Goal: Task Accomplishment & Management: Use online tool/utility

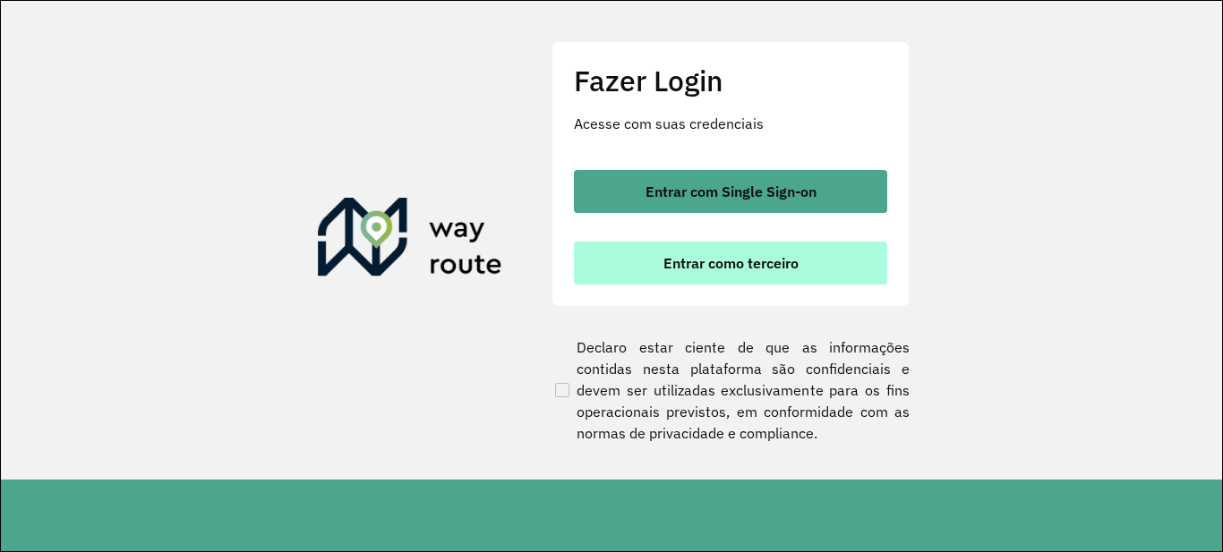
click at [723, 267] on span "Entrar como terceiro" at bounding box center [730, 263] width 135 height 14
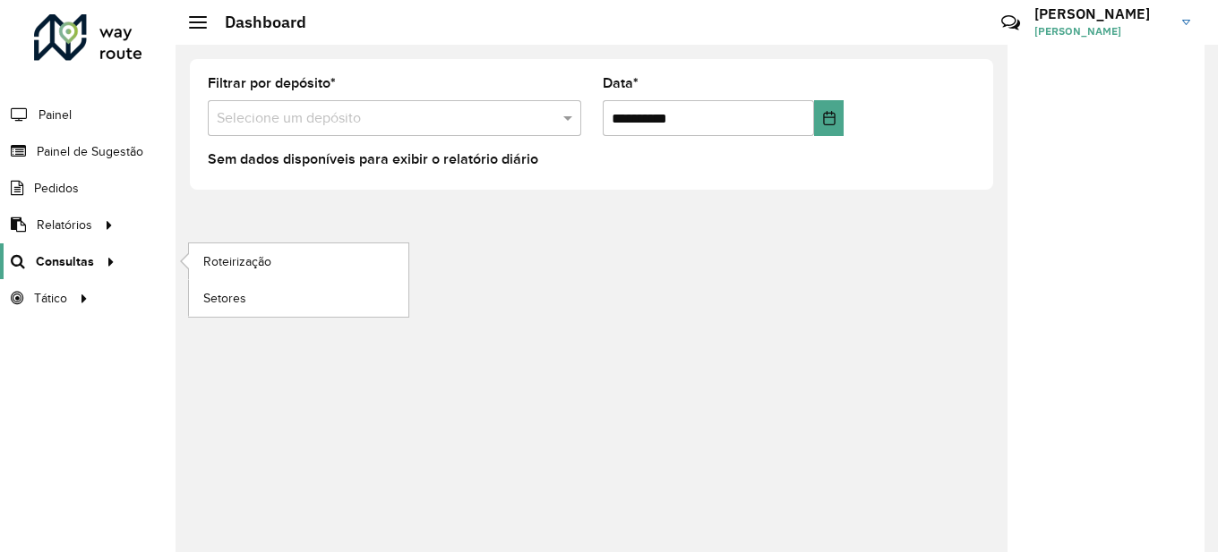
click at [81, 265] on span "Consultas" at bounding box center [65, 261] width 58 height 19
click at [271, 269] on span "Roteirização" at bounding box center [239, 261] width 73 height 19
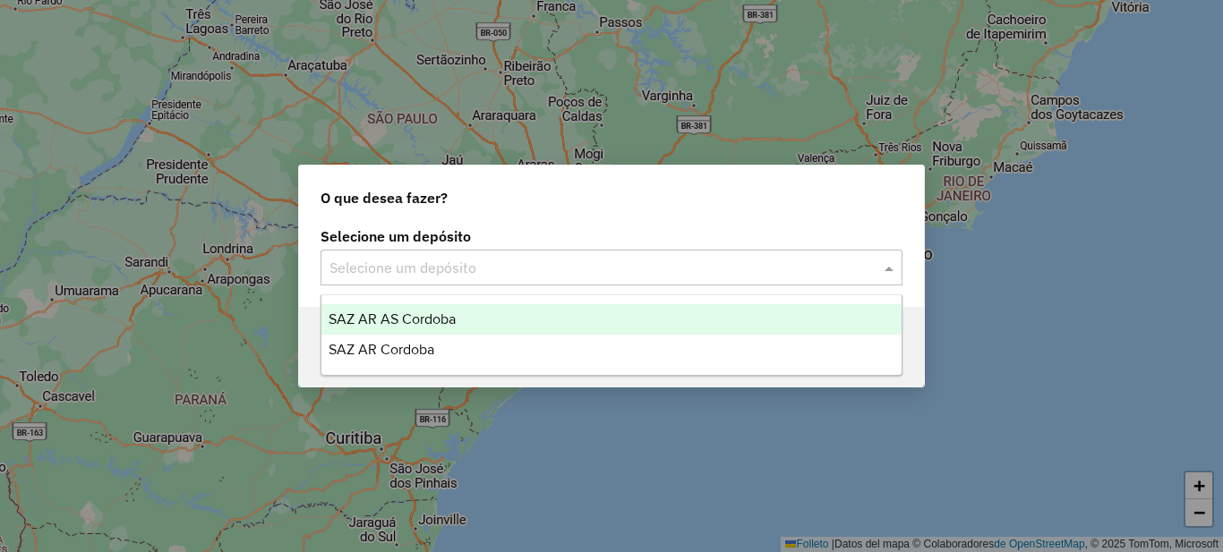
click at [512, 268] on input "text" at bounding box center [593, 268] width 528 height 21
click at [481, 319] on div "SAZ AR AS Córdoba" at bounding box center [611, 319] width 580 height 30
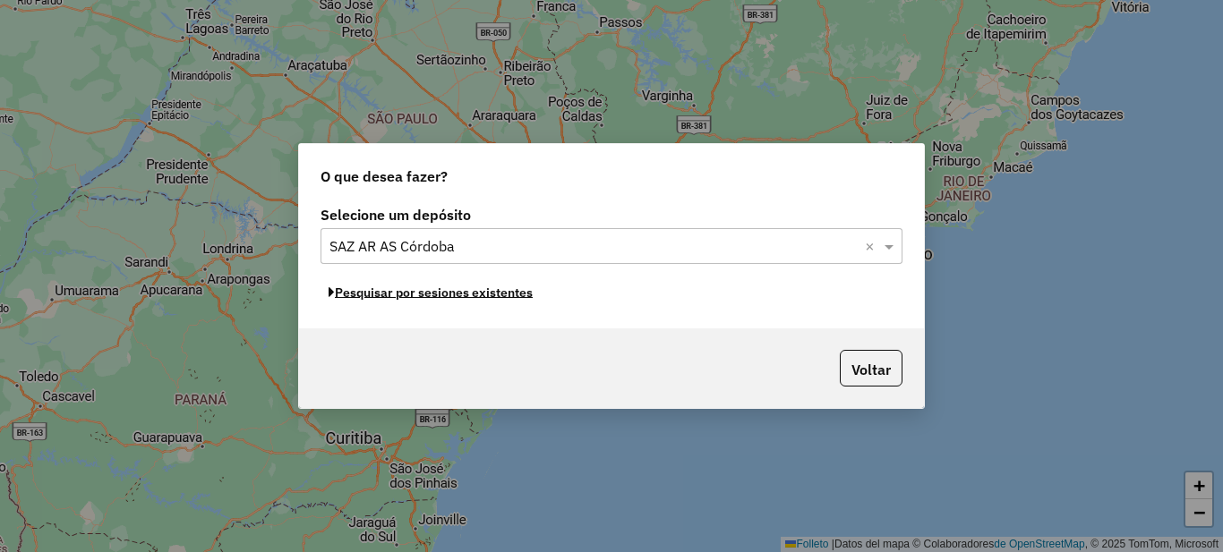
click at [507, 293] on font "Pesquisar por sesiones existentes" at bounding box center [434, 293] width 198 height 16
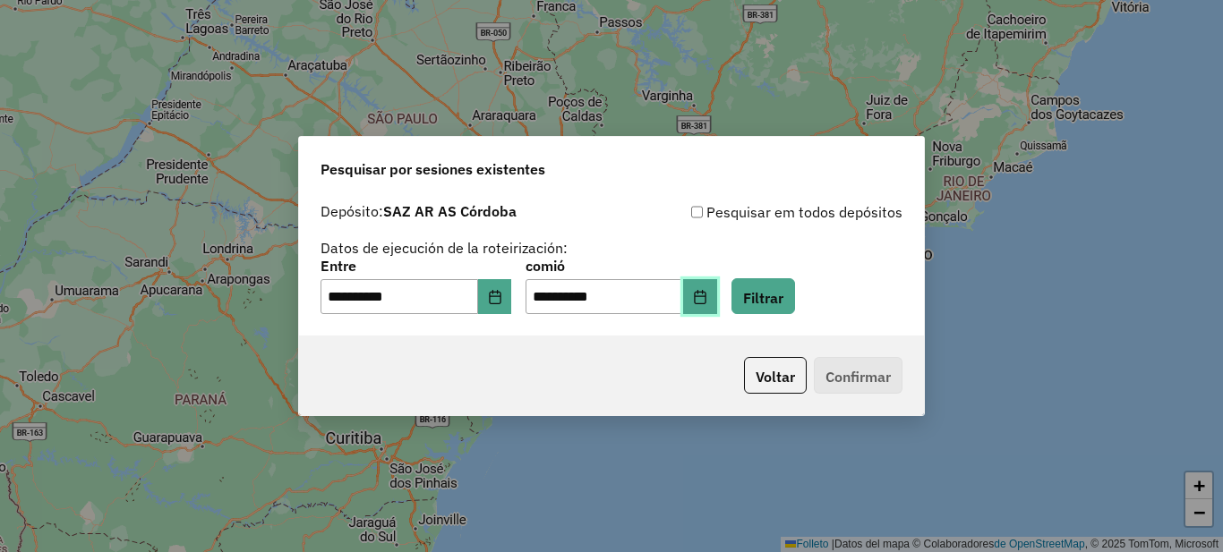
click at [717, 305] on button "Elija fecha" at bounding box center [700, 297] width 34 height 36
click at [484, 325] on div "**********" at bounding box center [611, 265] width 625 height 142
click at [512, 292] on button "Elija fecha" at bounding box center [495, 297] width 34 height 36
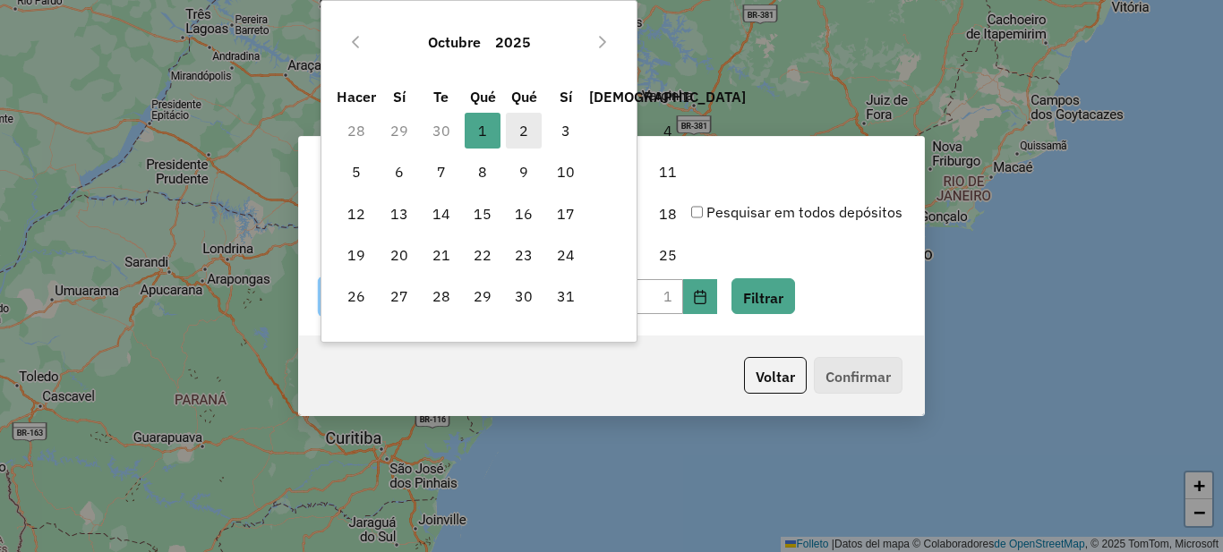
click at [518, 132] on span "2" at bounding box center [524, 131] width 36 height 36
type input "**********"
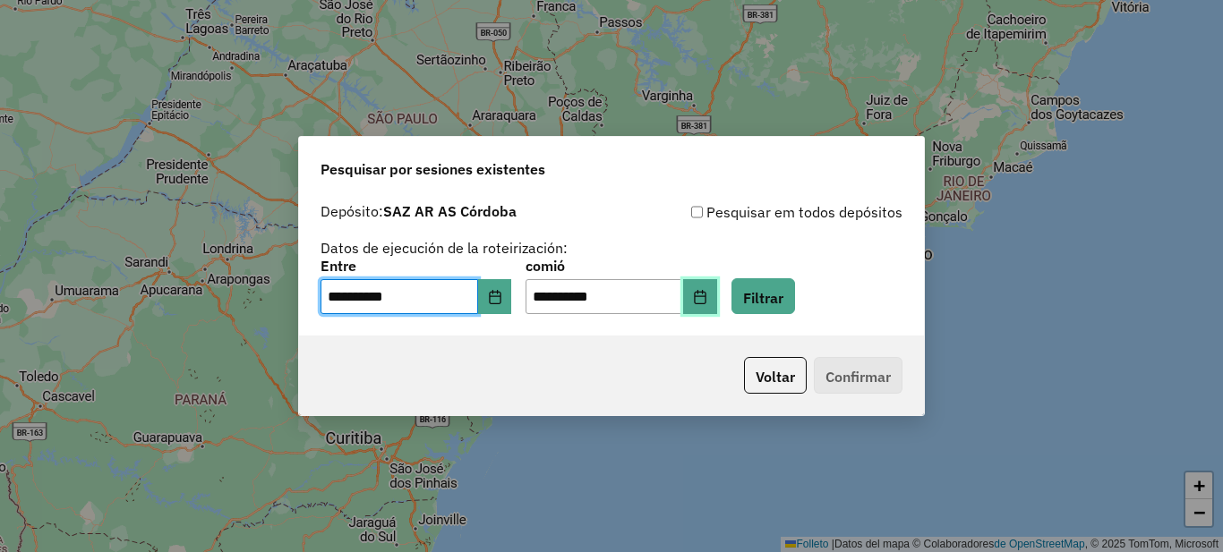
click at [717, 302] on button "Elija fecha" at bounding box center [700, 297] width 34 height 36
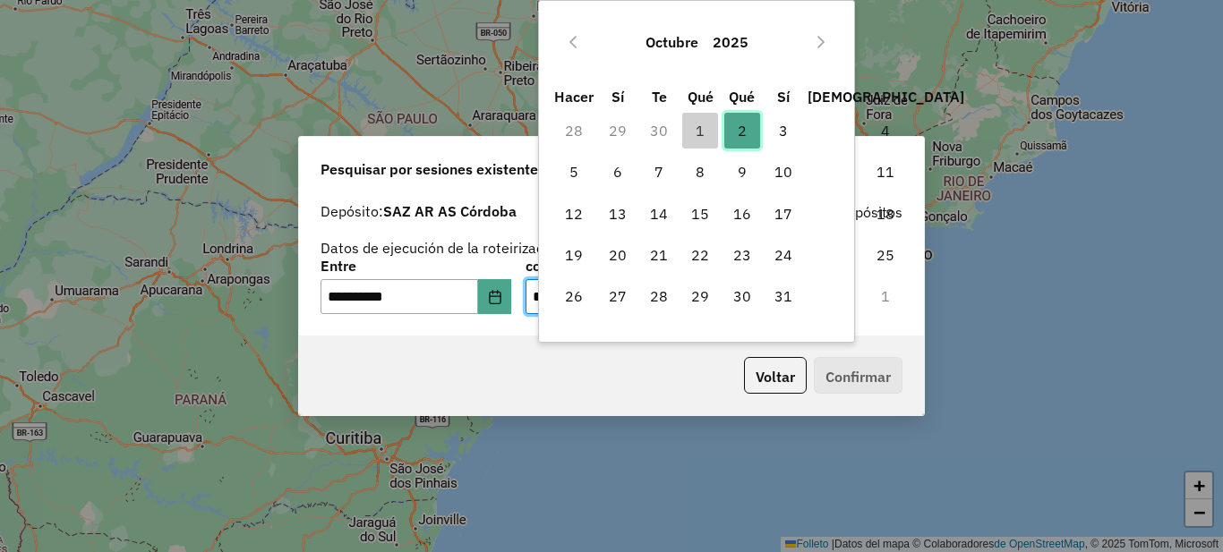
click at [750, 124] on span "2" at bounding box center [742, 131] width 36 height 36
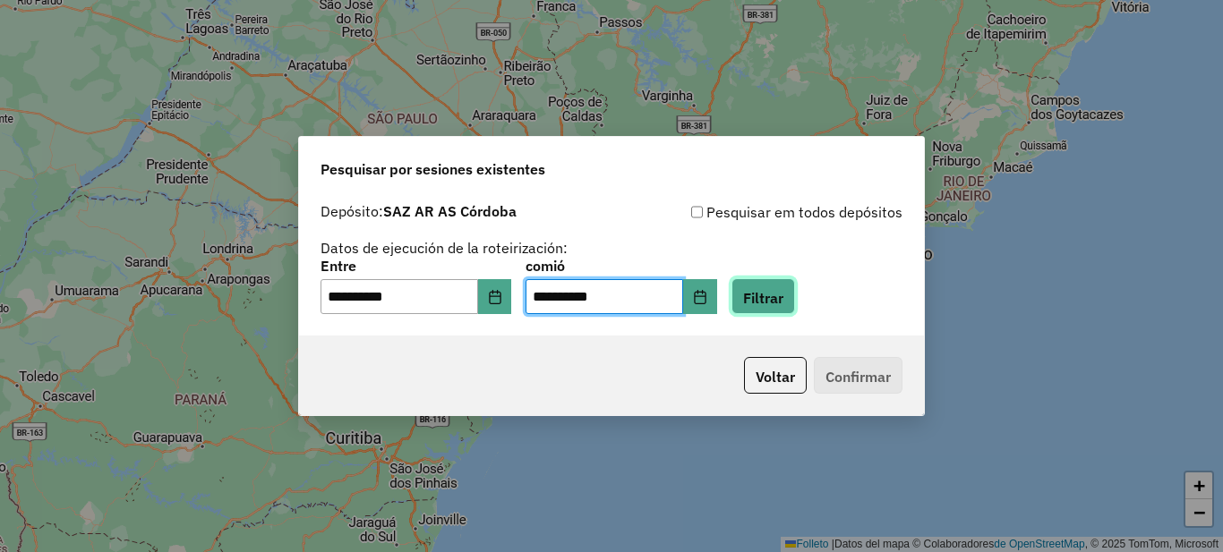
click at [783, 295] on font "Filtrar" at bounding box center [763, 297] width 40 height 18
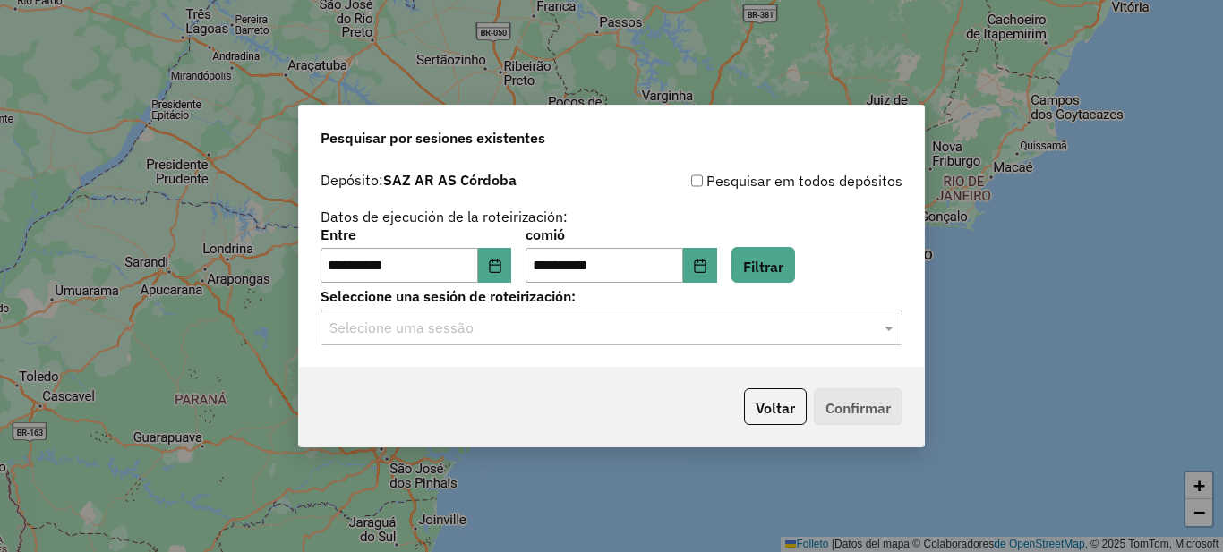
click at [495, 330] on input "text" at bounding box center [593, 328] width 528 height 21
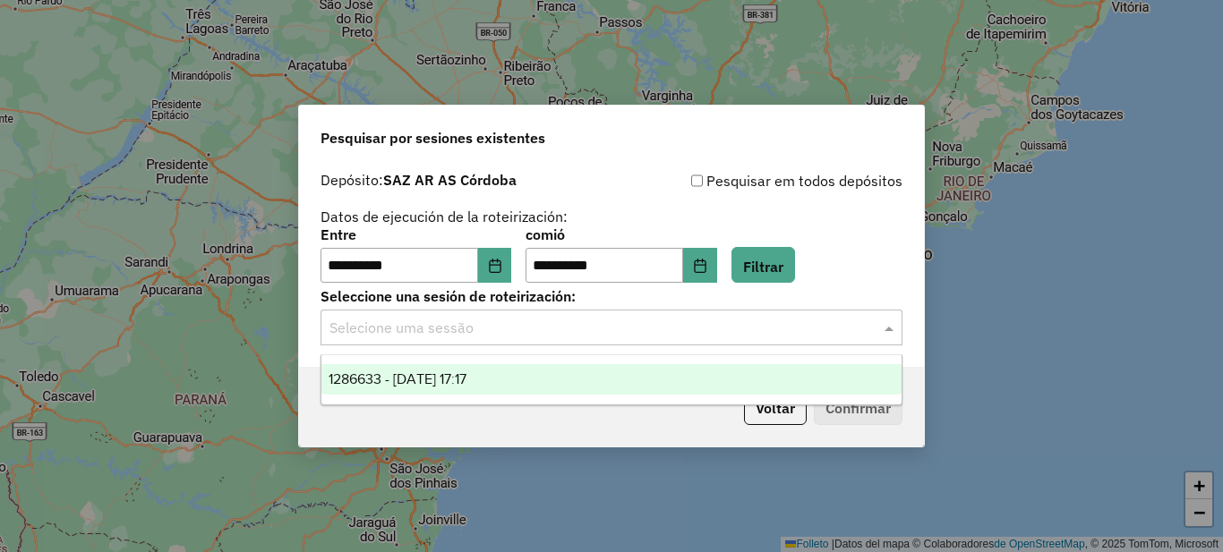
click at [449, 379] on font "1286633 - 10/02/2025 17:17" at bounding box center [398, 379] width 138 height 15
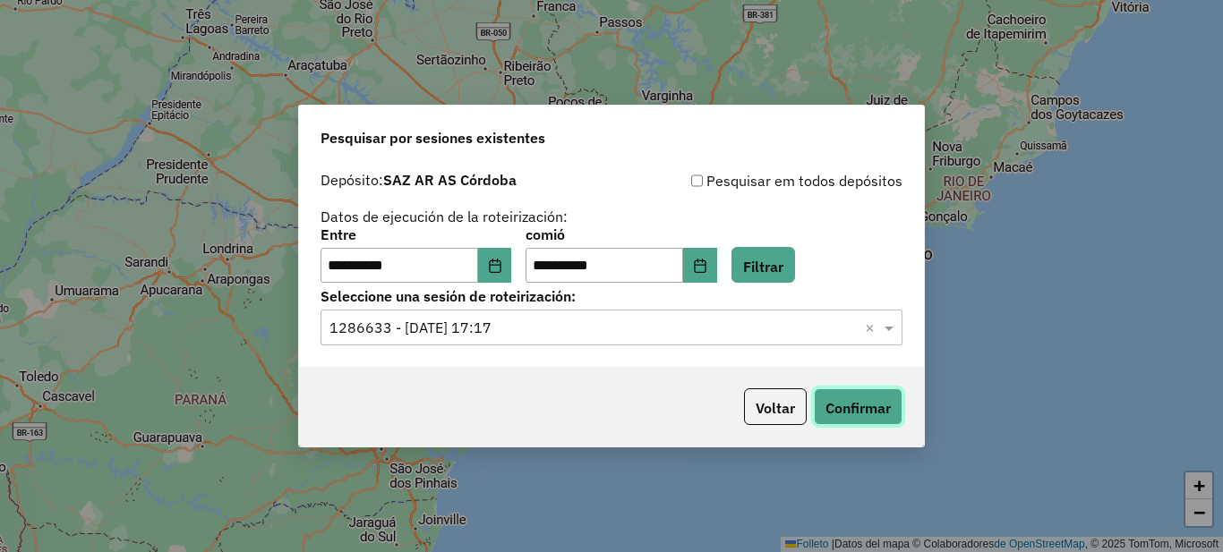
click at [866, 407] on font "Confirmar" at bounding box center [857, 408] width 65 height 18
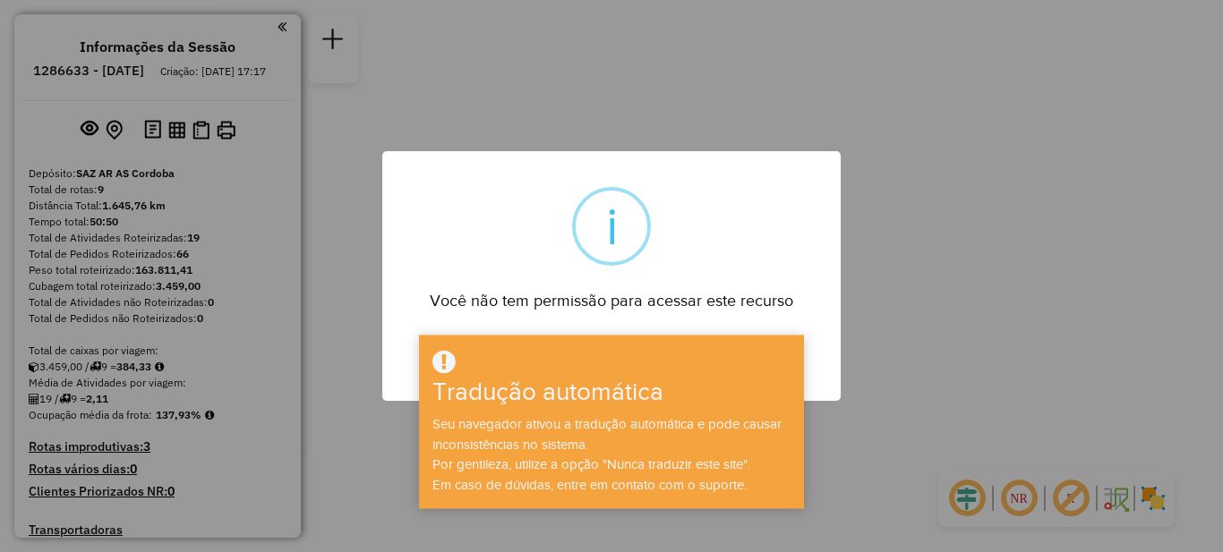
click at [601, 95] on div "× i Você não tem permissão para acessar este recurso OK No Cancel" at bounding box center [611, 276] width 1223 height 552
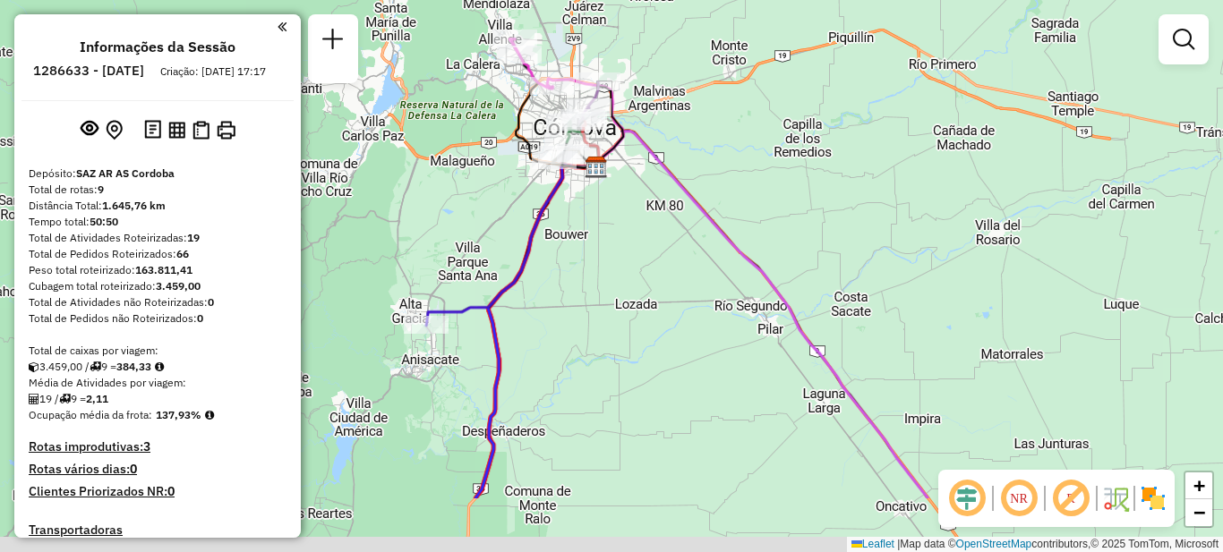
drag, startPoint x: 584, startPoint y: 453, endPoint x: 615, endPoint y: 182, distance: 273.1
click at [615, 182] on div "Janela de atendimento Grade de atendimento Capacidade Transportadoras Veículos …" at bounding box center [611, 276] width 1223 height 552
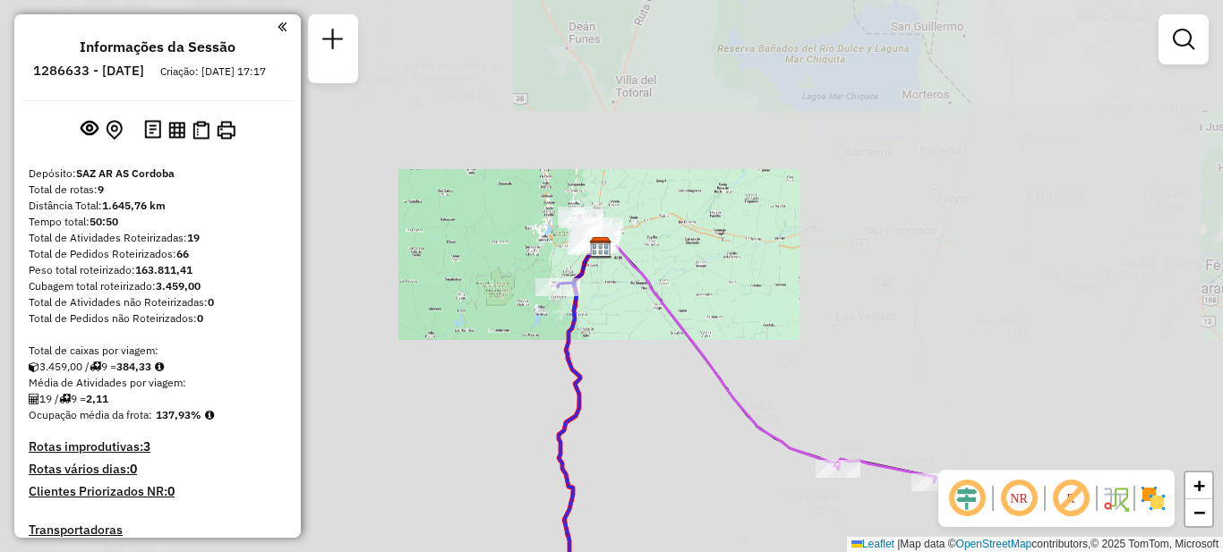
drag, startPoint x: 645, startPoint y: 419, endPoint x: 656, endPoint y: 170, distance: 249.1
click at [656, 170] on div "Janela de atendimento Grade de atendimento Capacidade Transportadoras Veículos …" at bounding box center [611, 276] width 1223 height 552
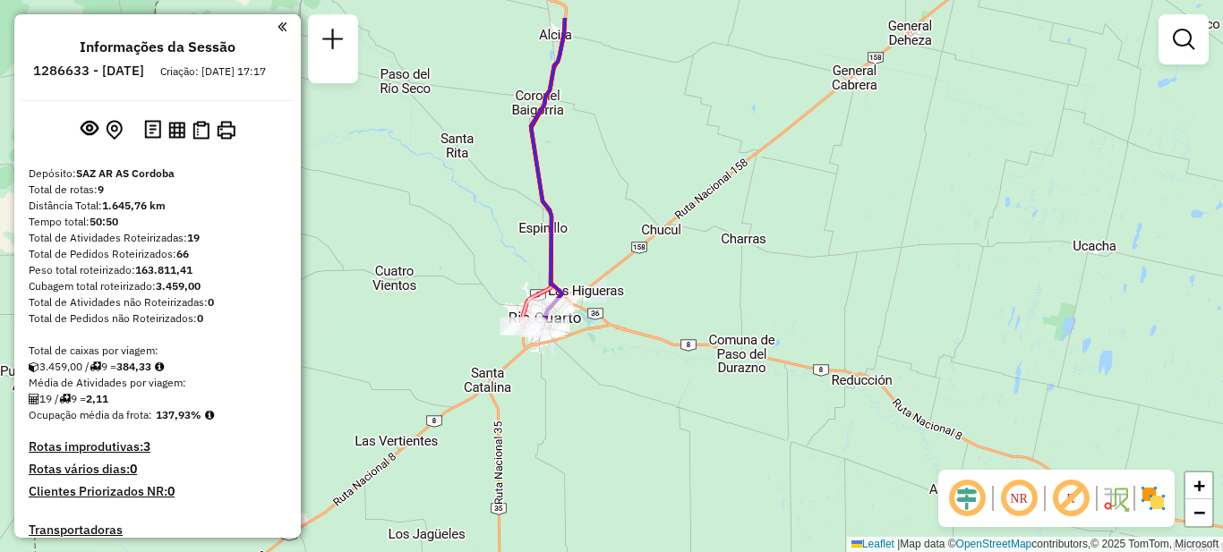
drag, startPoint x: 554, startPoint y: 335, endPoint x: 589, endPoint y: 335, distance: 34.9
click at [642, 404] on div "Janela de atendimento Grade de atendimento Capacidade Transportadoras Veículos …" at bounding box center [611, 276] width 1223 height 552
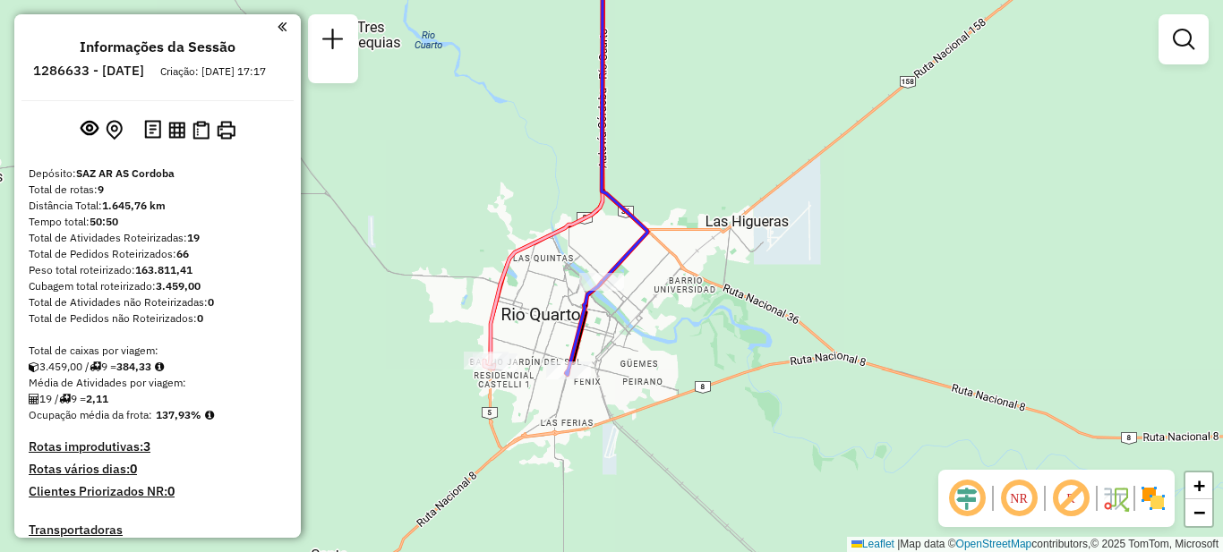
drag, startPoint x: 568, startPoint y: 373, endPoint x: 602, endPoint y: 371, distance: 34.1
click at [634, 417] on div "Janela de atendimento Grade de atendimento Capacidade Transportadoras Veículos …" at bounding box center [611, 276] width 1223 height 552
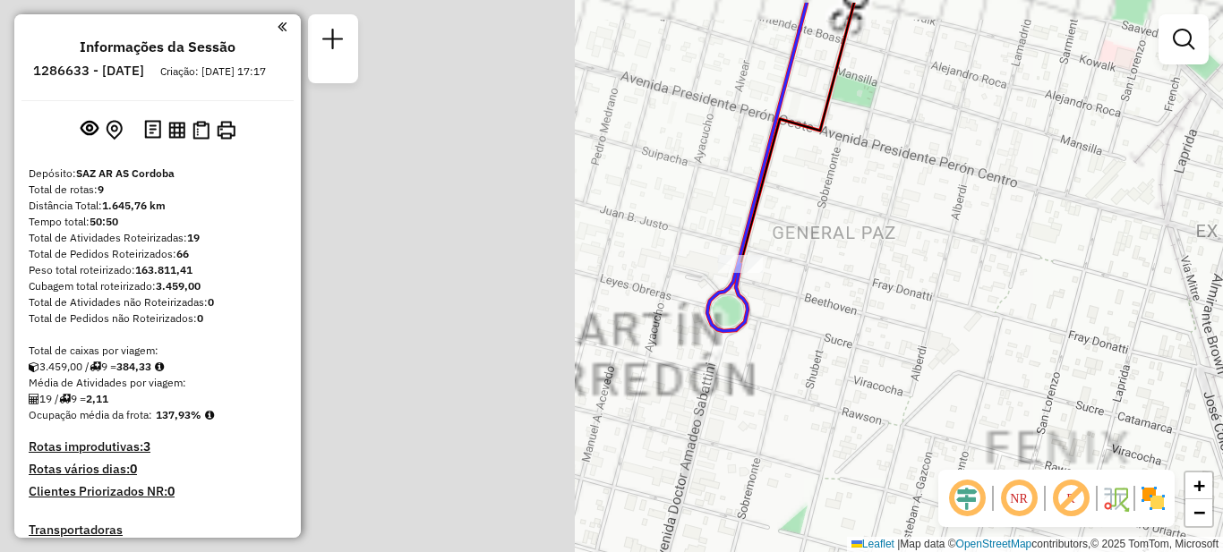
drag, startPoint x: 830, startPoint y: 287, endPoint x: 1205, endPoint y: 259, distance: 376.2
click at [1222, 270] on div "Janela de atendimento Grade de atendimento Capacidade Transportadoras Veículos …" at bounding box center [611, 276] width 1223 height 552
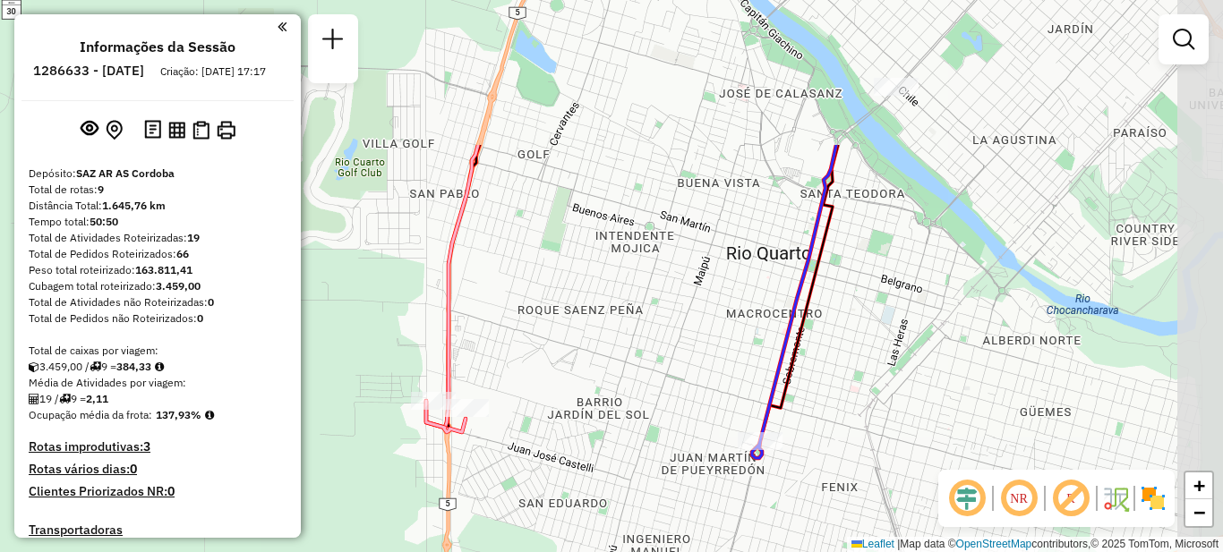
drag, startPoint x: 927, startPoint y: 185, endPoint x: 875, endPoint y: 386, distance: 207.1
click at [875, 386] on div "Janela de atendimento Grade de atendimento Capacidade Transportadoras Veículos …" at bounding box center [611, 276] width 1223 height 552
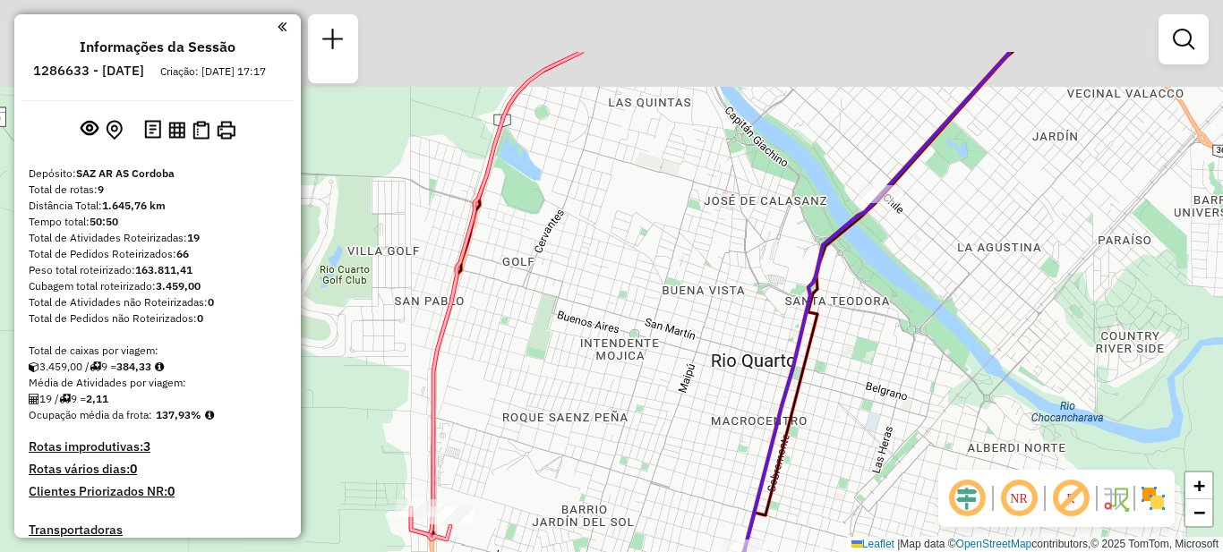
drag, startPoint x: 919, startPoint y: 202, endPoint x: 838, endPoint y: 453, distance: 263.3
click at [844, 476] on div "Janela de atendimento Grade de atendimento Capacidade Transportadoras Veículos …" at bounding box center [611, 276] width 1223 height 552
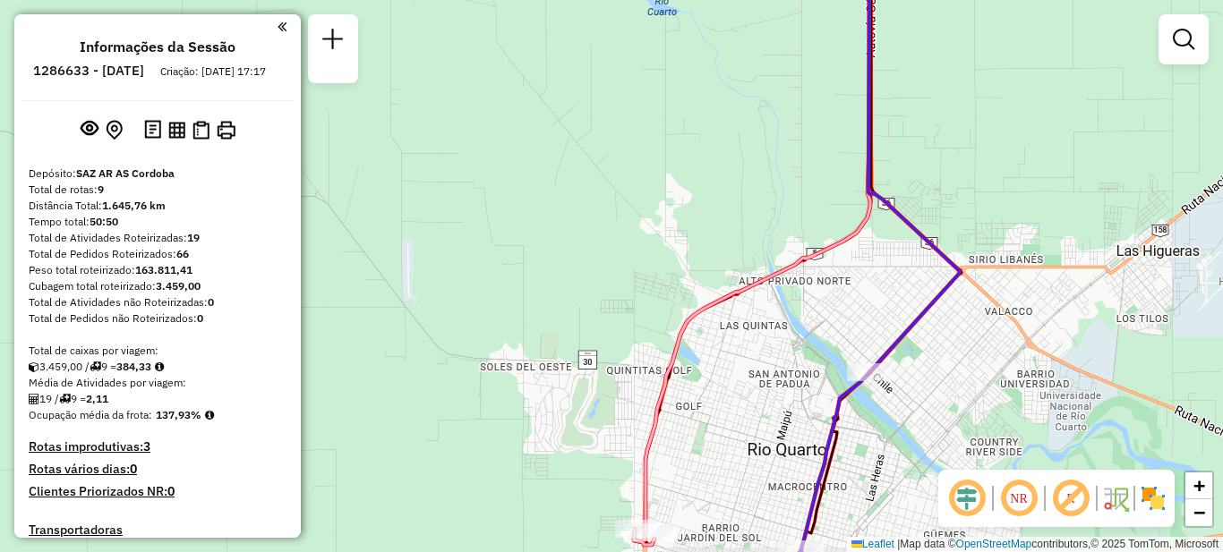
drag, startPoint x: 978, startPoint y: 180, endPoint x: 933, endPoint y: 395, distance: 219.5
click at [936, 412] on div "Janela de atendimento Grade de atendimento Capacidade Transportadoras Veículos …" at bounding box center [611, 276] width 1223 height 552
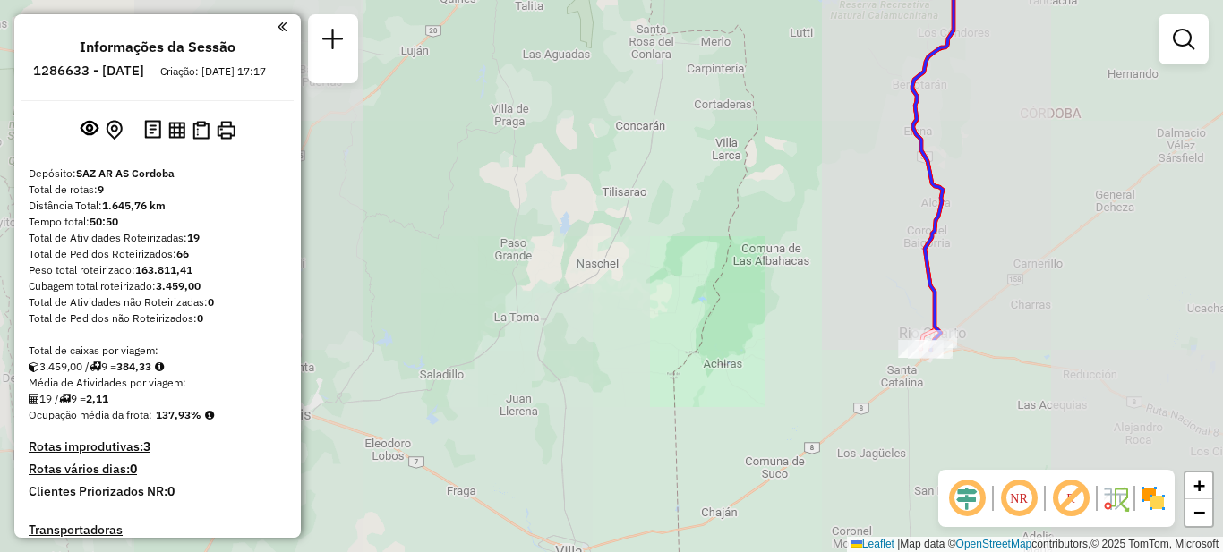
drag, startPoint x: 1045, startPoint y: 151, endPoint x: 868, endPoint y: 492, distance: 384.0
click at [870, 491] on div "Janela de atendimento Grade de atendimento Capacidade Transportadoras Veículos …" at bounding box center [611, 276] width 1223 height 552
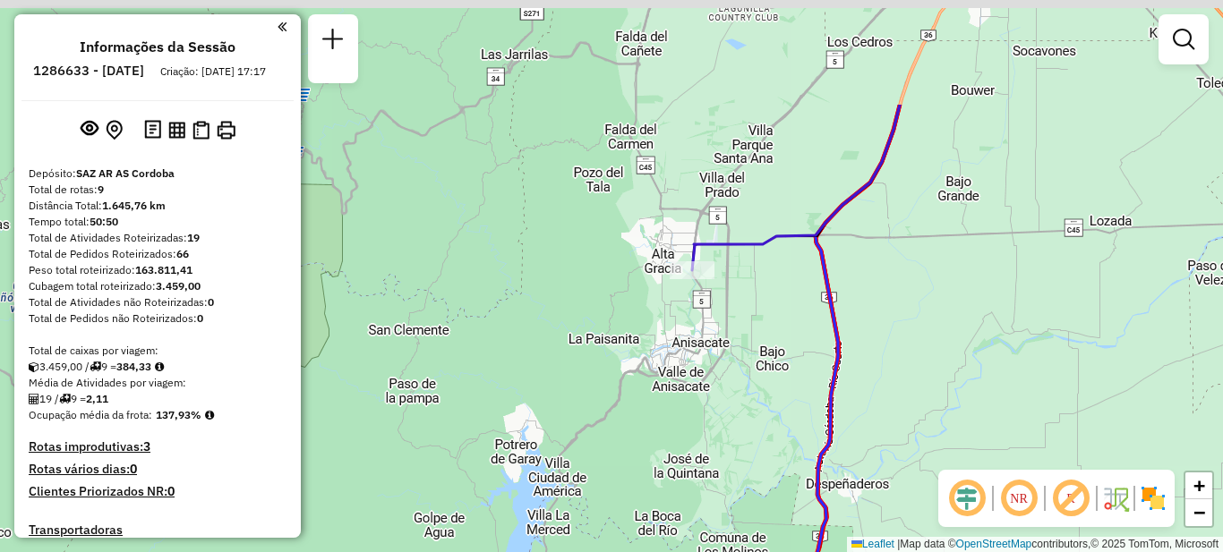
drag, startPoint x: 702, startPoint y: 229, endPoint x: 684, endPoint y: 321, distance: 93.9
click at [690, 394] on div "Janela de atendimento Grade de atendimento Capacidade Transportadoras Veículos …" at bounding box center [611, 276] width 1223 height 552
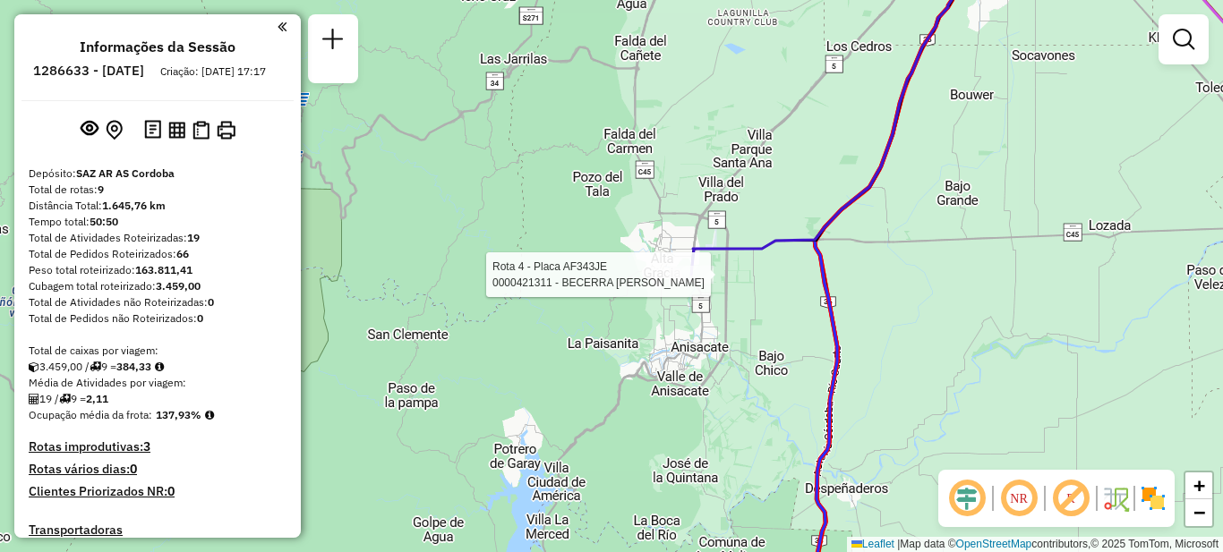
select select "**********"
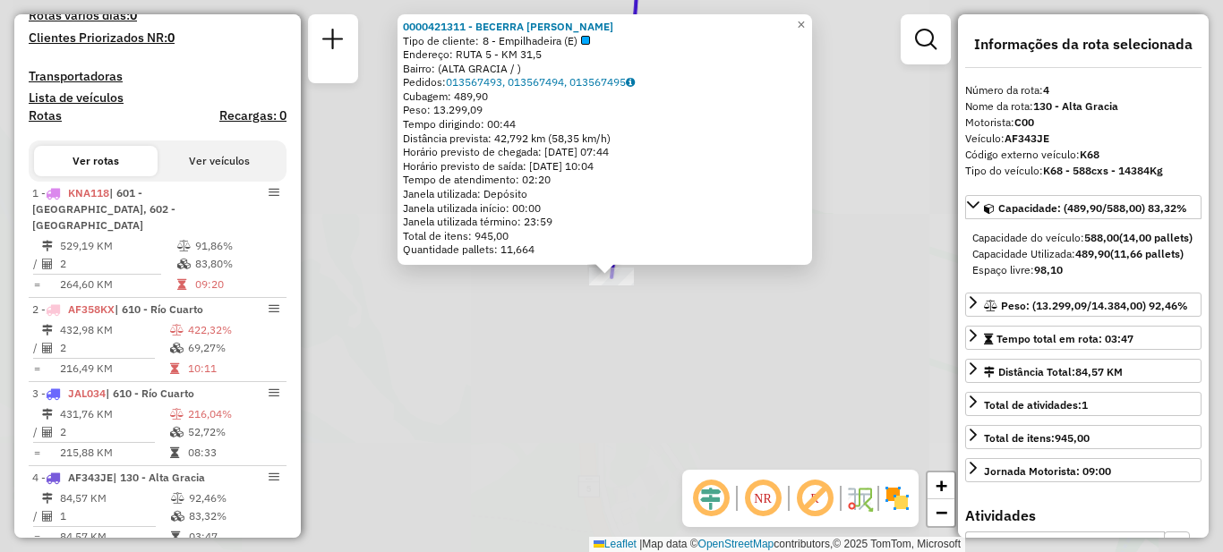
scroll to position [906, 0]
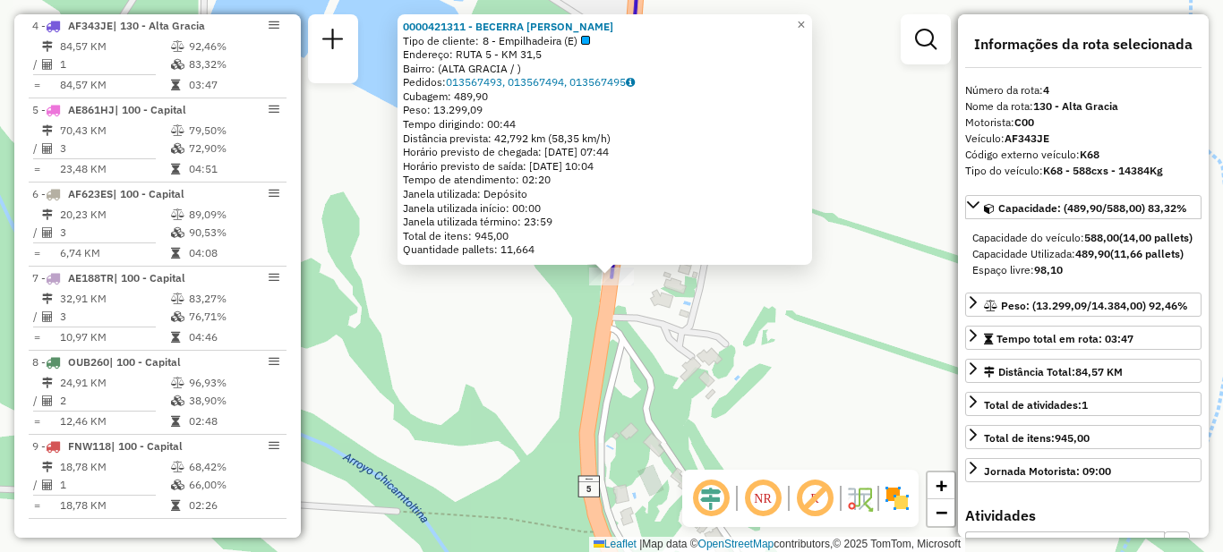
click at [764, 332] on div "0000421311 - BECERRA [PERSON_NAME] Tipo de cliente: 8 - Empilhadeira (E) Endere…" at bounding box center [611, 276] width 1223 height 552
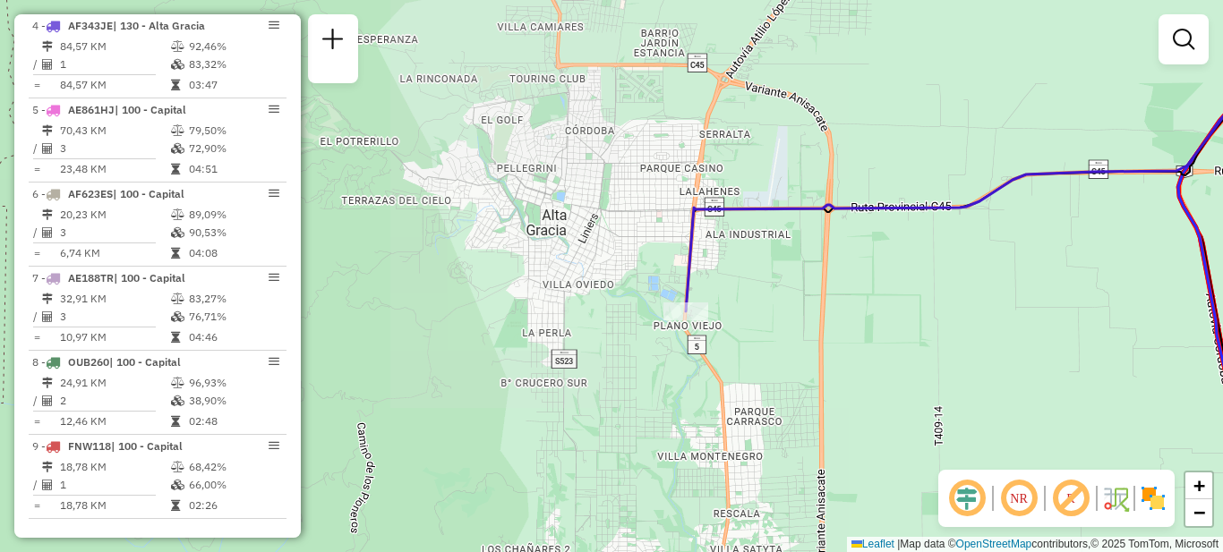
drag, startPoint x: 1025, startPoint y: 338, endPoint x: 539, endPoint y: 303, distance: 487.4
click at [540, 303] on div "Janela de atendimento Grade de atendimento Capacidade Transportadoras Veículos …" at bounding box center [611, 276] width 1223 height 552
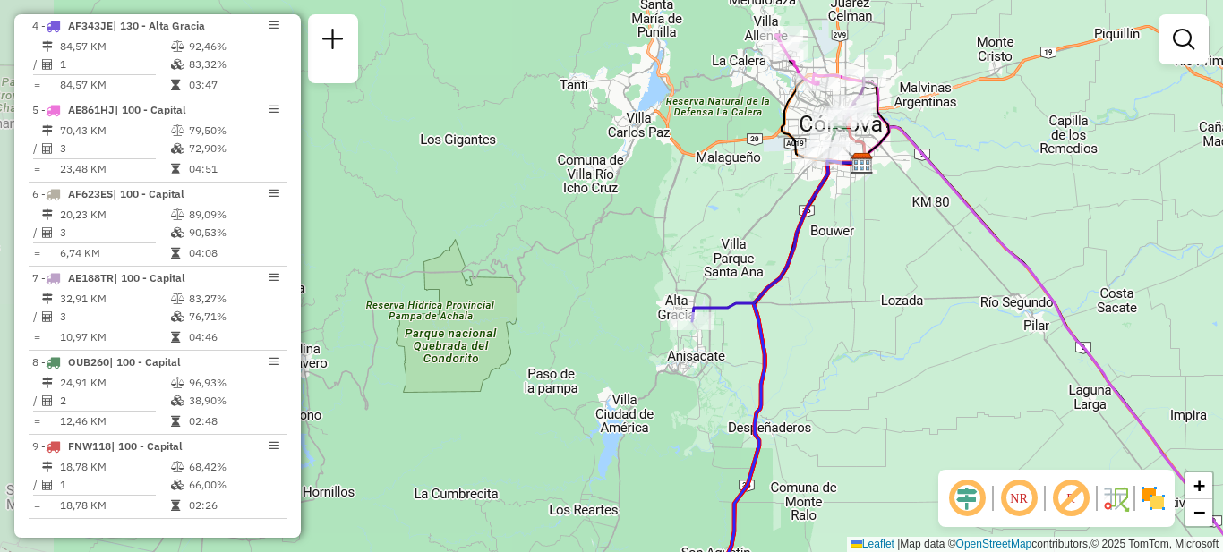
drag, startPoint x: 985, startPoint y: 376, endPoint x: 589, endPoint y: 148, distance: 456.8
click at [589, 148] on div "Janela de atendimento Grade de atendimento Capacidade Transportadoras Veículos …" at bounding box center [611, 276] width 1223 height 552
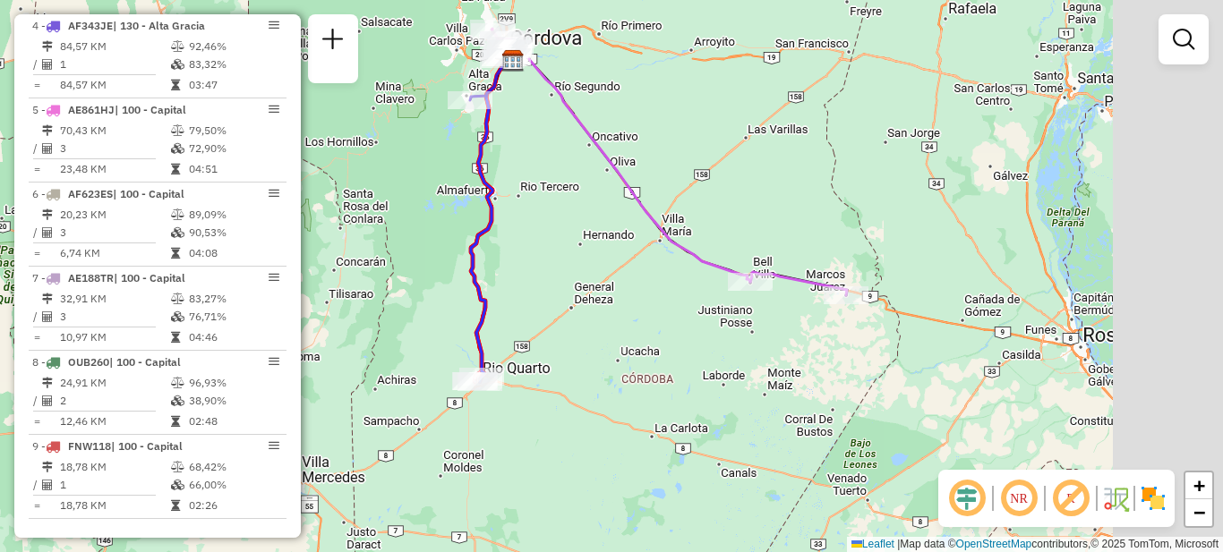
drag, startPoint x: 870, startPoint y: 326, endPoint x: 630, endPoint y: 153, distance: 295.7
click at [630, 153] on div "Janela de atendimento Grade de atendimento Capacidade Transportadoras Veículos …" at bounding box center [611, 276] width 1223 height 552
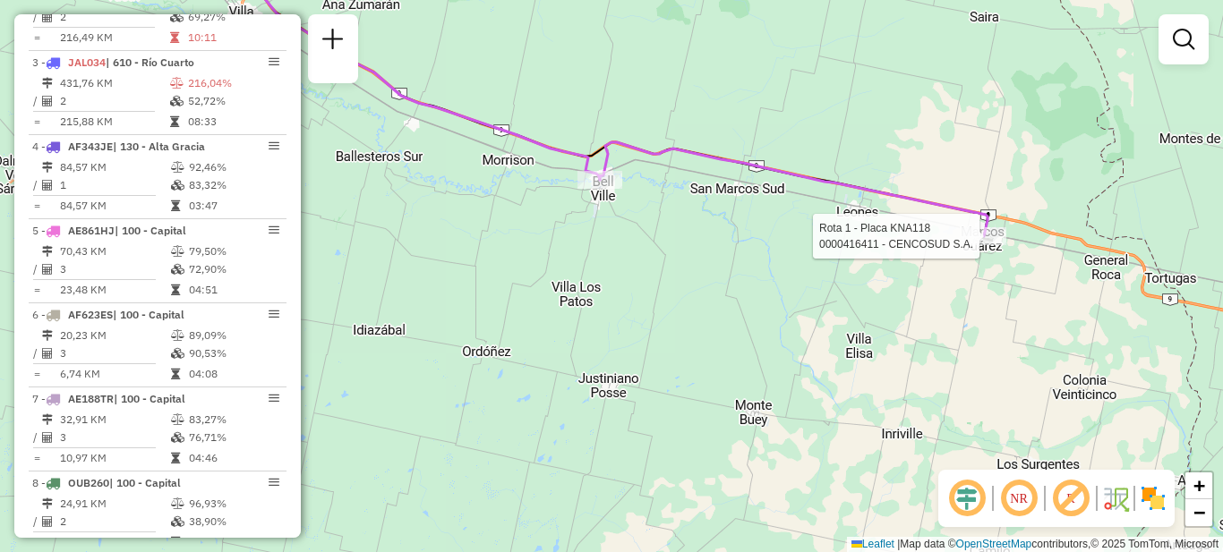
select select "**********"
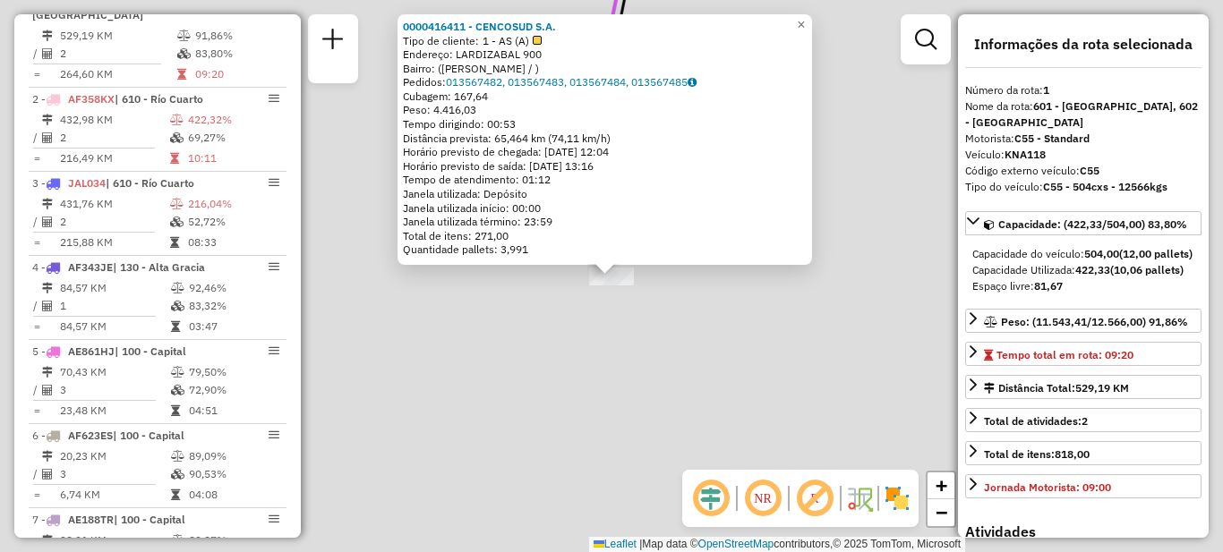
scroll to position [637, 0]
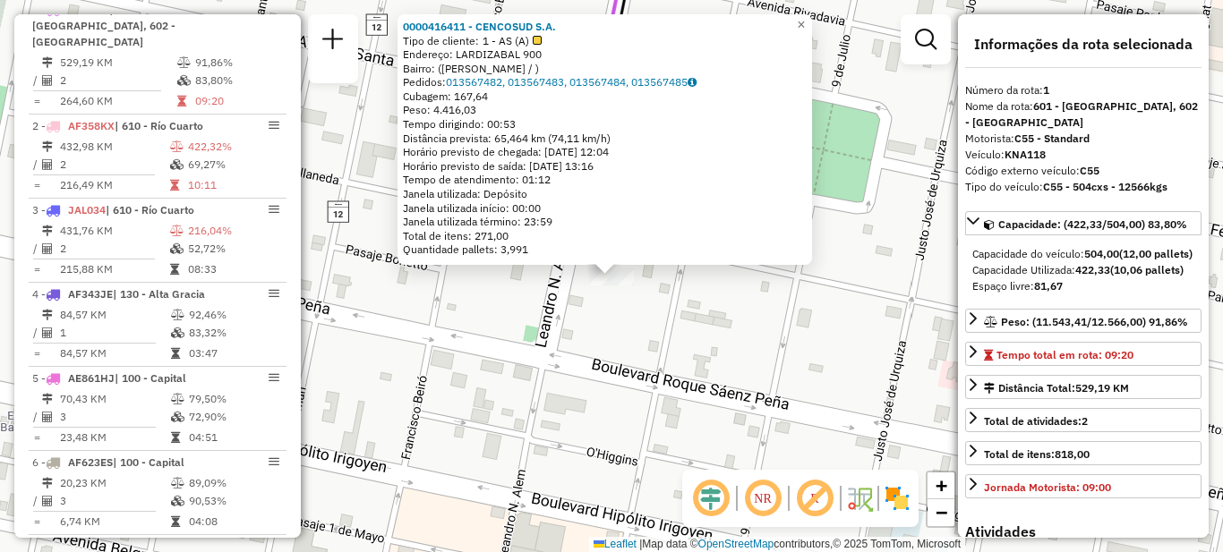
click at [760, 356] on div "0000416411 - CENCOSUD S.A. Tipo de cliente: 1 - AS (A) Endereço: LARDIZABAL 900…" at bounding box center [611, 276] width 1223 height 552
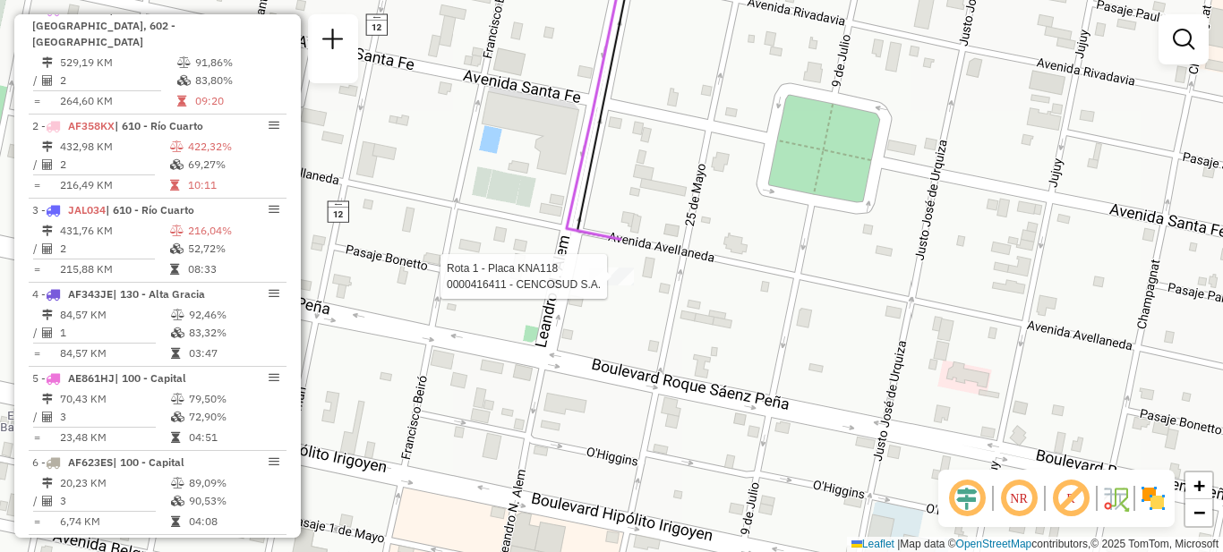
select select "**********"
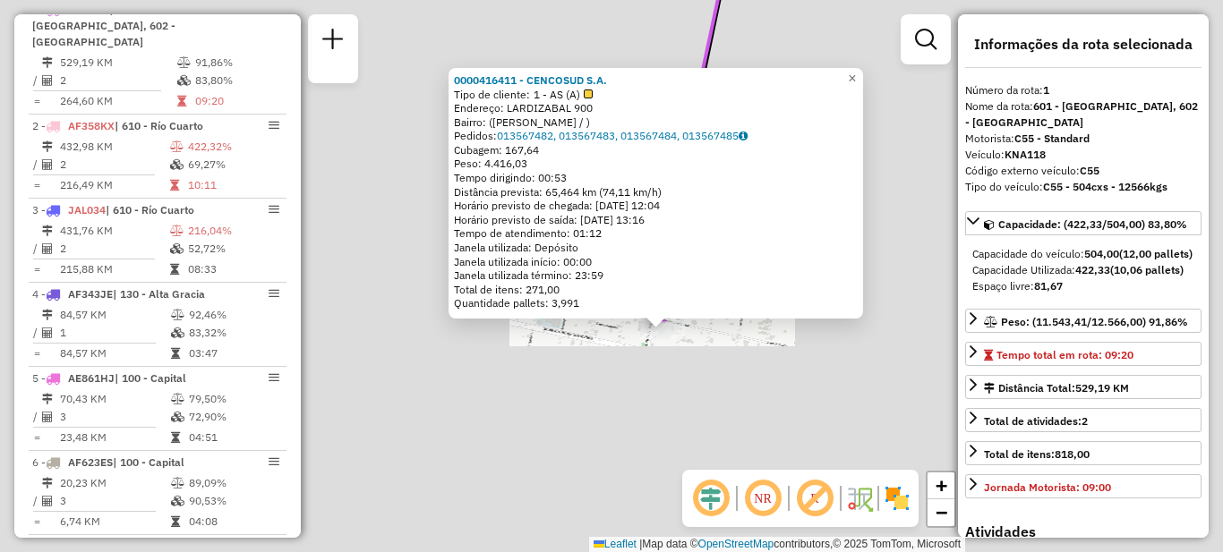
click at [717, 364] on div "0000416411 - CENCOSUD S.A. Tipo de cliente: 1 - AS (A) Endereço: LARDIZABAL 900…" at bounding box center [611, 276] width 1223 height 552
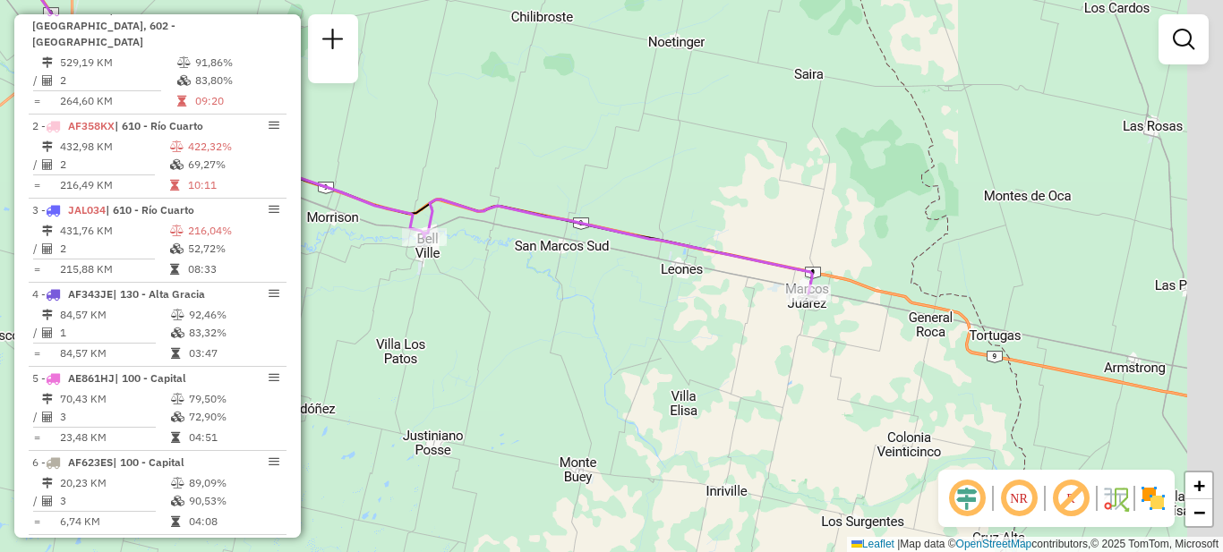
drag, startPoint x: 1011, startPoint y: 433, endPoint x: 808, endPoint y: 334, distance: 226.2
click at [937, 377] on div "Janela de atendimento Grade de atendimento Capacidade Transportadoras Veículos …" at bounding box center [611, 276] width 1223 height 552
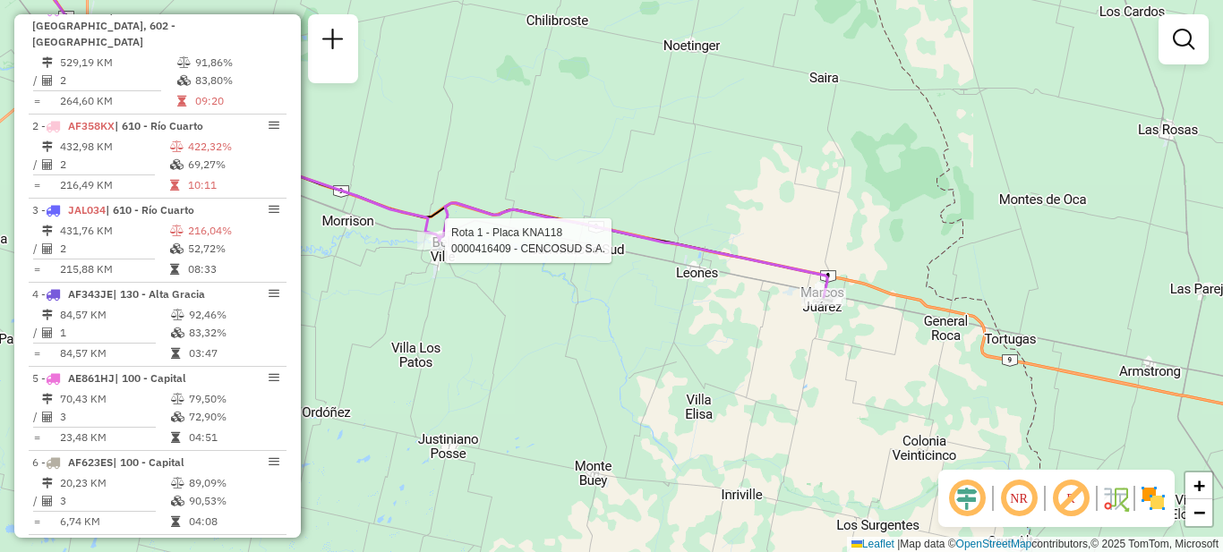
select select "**********"
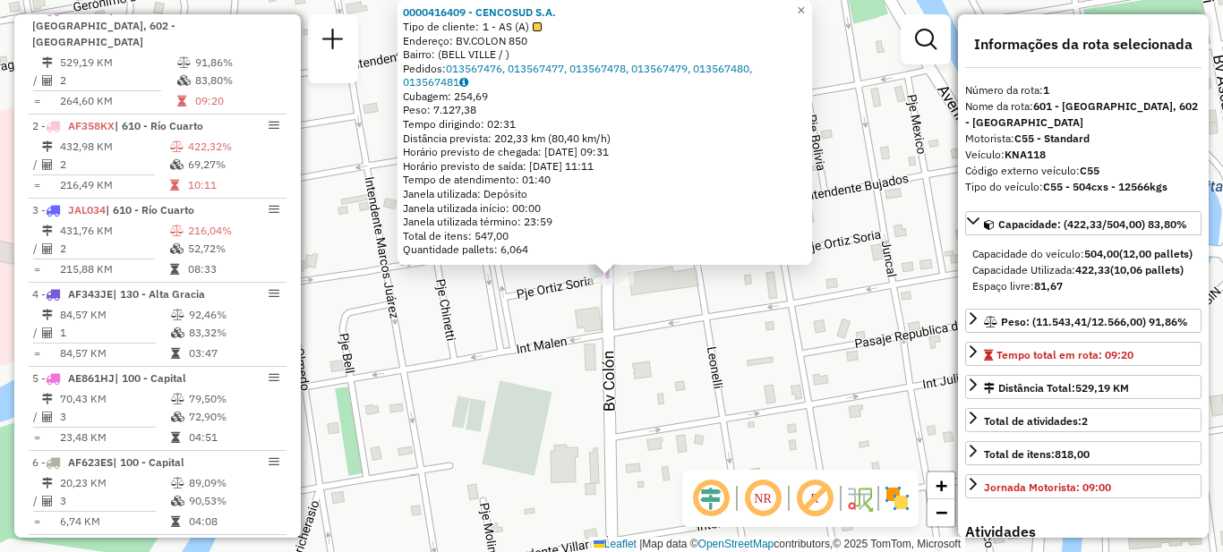
click at [496, 349] on div "0000416409 - CENCOSUD S.A. Tipo de cliente: 1 - AS (A) Endereço: BV.COLON 850 B…" at bounding box center [611, 276] width 1223 height 552
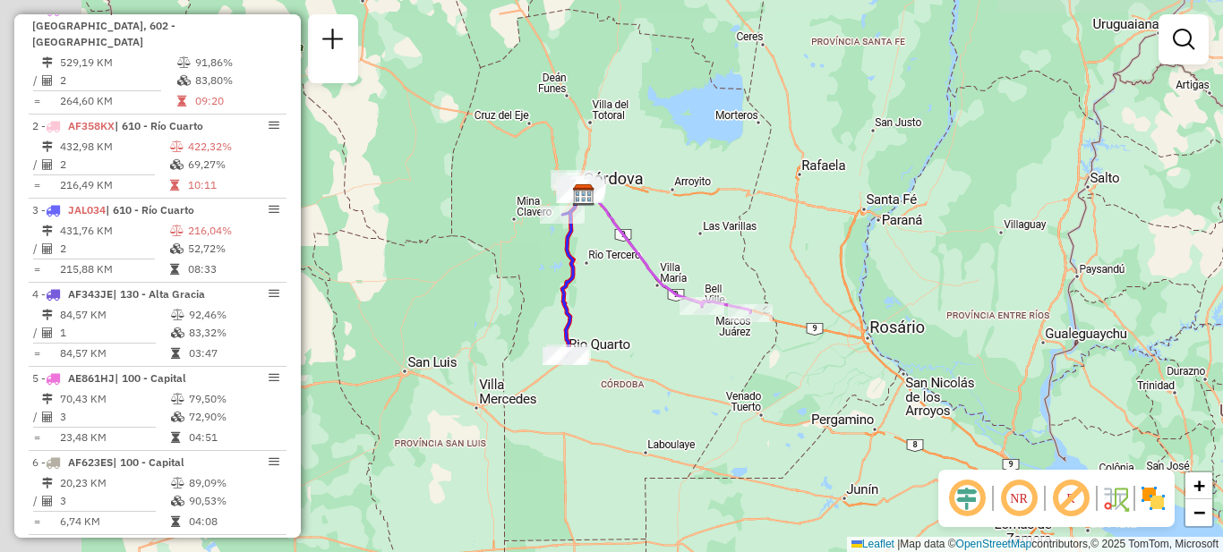
drag, startPoint x: 487, startPoint y: 346, endPoint x: 770, endPoint y: 239, distance: 302.3
click at [770, 239] on div "Janela de atendimento Grade de atendimento Capacidade Transportadoras Veículos …" at bounding box center [611, 276] width 1223 height 552
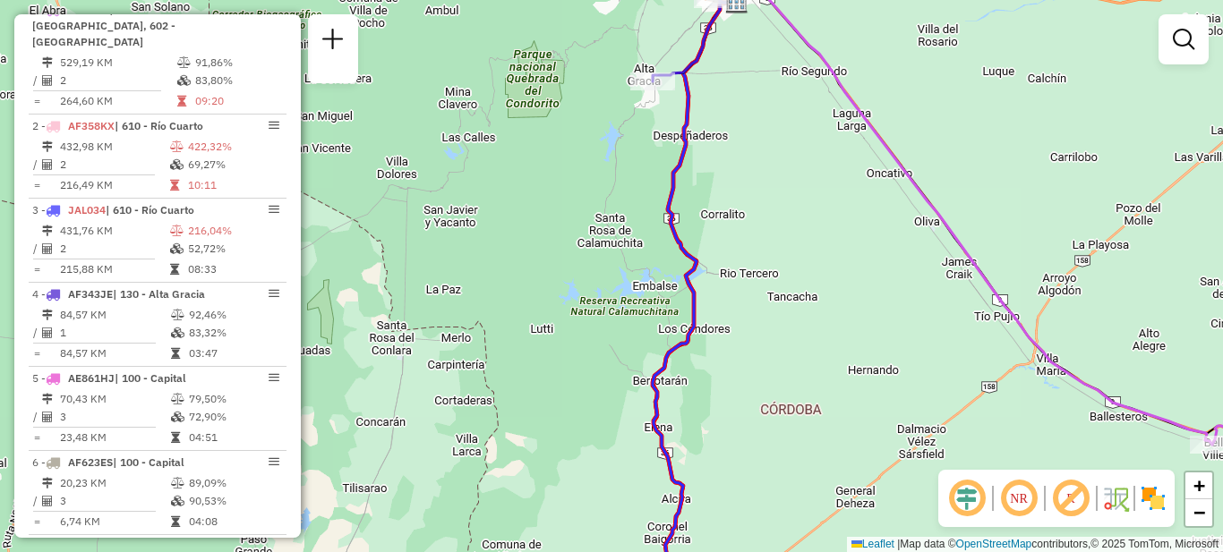
drag, startPoint x: 623, startPoint y: 117, endPoint x: 618, endPoint y: 223, distance: 105.8
click at [618, 223] on div "Janela de atendimento Grade de atendimento Capacidade Transportadoras Veículos …" at bounding box center [611, 276] width 1223 height 552
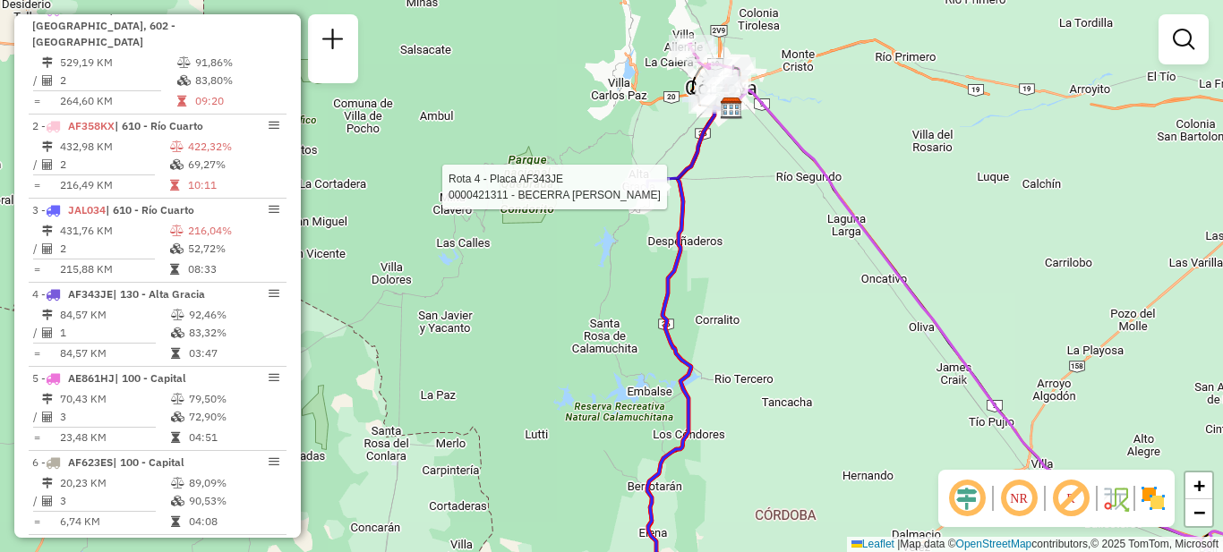
select select "**********"
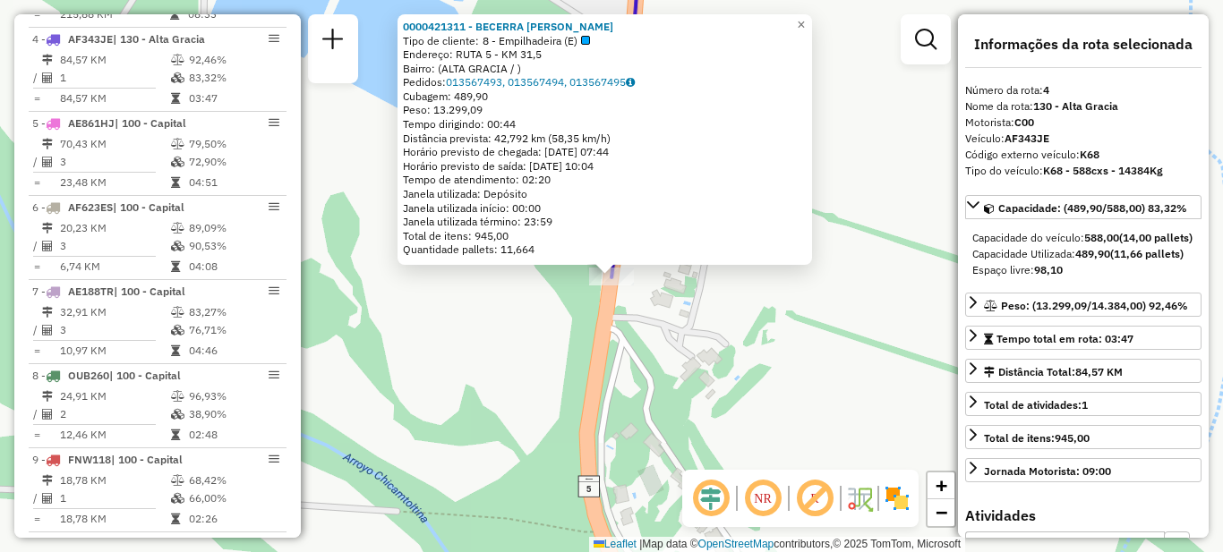
scroll to position [906, 0]
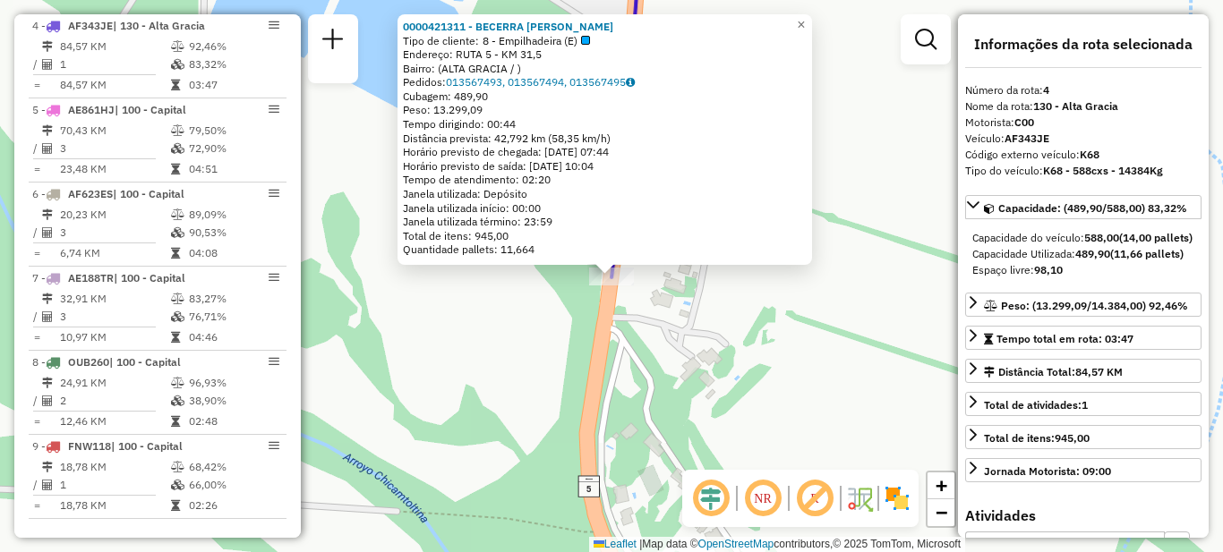
click at [537, 329] on div "0000421311 - BECERRA [PERSON_NAME] Tipo de cliente: 8 - Empilhadeira (E) Endere…" at bounding box center [611, 276] width 1223 height 552
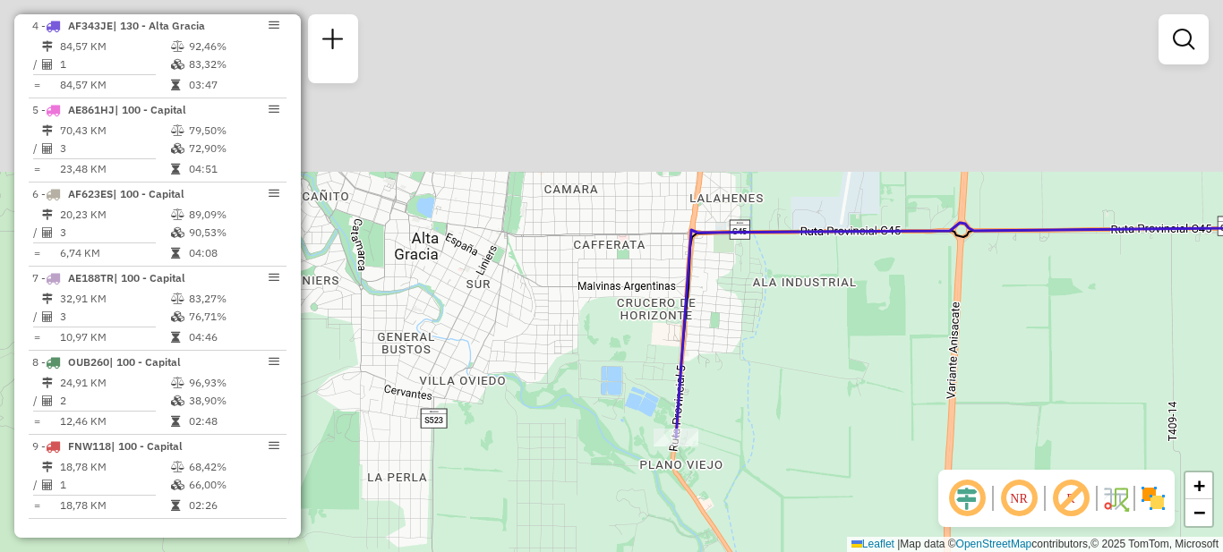
drag, startPoint x: 879, startPoint y: 215, endPoint x: 663, endPoint y: 436, distance: 308.9
click at [689, 458] on div "Janela de atendimento Grade de atendimento Capacidade Transportadoras Veículos …" at bounding box center [611, 276] width 1223 height 552
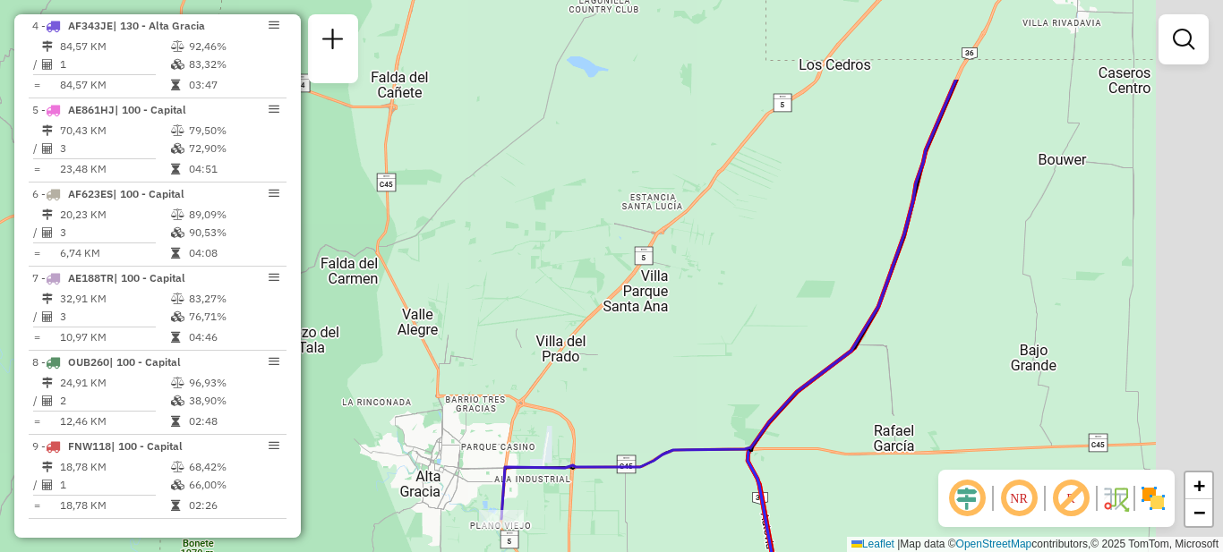
drag, startPoint x: 953, startPoint y: 197, endPoint x: 605, endPoint y: 455, distance: 433.3
click at [611, 457] on div "Janela de atendimento Grade de atendimento Capacidade Transportadoras Veículos …" at bounding box center [611, 276] width 1223 height 552
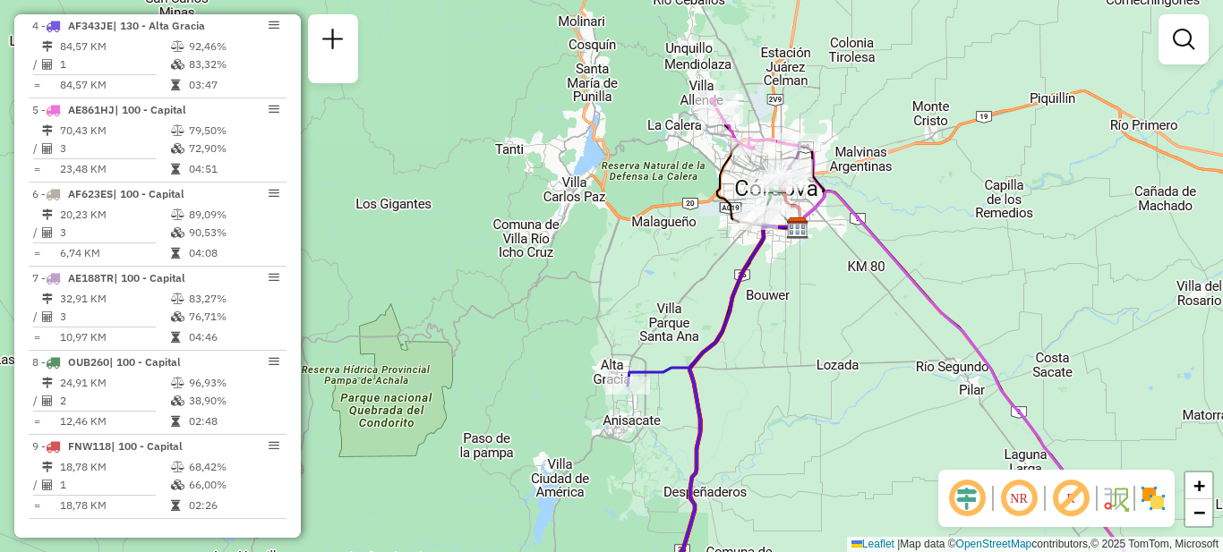
drag, startPoint x: 838, startPoint y: 202, endPoint x: 752, endPoint y: 404, distance: 219.0
click at [752, 404] on div "Janela de atendimento Grade de atendimento Capacidade Transportadoras Veículos …" at bounding box center [611, 276] width 1223 height 552
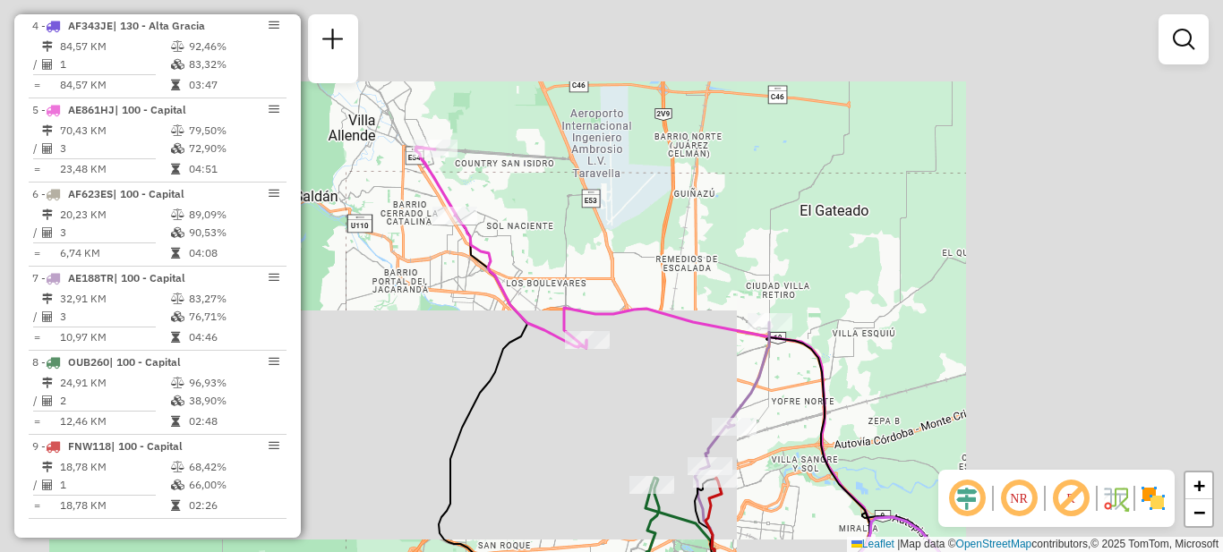
drag, startPoint x: 526, startPoint y: 286, endPoint x: 640, endPoint y: 348, distance: 129.8
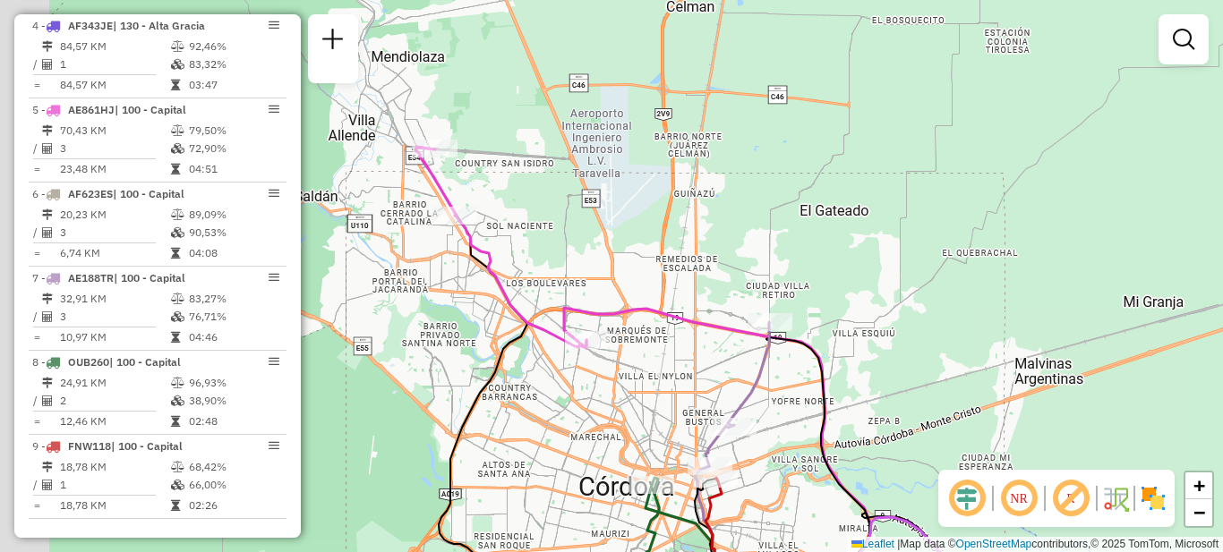
click at [640, 348] on div "Janela de atendimento Grade de atendimento Capacidade Transportadoras Veículos …" at bounding box center [611, 276] width 1223 height 552
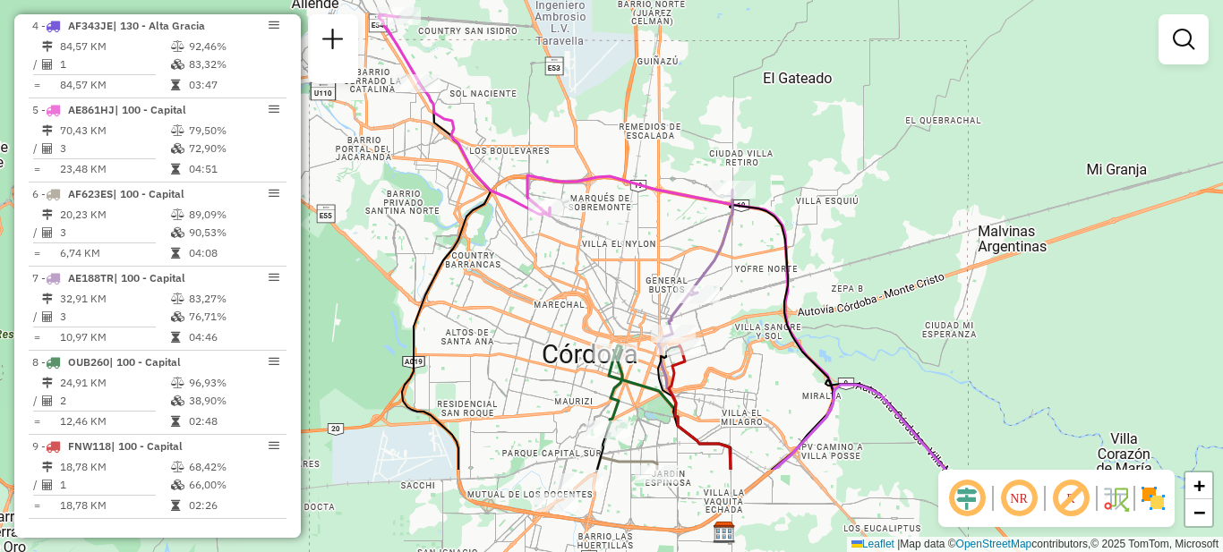
drag, startPoint x: 736, startPoint y: 338, endPoint x: 698, endPoint y: 212, distance: 131.7
click at [698, 212] on div "Janela de atendimento Grade de atendimento Capacidade Transportadoras Veículos …" at bounding box center [611, 276] width 1223 height 552
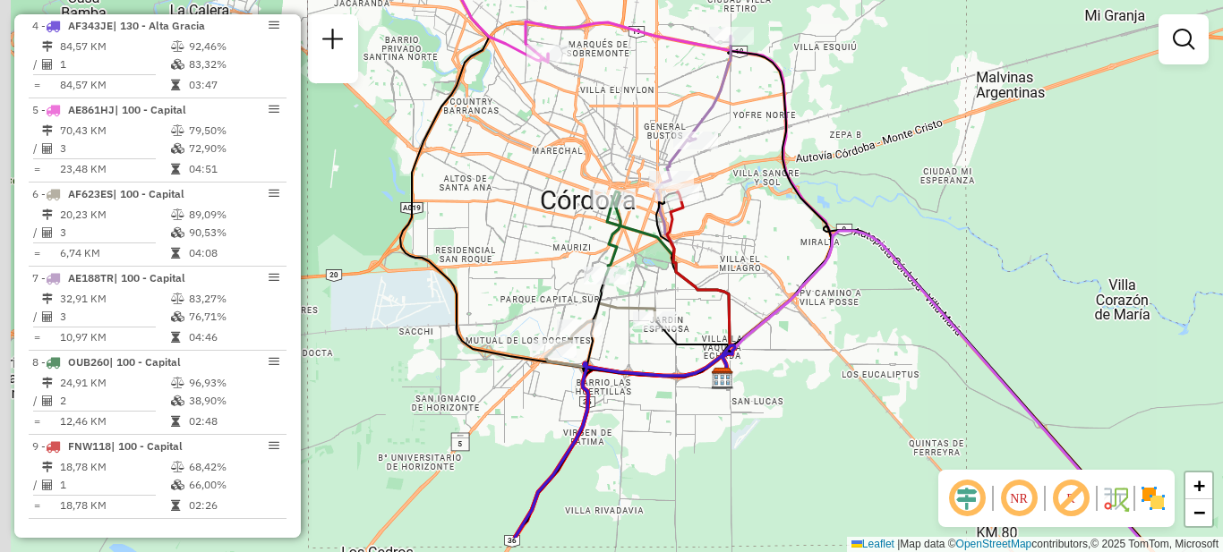
drag, startPoint x: 747, startPoint y: 258, endPoint x: 773, endPoint y: 175, distance: 87.2
click at [773, 175] on div "Janela de atendimento Grade de atendimento Capacidade Transportadoras Veículos …" at bounding box center [611, 276] width 1223 height 552
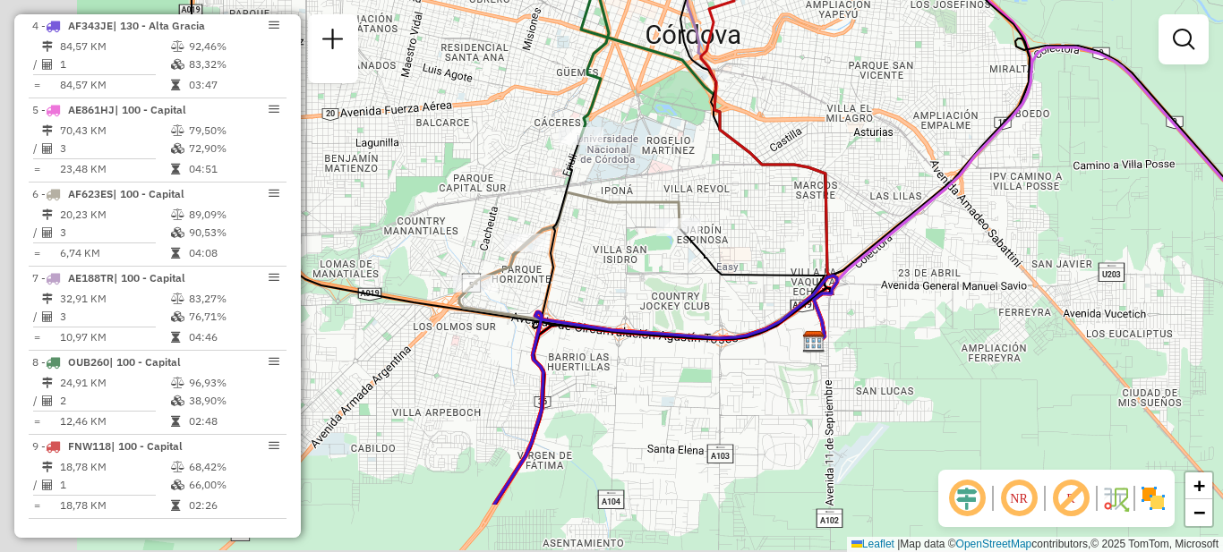
drag, startPoint x: 525, startPoint y: 363, endPoint x: 627, endPoint y: 235, distance: 163.7
click at [628, 237] on div "Janela de atendimento Grade de atendimento Capacidade Transportadoras Veículos …" at bounding box center [611, 276] width 1223 height 552
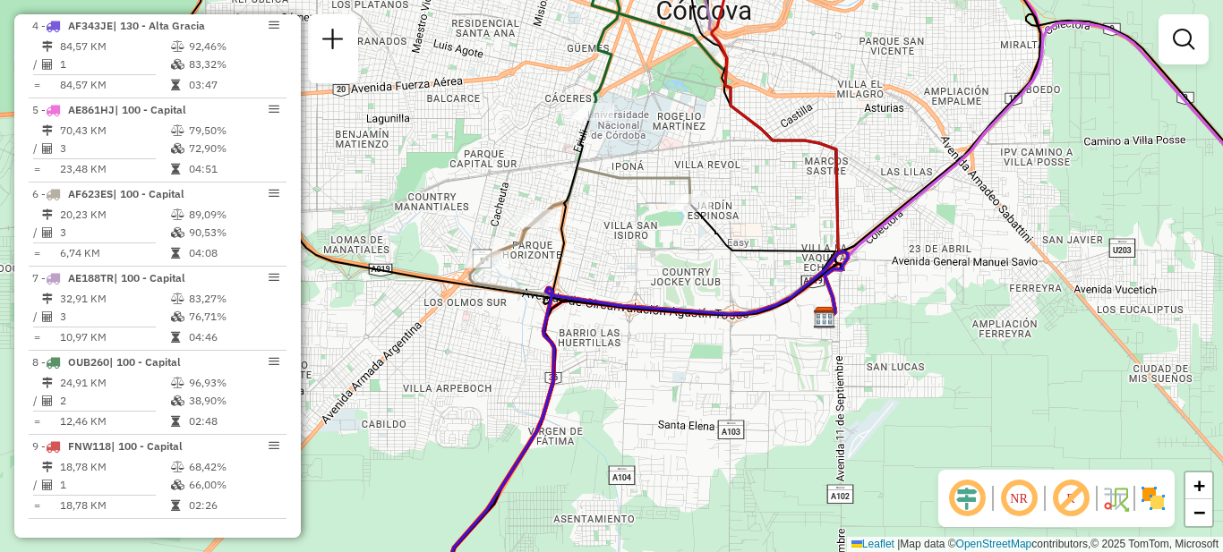
click at [714, 432] on div "Janela de atendimento Grade de atendimento Capacidade Transportadoras Veículos …" at bounding box center [611, 276] width 1223 height 552
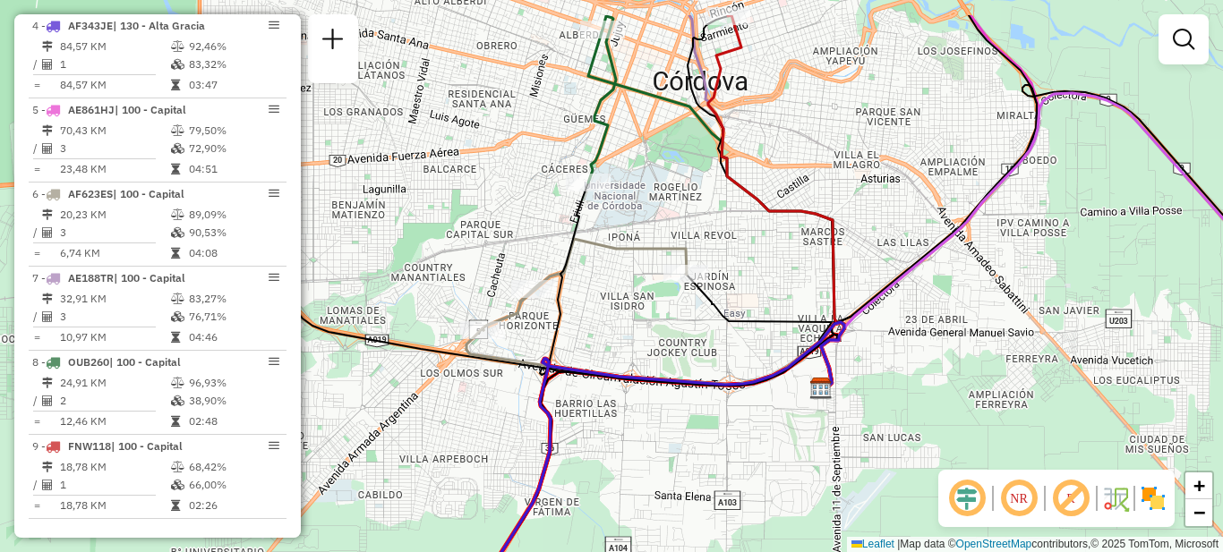
drag, startPoint x: 971, startPoint y: 204, endPoint x: 910, endPoint y: 349, distance: 157.6
click at [921, 349] on div "Janela de atendimento Grade de atendimento Capacidade Transportadoras Veículos …" at bounding box center [611, 276] width 1223 height 552
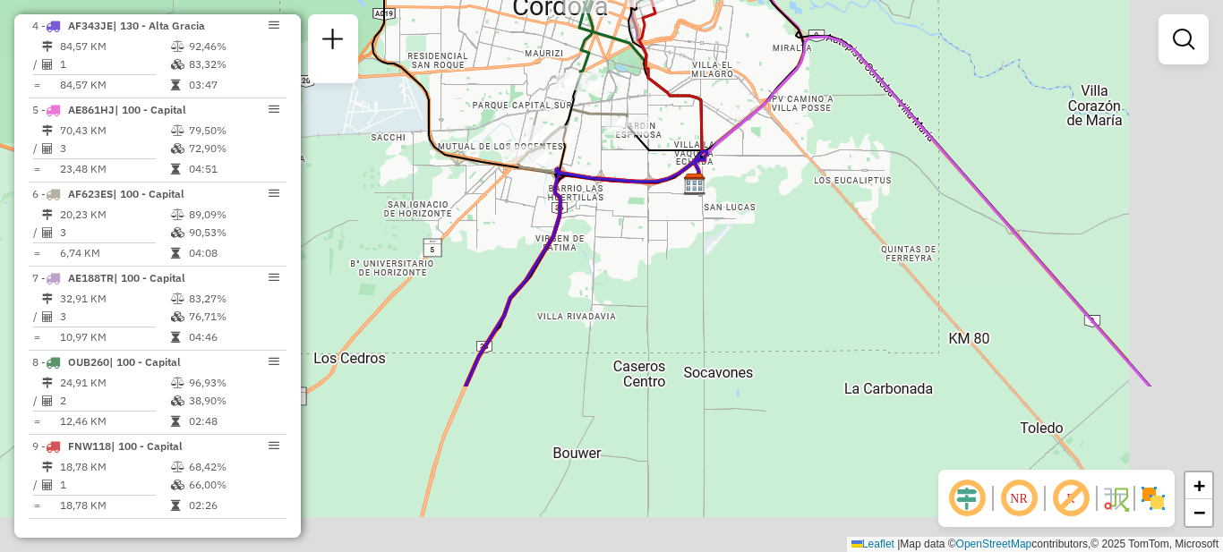
drag, startPoint x: 894, startPoint y: 420, endPoint x: 692, endPoint y: 149, distance: 338.4
click at [693, 149] on div "Janela de atendimento Grade de atendimento Capacidade Transportadoras Veículos …" at bounding box center [611, 276] width 1223 height 552
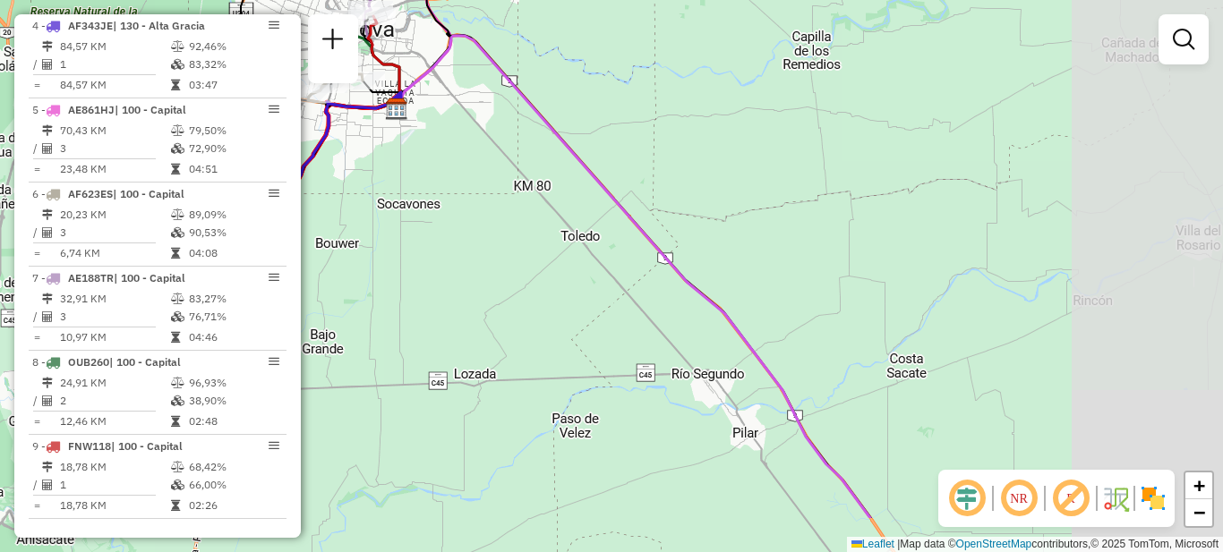
drag, startPoint x: 783, startPoint y: 299, endPoint x: 485, endPoint y: 174, distance: 323.4
click at [485, 174] on div "Janela de atendimento Grade de atendimento Capacidade Transportadoras Veículos …" at bounding box center [611, 276] width 1223 height 552
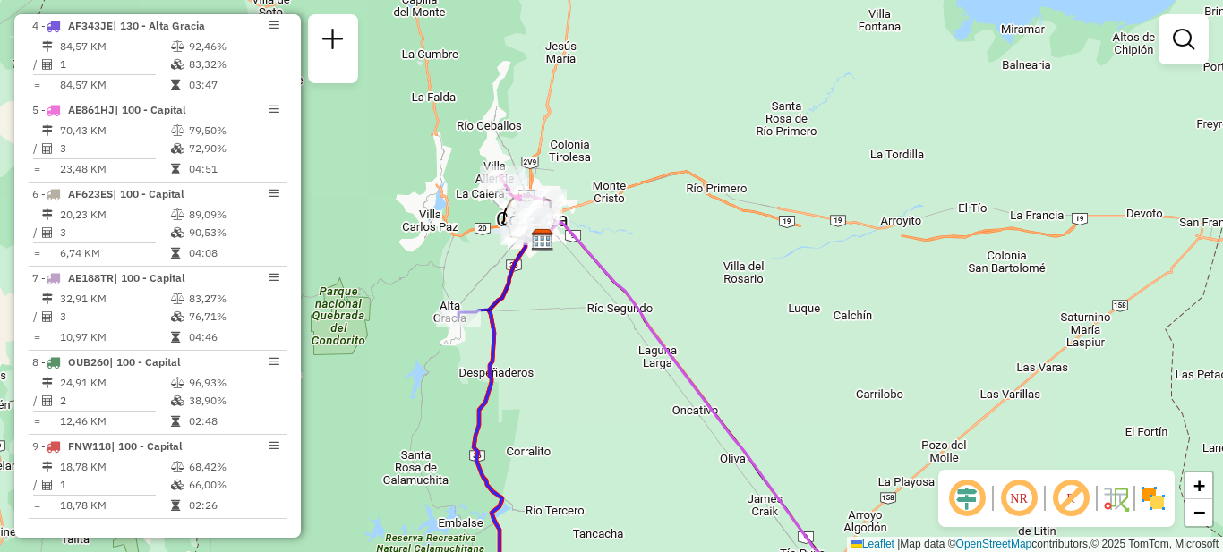
drag, startPoint x: 626, startPoint y: 383, endPoint x: 605, endPoint y: 244, distance: 140.3
click at [605, 244] on div "Janela de atendimento Grade de atendimento Capacidade Transportadoras Veículos …" at bounding box center [611, 276] width 1223 height 552
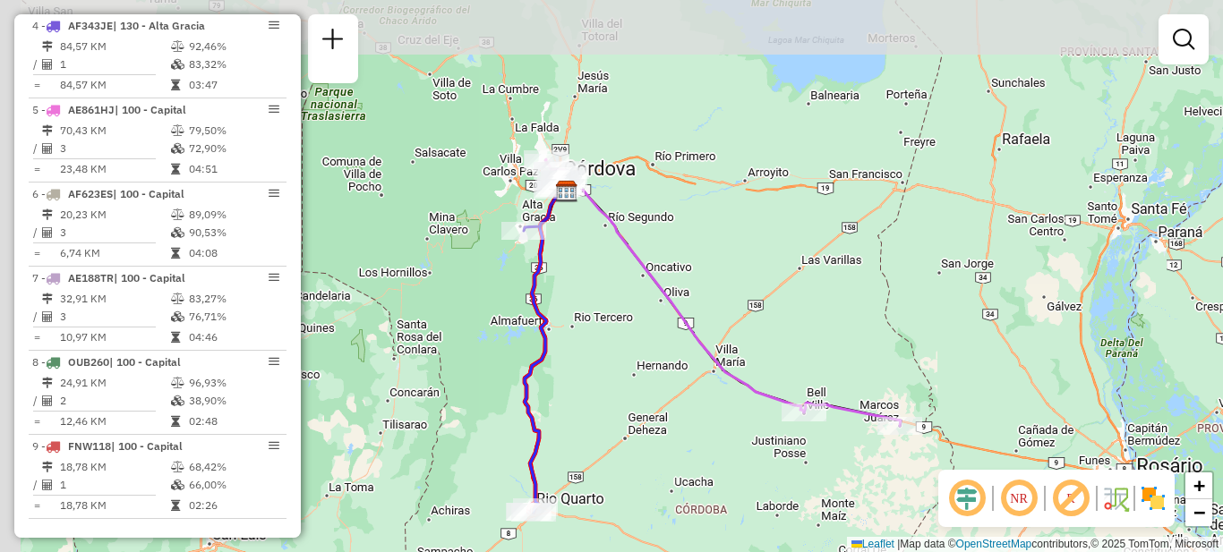
drag, startPoint x: 571, startPoint y: 245, endPoint x: 637, endPoint y: 356, distance: 128.8
click at [637, 356] on div "Janela de atendimento Grade de atendimento Capacidade Transportadoras Veículos …" at bounding box center [611, 276] width 1223 height 552
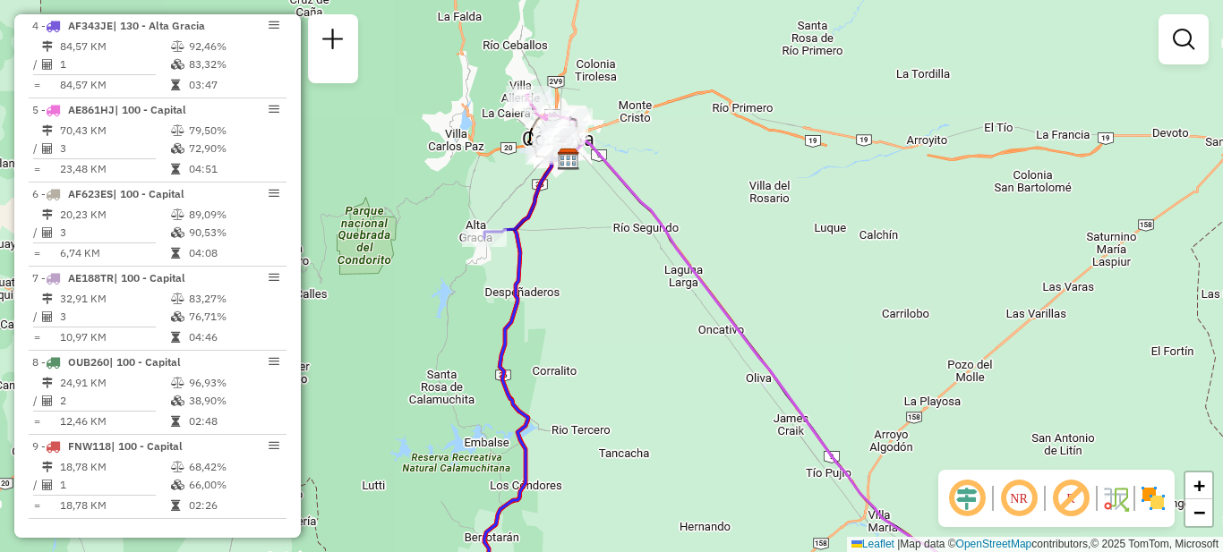
drag, startPoint x: 575, startPoint y: 256, endPoint x: 643, endPoint y: 406, distance: 164.3
click at [643, 406] on div "Janela de atendimento Grade de atendimento Capacidade Transportadoras Veículos …" at bounding box center [611, 276] width 1223 height 552
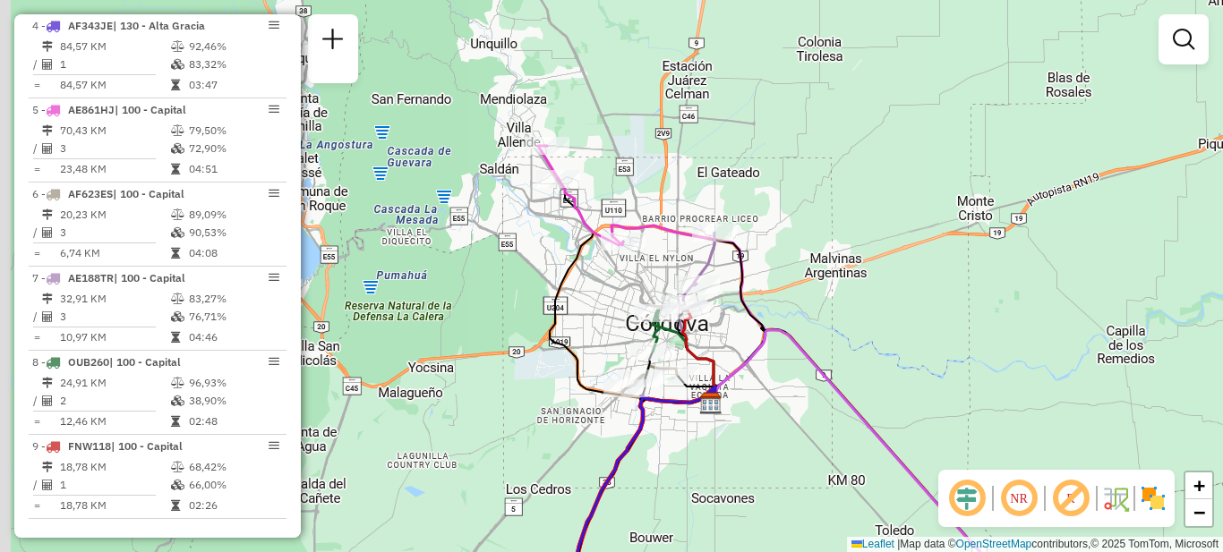
drag, startPoint x: 642, startPoint y: 299, endPoint x: 705, endPoint y: 480, distance: 191.7
click at [705, 480] on div "Janela de atendimento Grade de atendimento Capacidade Transportadoras Veículos …" at bounding box center [611, 276] width 1223 height 552
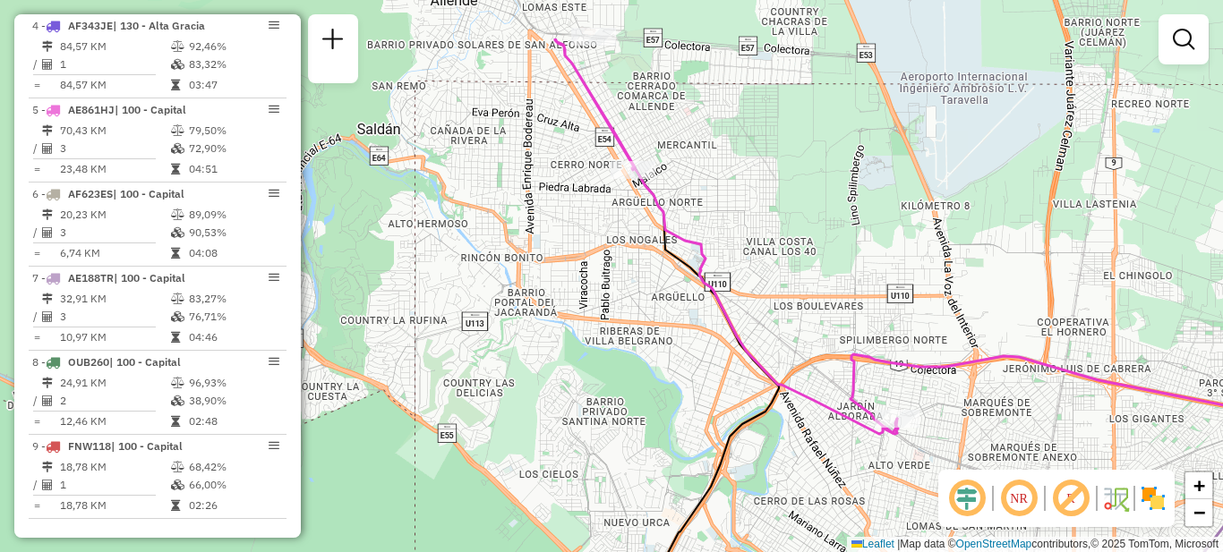
drag, startPoint x: 725, startPoint y: 147, endPoint x: 832, endPoint y: 370, distance: 247.1
click at [832, 370] on div "Janela de atendimento Grade de atendimento Capacidade Transportadoras Veículos …" at bounding box center [611, 276] width 1223 height 552
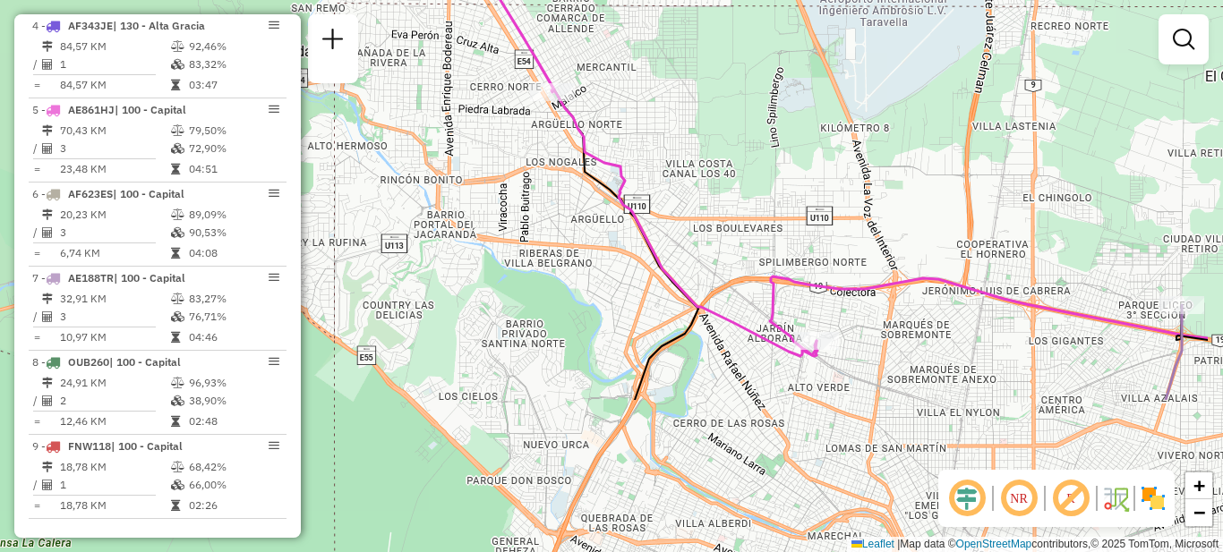
drag, startPoint x: 797, startPoint y: 355, endPoint x: 659, endPoint y: 147, distance: 249.3
click at [659, 147] on div "Janela de atendimento Grade de atendimento Capacidade Transportadoras Veículos …" at bounding box center [611, 276] width 1223 height 552
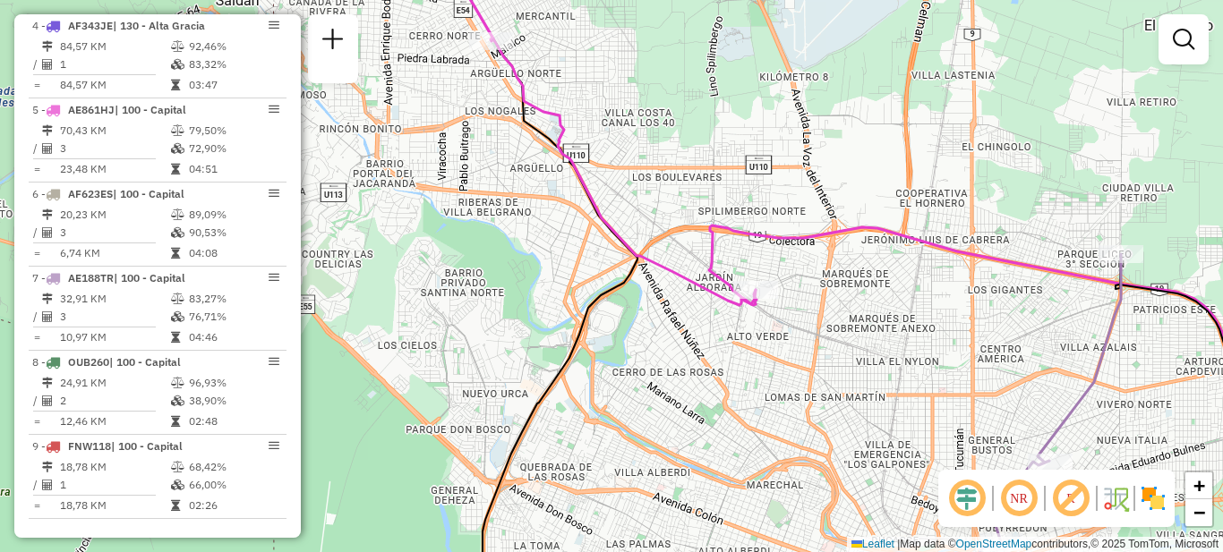
drag, startPoint x: 941, startPoint y: 401, endPoint x: 644, endPoint y: 202, distance: 357.5
click at [645, 204] on div "Janela de atendimento Grade de atendimento Capacidade Transportadoras Veículos …" at bounding box center [611, 276] width 1223 height 552
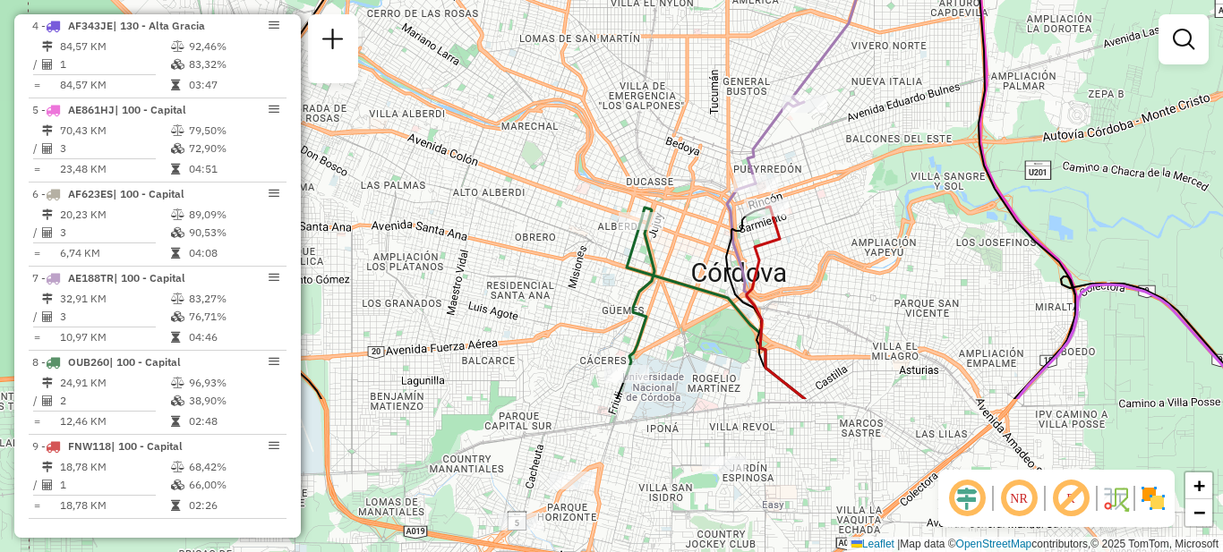
drag, startPoint x: 835, startPoint y: 424, endPoint x: 832, endPoint y: 217, distance: 207.7
click at [832, 217] on div "Janela de atendimento Grade de atendimento Capacidade Transportadoras Veículos …" at bounding box center [611, 276] width 1223 height 552
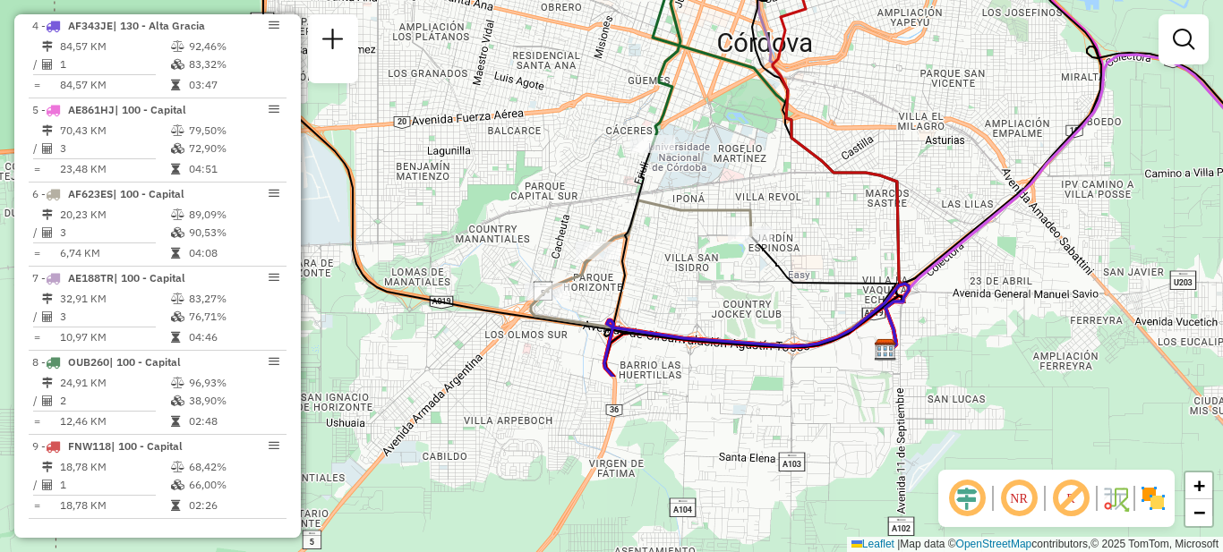
drag, startPoint x: 640, startPoint y: 462, endPoint x: 663, endPoint y: 234, distance: 229.5
click at [665, 231] on div "Janela de atendimento Grade de atendimento Capacidade Transportadoras Veículos …" at bounding box center [611, 276] width 1223 height 552
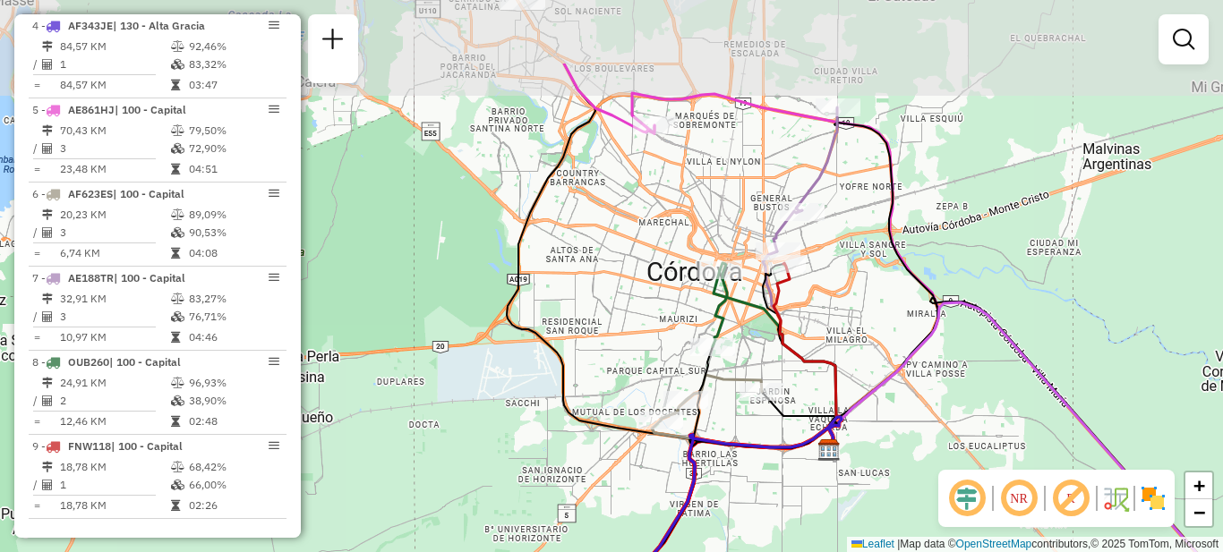
drag, startPoint x: 855, startPoint y: 211, endPoint x: 861, endPoint y: 340, distance: 129.1
click at [861, 340] on div "Janela de atendimento Grade de atendimento Capacidade Transportadoras Veículos …" at bounding box center [611, 276] width 1223 height 552
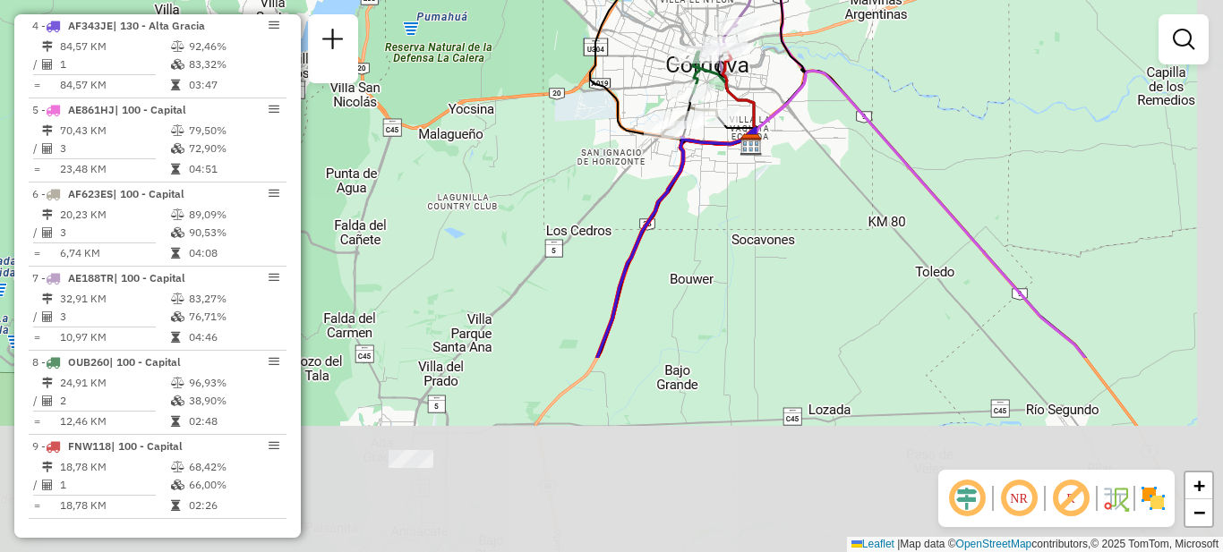
drag, startPoint x: 909, startPoint y: 426, endPoint x: 813, endPoint y: 173, distance: 270.9
click at [813, 173] on div "Janela de atendimento Grade de atendimento Capacidade Transportadoras Veículos …" at bounding box center [611, 276] width 1223 height 552
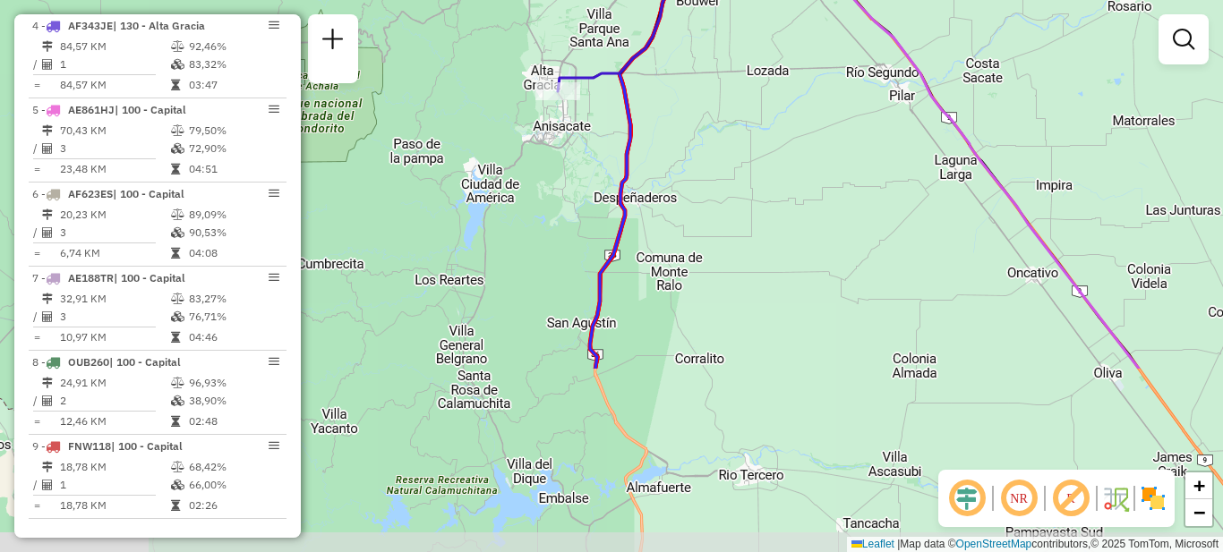
drag, startPoint x: 858, startPoint y: 306, endPoint x: 806, endPoint y: 68, distance: 243.7
click at [806, 68] on div "Janela de atendimento Grade de atendimento Capacidade Transportadoras Veículos …" at bounding box center [611, 276] width 1223 height 552
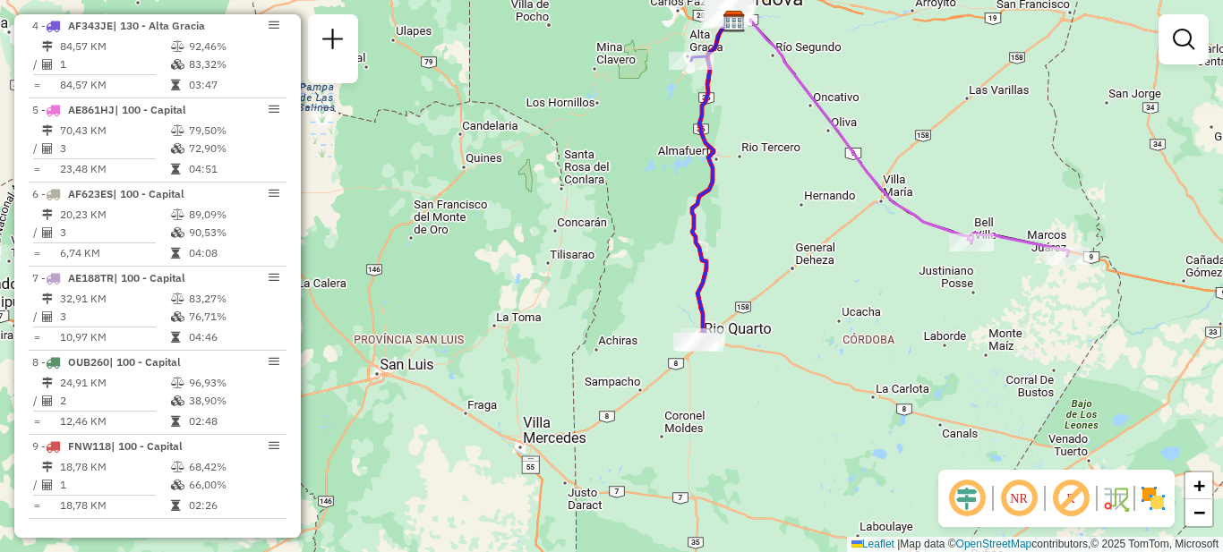
drag, startPoint x: 885, startPoint y: 307, endPoint x: 806, endPoint y: 179, distance: 150.8
click at [808, 180] on div "Janela de atendimento Grade de atendimento Capacidade Transportadoras Veículos …" at bounding box center [611, 276] width 1223 height 552
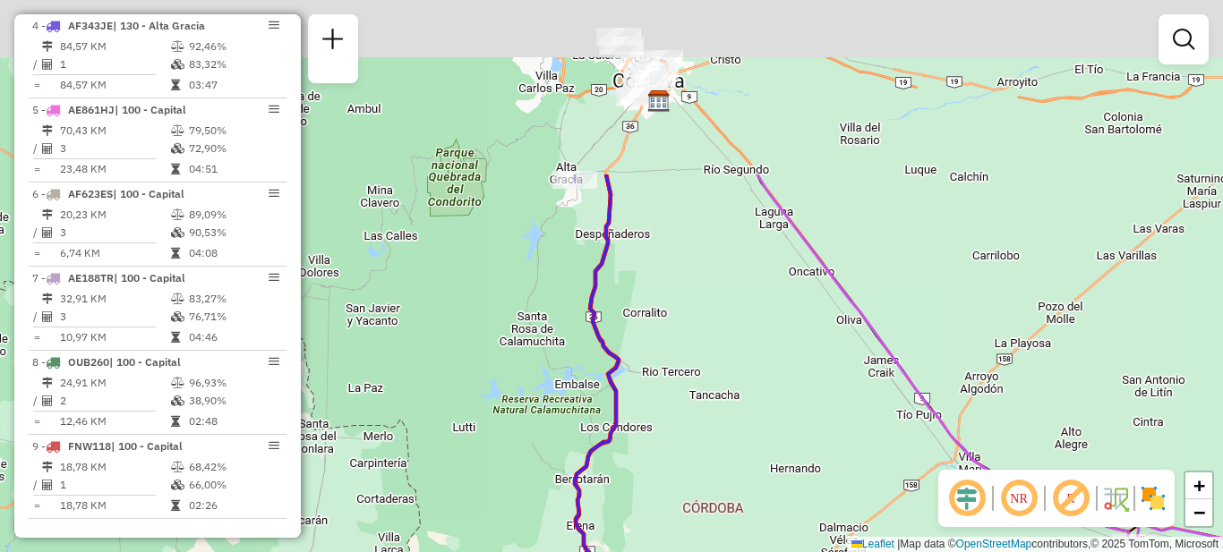
drag, startPoint x: 781, startPoint y: 89, endPoint x: 774, endPoint y: 357, distance: 268.6
click at [777, 366] on div "Janela de atendimento Grade de atendimento Capacidade Transportadoras Veículos …" at bounding box center [611, 276] width 1223 height 552
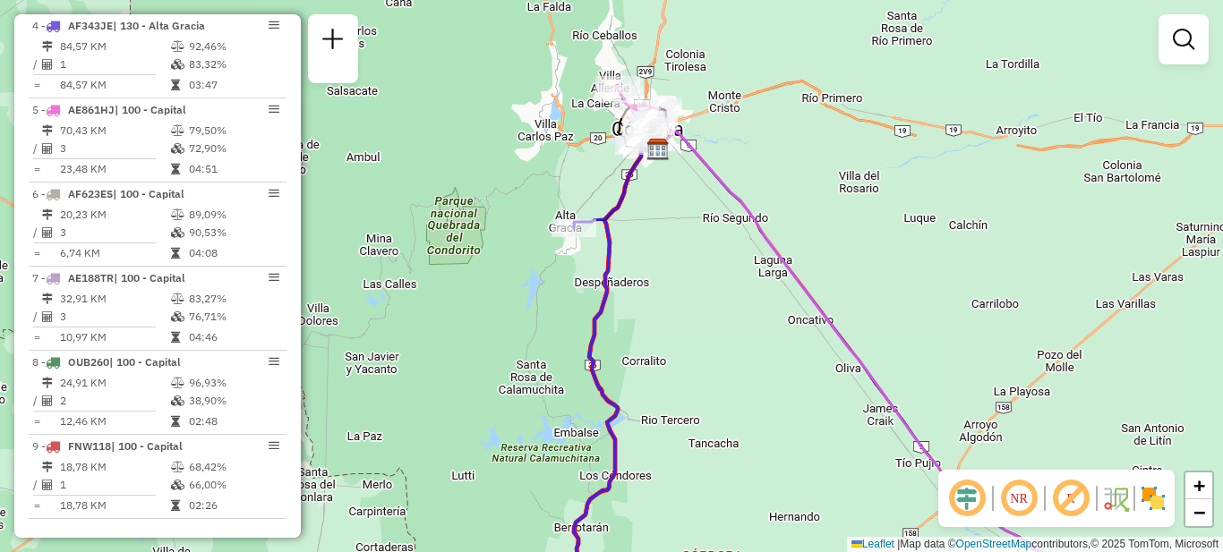
drag, startPoint x: 739, startPoint y: 203, endPoint x: 806, endPoint y: 409, distance: 216.6
click at [806, 409] on icon at bounding box center [895, 362] width 475 height 460
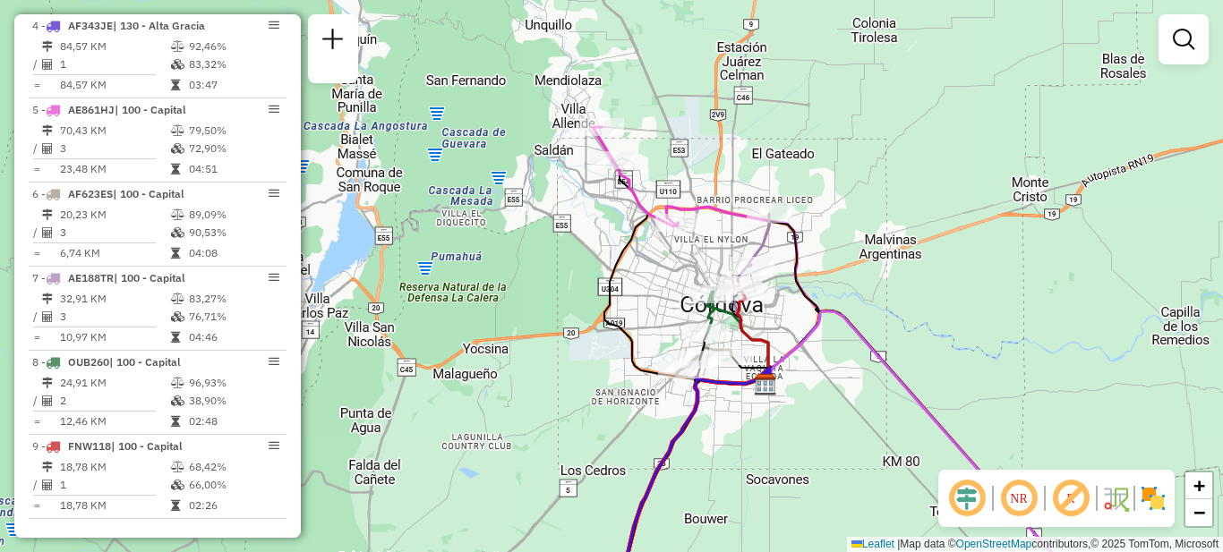
drag, startPoint x: 585, startPoint y: 362, endPoint x: 776, endPoint y: 383, distance: 191.9
click at [778, 386] on div "Janela de atendimento Grade de atendimento Capacidade Transportadoras Veículos …" at bounding box center [611, 276] width 1223 height 552
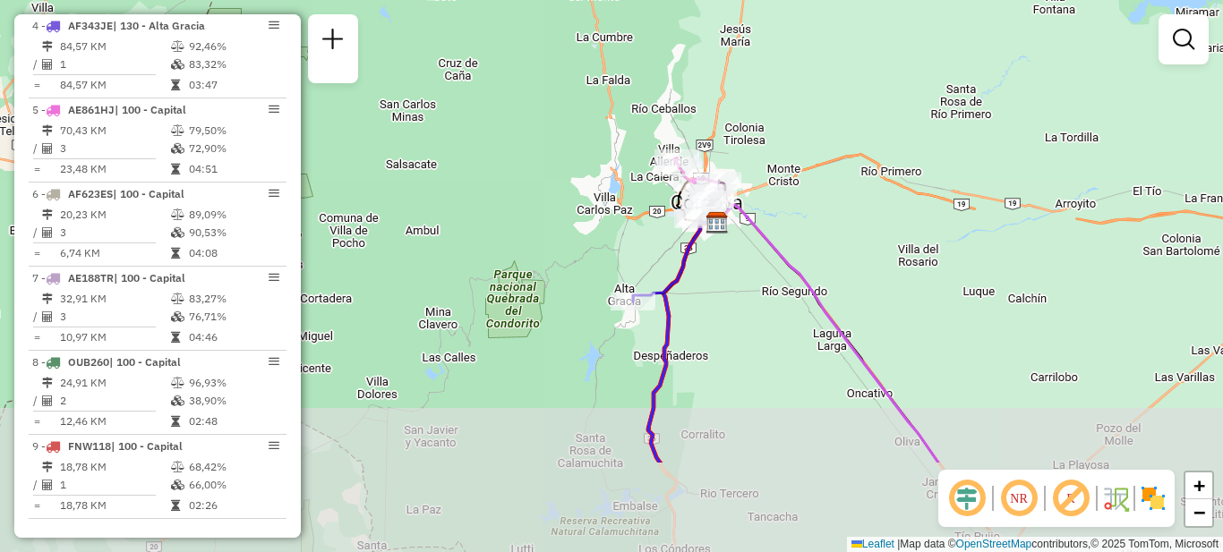
drag, startPoint x: 819, startPoint y: 444, endPoint x: 680, endPoint y: 194, distance: 285.7
click at [684, 195] on div "Janela de atendimento Grade de atendimento Capacidade Transportadoras Veículos …" at bounding box center [611, 276] width 1223 height 552
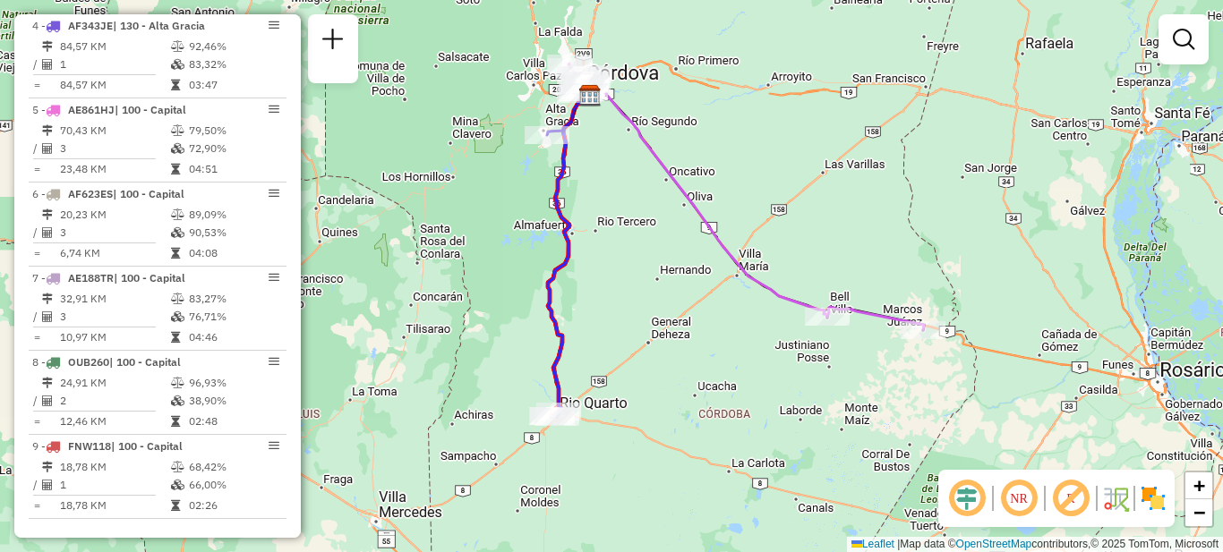
drag, startPoint x: 799, startPoint y: 397, endPoint x: 701, endPoint y: 281, distance: 151.2
click at [701, 281] on div "Janela de atendimento Grade de atendimento Capacidade Transportadoras Veículos …" at bounding box center [611, 276] width 1223 height 552
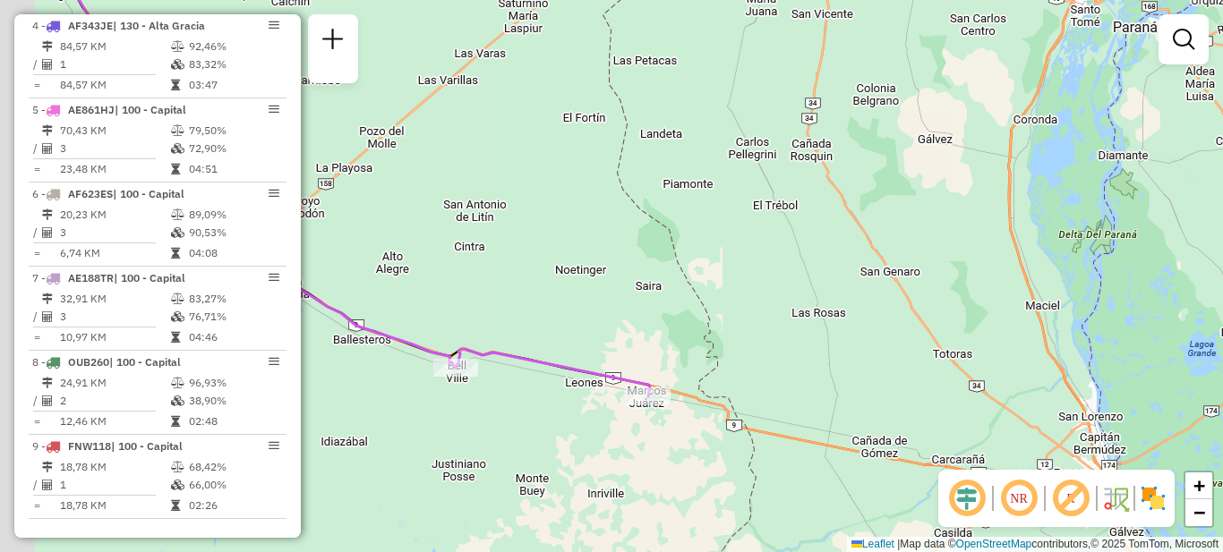
drag, startPoint x: 432, startPoint y: 403, endPoint x: 506, endPoint y: 414, distance: 74.3
click at [506, 414] on div "Janela de atendimento Grade de atendimento Capacidade Transportadoras Veículos …" at bounding box center [611, 276] width 1223 height 552
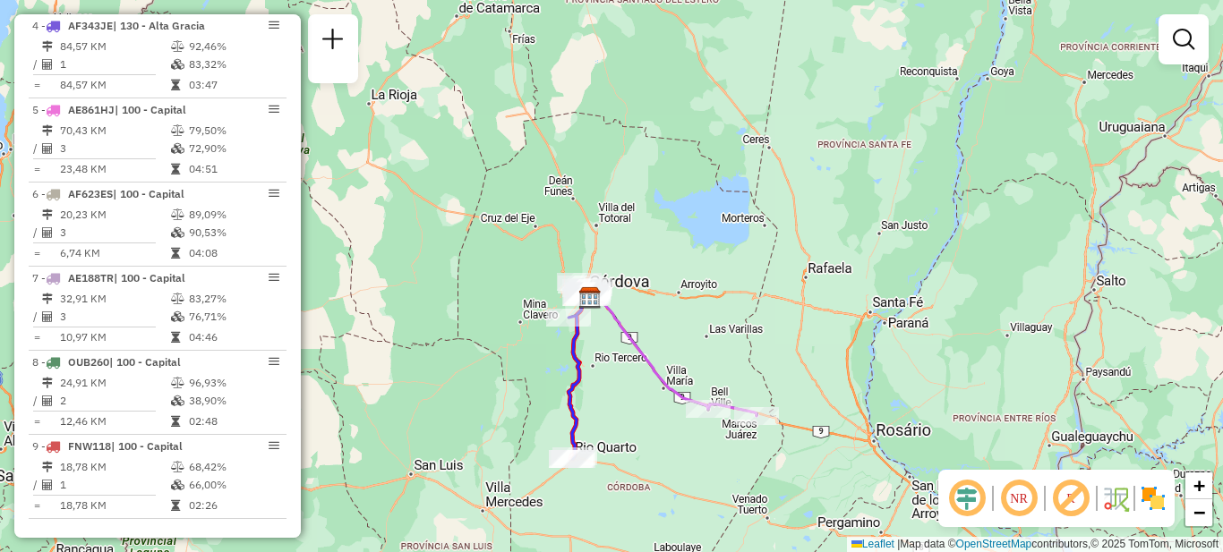
drag, startPoint x: 486, startPoint y: 397, endPoint x: 649, endPoint y: 352, distance: 169.2
click at [649, 352] on div "Janela de atendimento Grade de atendimento Capacidade Transportadoras Veículos …" at bounding box center [611, 276] width 1223 height 552
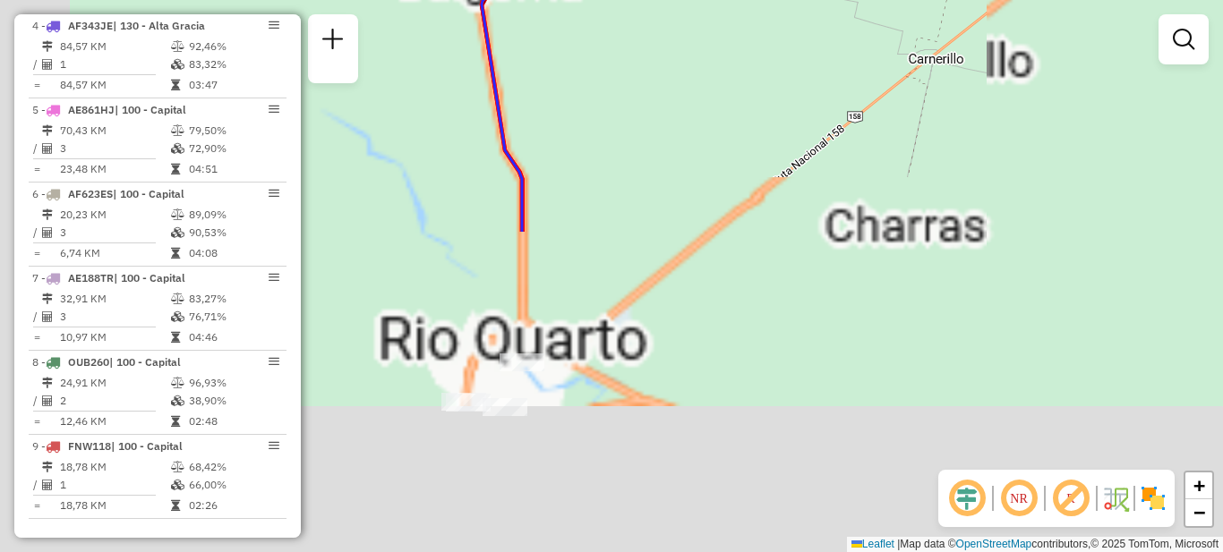
drag, startPoint x: 525, startPoint y: 444, endPoint x: 873, endPoint y: 53, distance: 523.8
click at [873, 53] on div "Janela de atendimento Grade de atendimento Capacidade Transportadoras Veículos …" at bounding box center [611, 276] width 1223 height 552
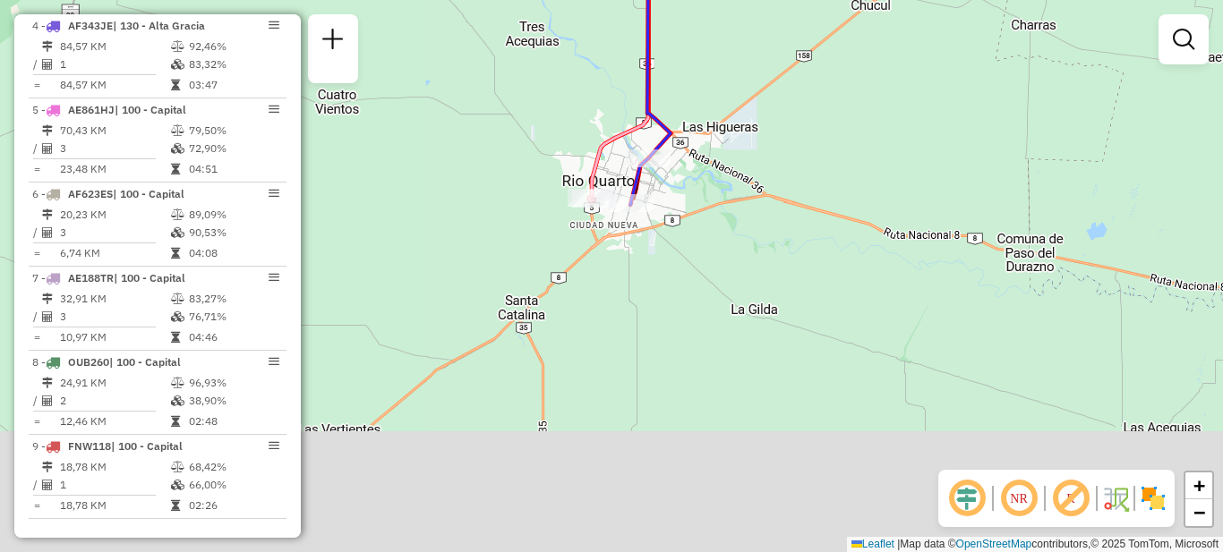
drag, startPoint x: 744, startPoint y: 136, endPoint x: 806, endPoint y: 71, distance: 89.9
click at [806, 71] on div "Janela de atendimento Grade de atendimento Capacidade Transportadoras Veículos …" at bounding box center [611, 276] width 1223 height 552
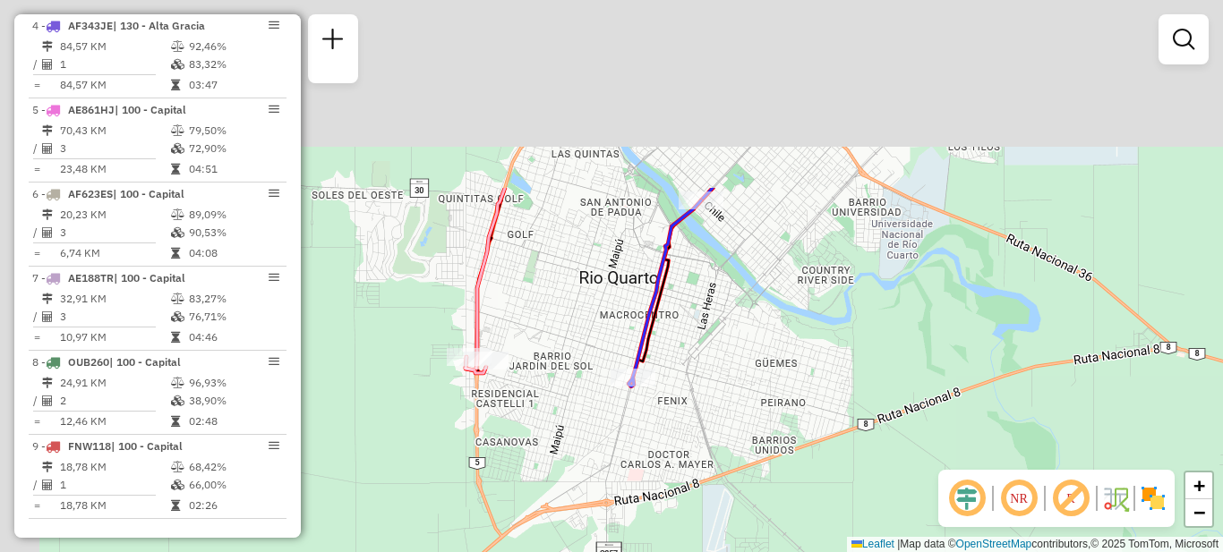
drag, startPoint x: 735, startPoint y: 50, endPoint x: 883, endPoint y: 305, distance: 294.8
click at [888, 308] on div "Janela de atendimento Grade de atendimento Capacidade Transportadoras Veículos …" at bounding box center [611, 276] width 1223 height 552
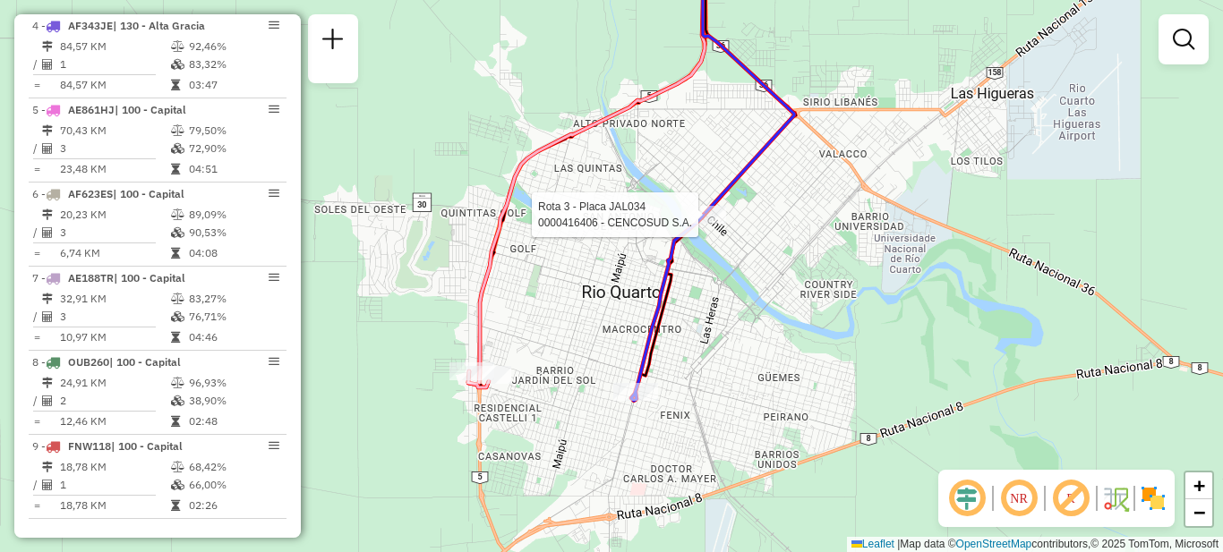
select select "**********"
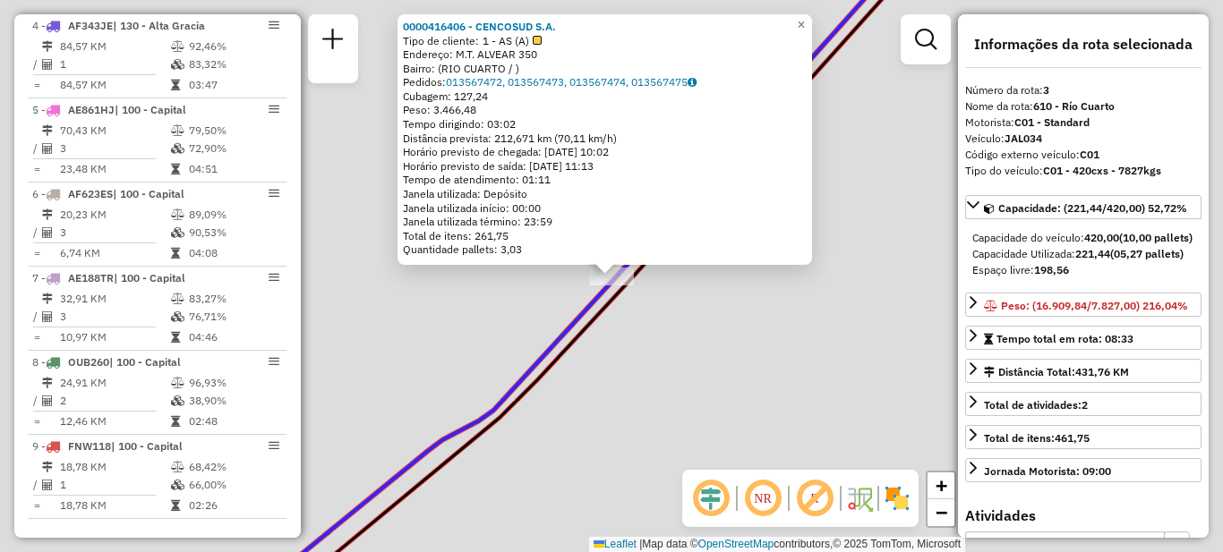
scroll to position [822, 0]
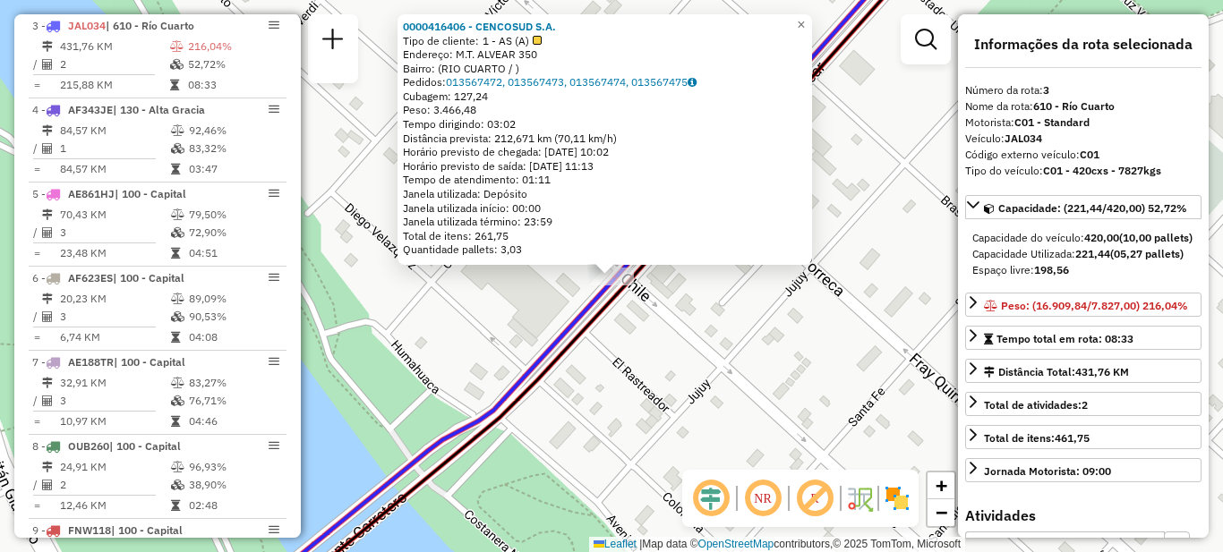
click at [694, 318] on div "0000416406 - CENCOSUD S.A. Tipo de cliente: 1 - AS (A) Endereço: M.T. ALVEAR 35…" at bounding box center [611, 276] width 1223 height 552
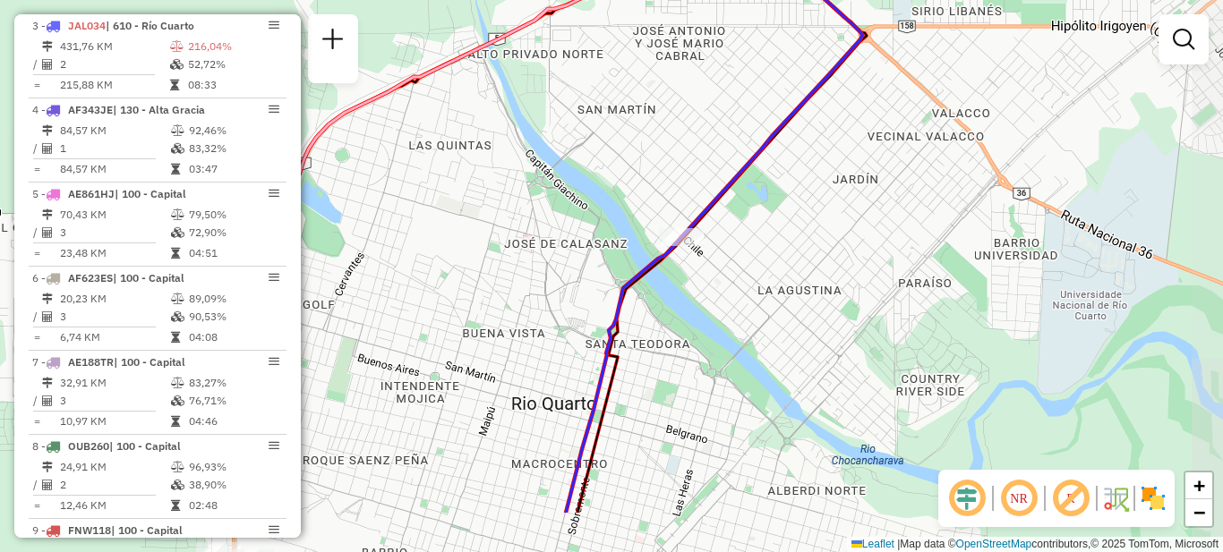
drag, startPoint x: 694, startPoint y: 432, endPoint x: 714, endPoint y: 141, distance: 292.6
click at [714, 141] on div "Janela de atendimento Grade de atendimento Capacidade Transportadoras Veículos …" at bounding box center [611, 276] width 1223 height 552
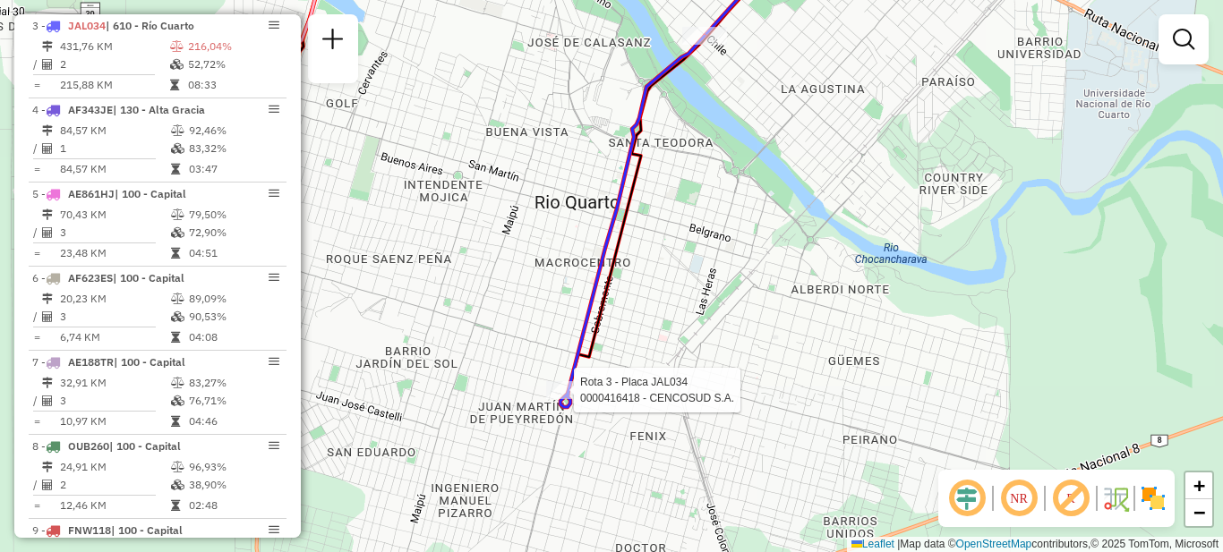
select select "**********"
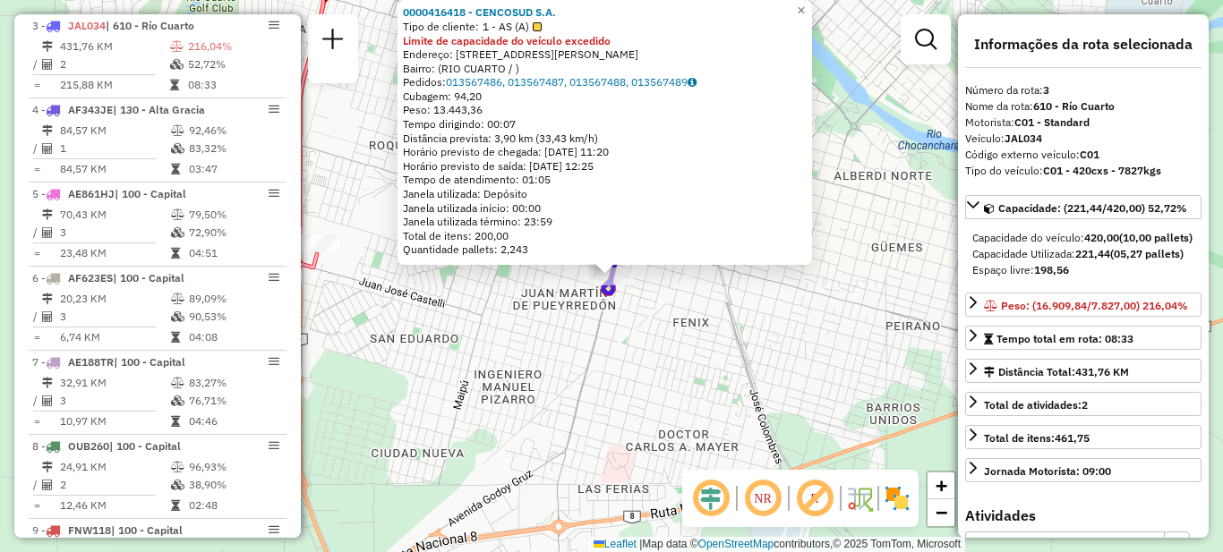
click at [645, 365] on div "0000416418 - CENCOSUD S.A. Tipo de cliente: 1 - AS (A) Limite de capacidade do …" at bounding box center [611, 276] width 1223 height 552
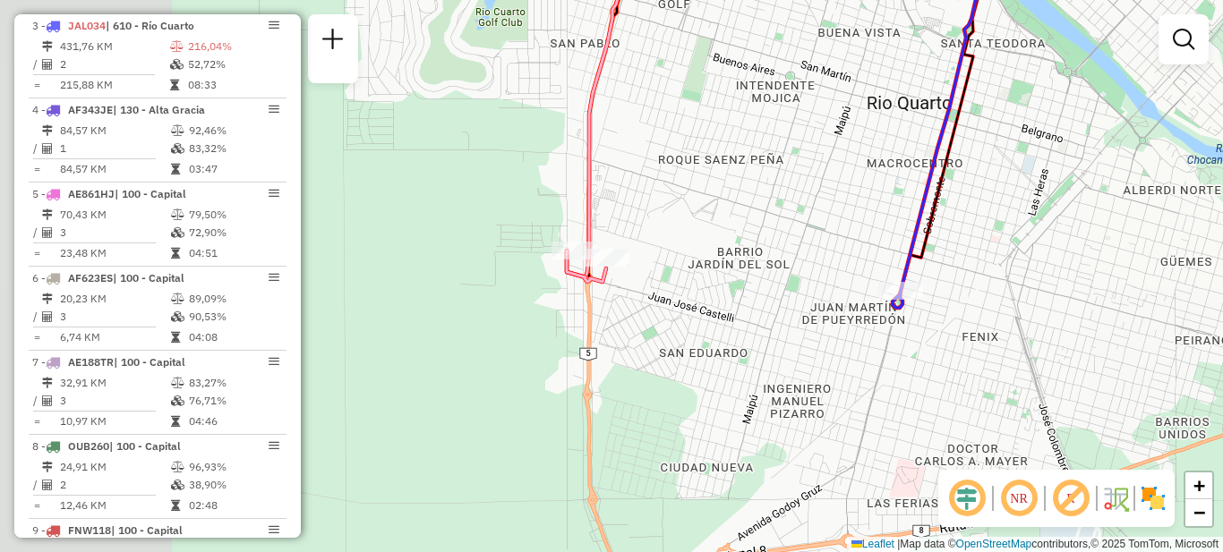
drag, startPoint x: 506, startPoint y: 335, endPoint x: 797, endPoint y: 348, distance: 291.3
click at [797, 348] on div "Janela de atendimento Grade de atendimento Capacidade Transportadoras Veículos …" at bounding box center [611, 276] width 1223 height 552
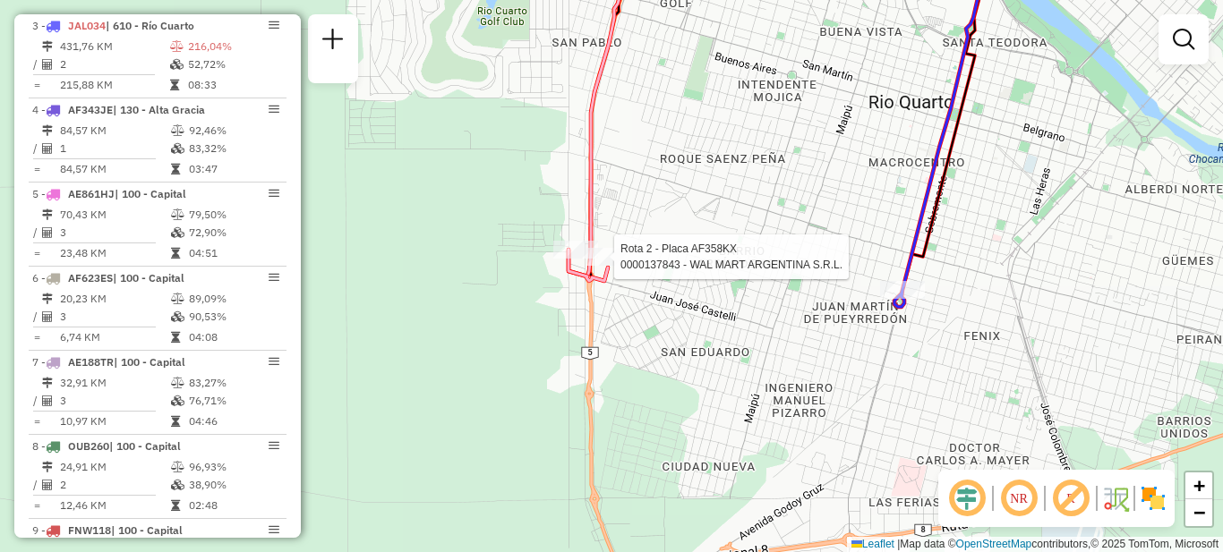
select select "**********"
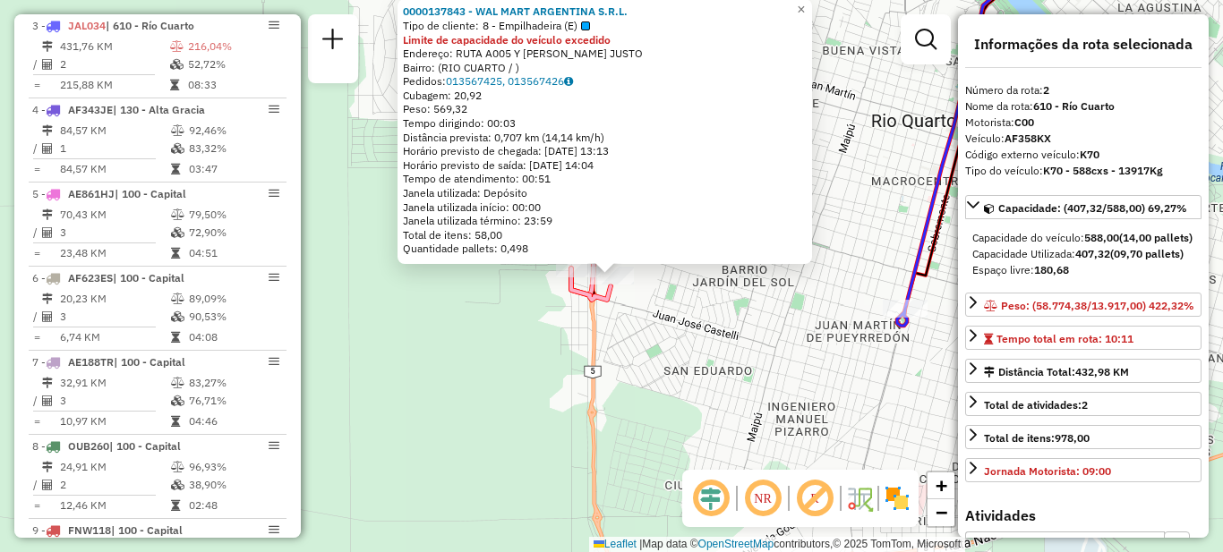
scroll to position [738, 0]
drag, startPoint x: 550, startPoint y: 328, endPoint x: 559, endPoint y: 278, distance: 50.0
click at [549, 328] on div "0000137843 - WAL MART ARGENTINA S.R.L. Tipo de cliente: 8 - Empilhadeira (E) Li…" at bounding box center [611, 276] width 1223 height 552
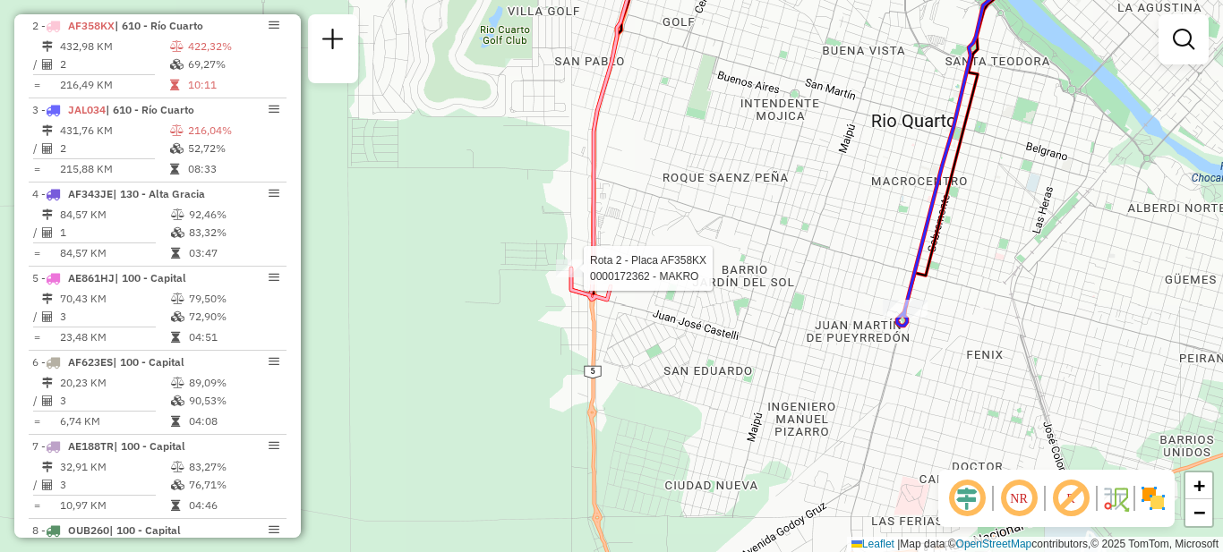
select select "**********"
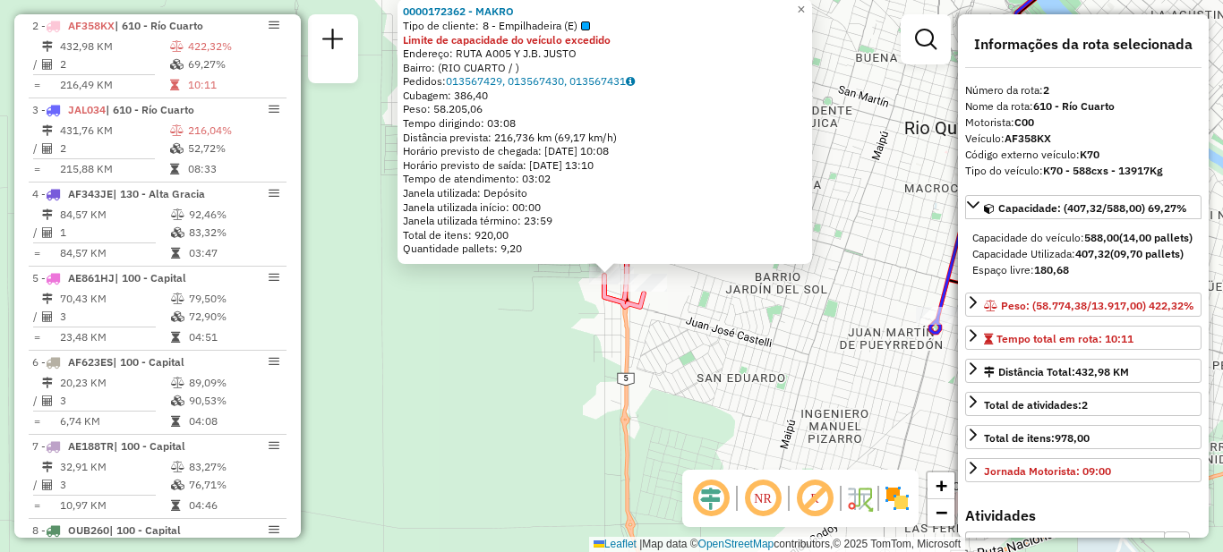
click at [568, 318] on div "0000172362 - MAKRO Tipo de cliente: 8 - Empilhadeira (E) Limite de capacidade d…" at bounding box center [611, 276] width 1223 height 552
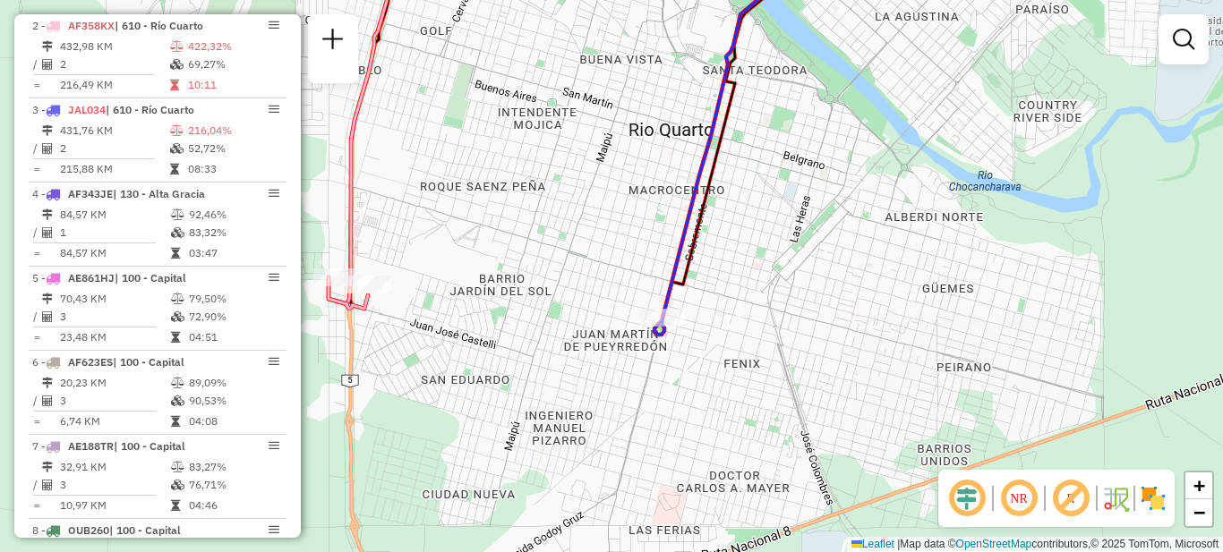
drag, startPoint x: 771, startPoint y: 323, endPoint x: 492, endPoint y: 325, distance: 278.4
click at [492, 325] on div "Janela de atendimento Grade de atendimento Capacidade Transportadoras Veículos …" at bounding box center [611, 276] width 1223 height 552
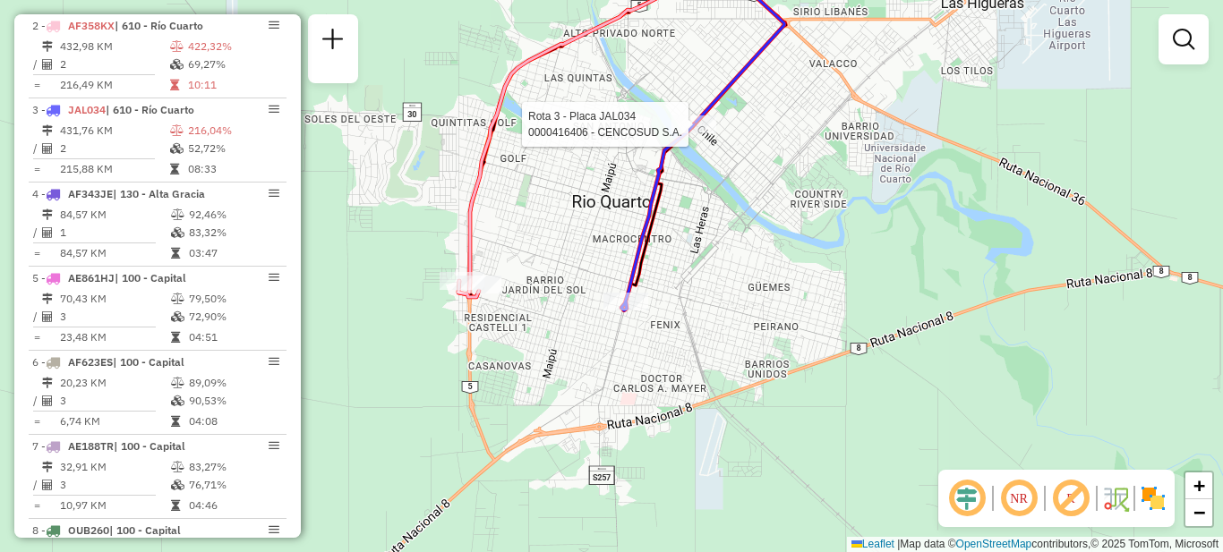
select select "**********"
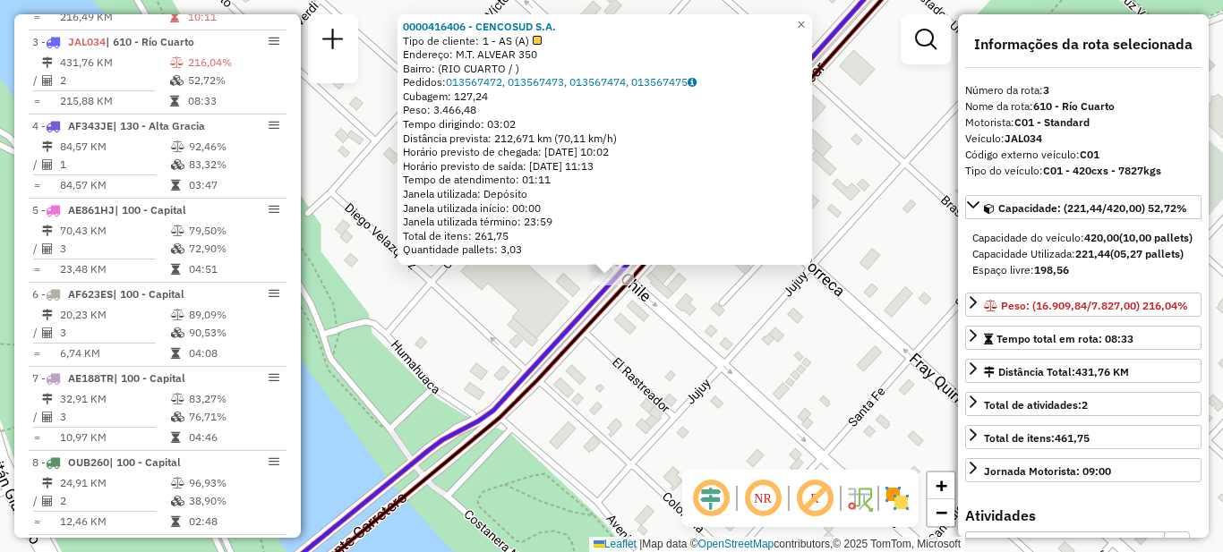
scroll to position [822, 0]
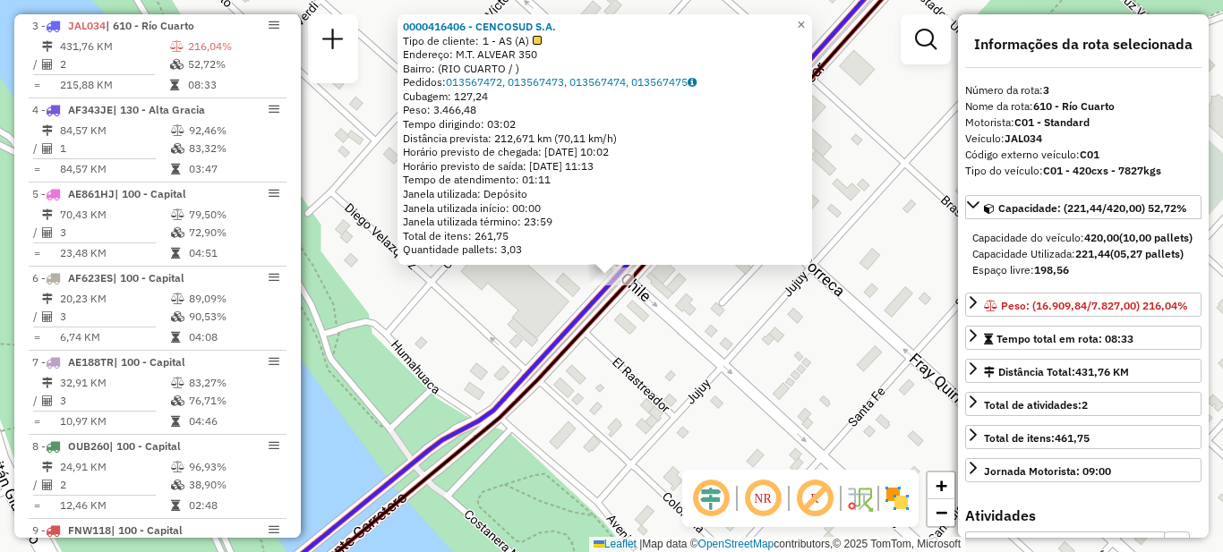
click at [654, 339] on div "0000416406 - CENCOSUD S.A. Tipo de cliente: 1 - AS (A) Endereço: M.T. ALVEAR 35…" at bounding box center [611, 276] width 1223 height 552
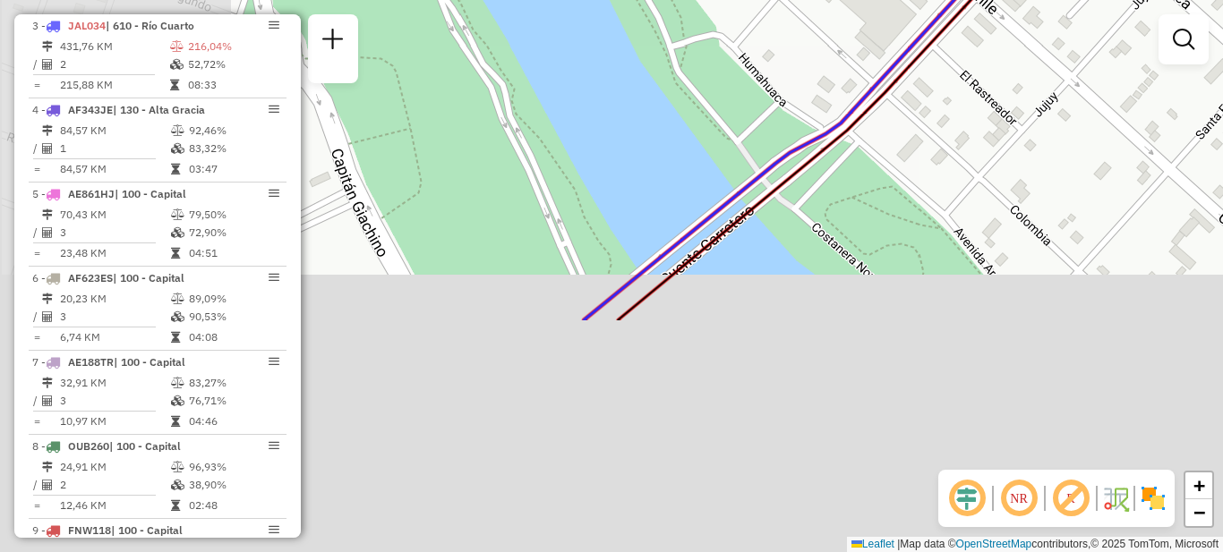
drag, startPoint x: 640, startPoint y: 372, endPoint x: 987, endPoint y: 85, distance: 450.1
click at [987, 85] on div "Janela de atendimento Grade de atendimento Capacidade Transportadoras Veículos …" at bounding box center [611, 276] width 1223 height 552
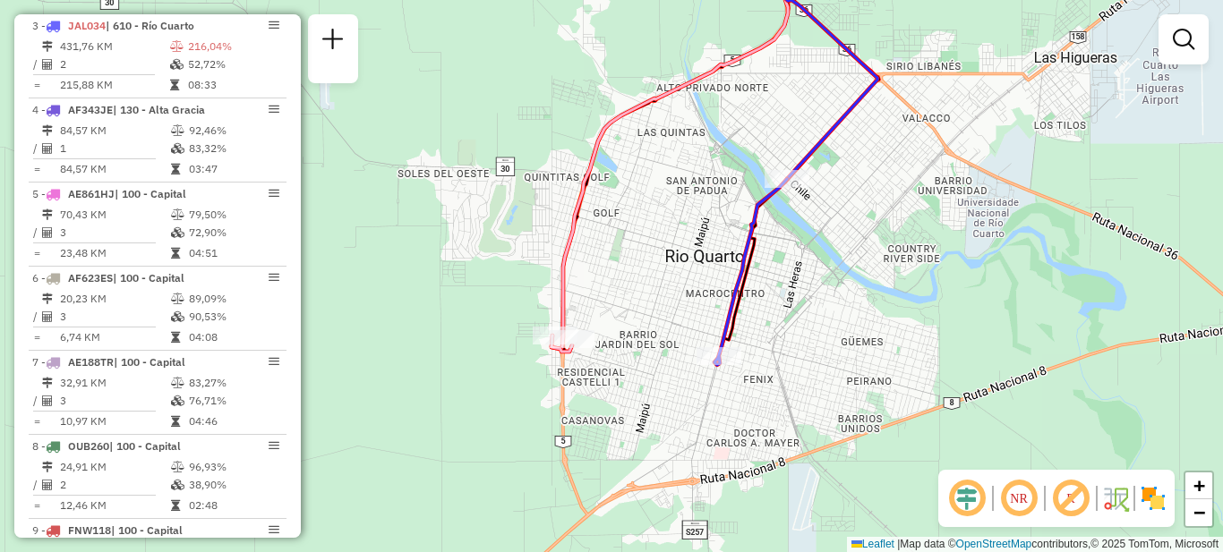
drag, startPoint x: 810, startPoint y: 334, endPoint x: 796, endPoint y: 252, distance: 83.6
click at [796, 252] on div "Janela de atendimento Grade de atendimento Capacidade Transportadoras Veículos …" at bounding box center [611, 276] width 1223 height 552
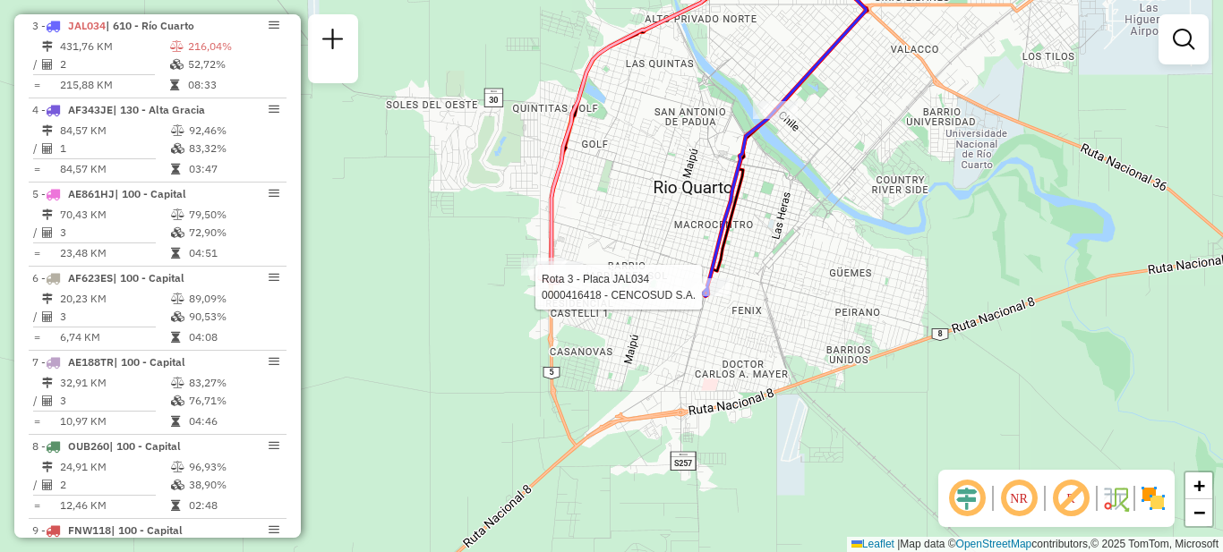
select select "**********"
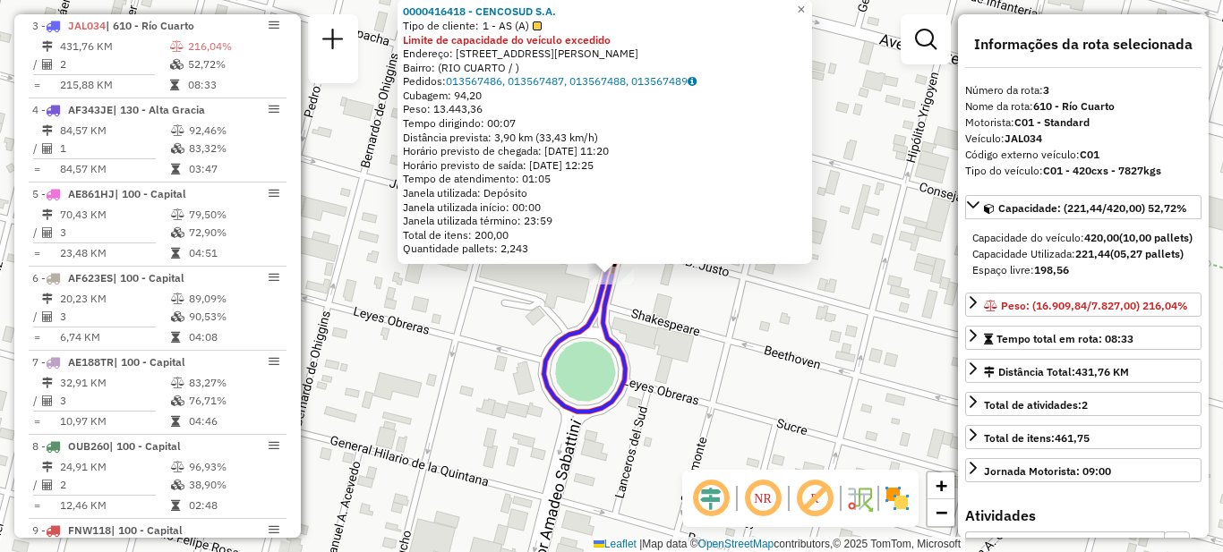
click at [729, 302] on div "0000416418 - CENCOSUD S.A. Tipo de cliente: 1 - AS (A) Limite de capacidade do …" at bounding box center [611, 276] width 1223 height 552
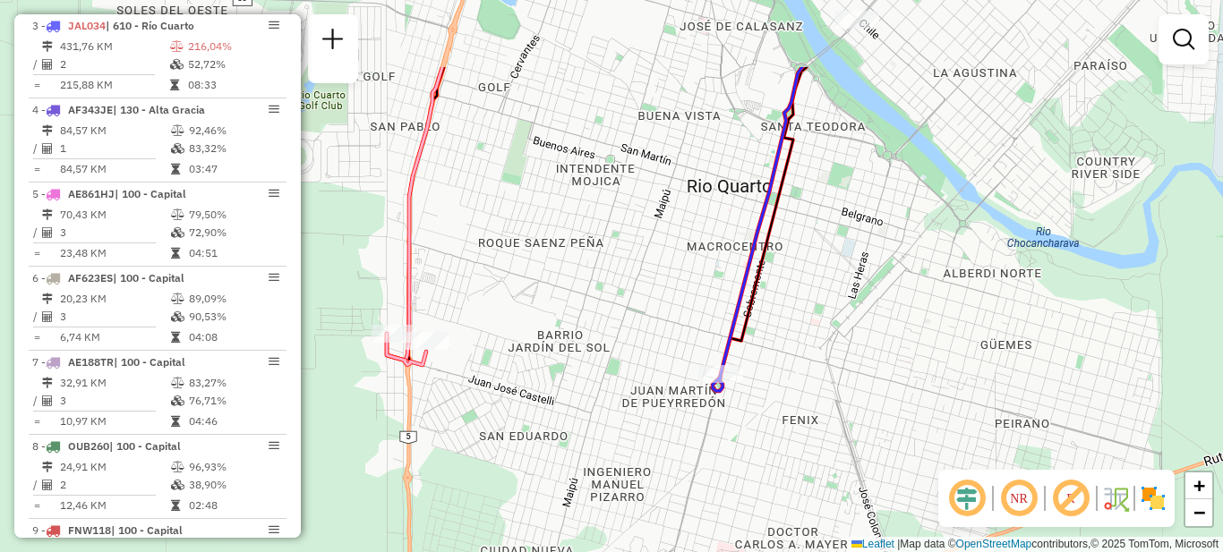
drag, startPoint x: 662, startPoint y: 129, endPoint x: 616, endPoint y: 355, distance: 230.2
click at [616, 354] on div "Janela de atendimento Grade de atendimento Capacidade Transportadoras Veículos …" at bounding box center [611, 276] width 1223 height 552
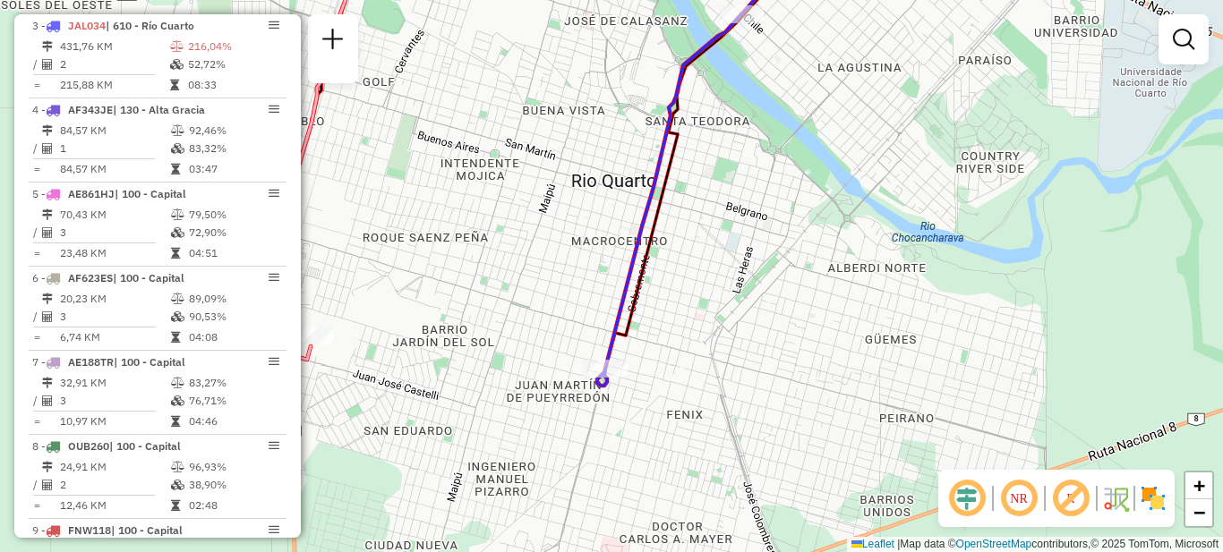
drag, startPoint x: 829, startPoint y: 317, endPoint x: 750, endPoint y: 275, distance: 89.3
click at [754, 277] on div "Janela de atendimento Grade de atendimento Capacidade Transportadoras Veículos …" at bounding box center [611, 276] width 1223 height 552
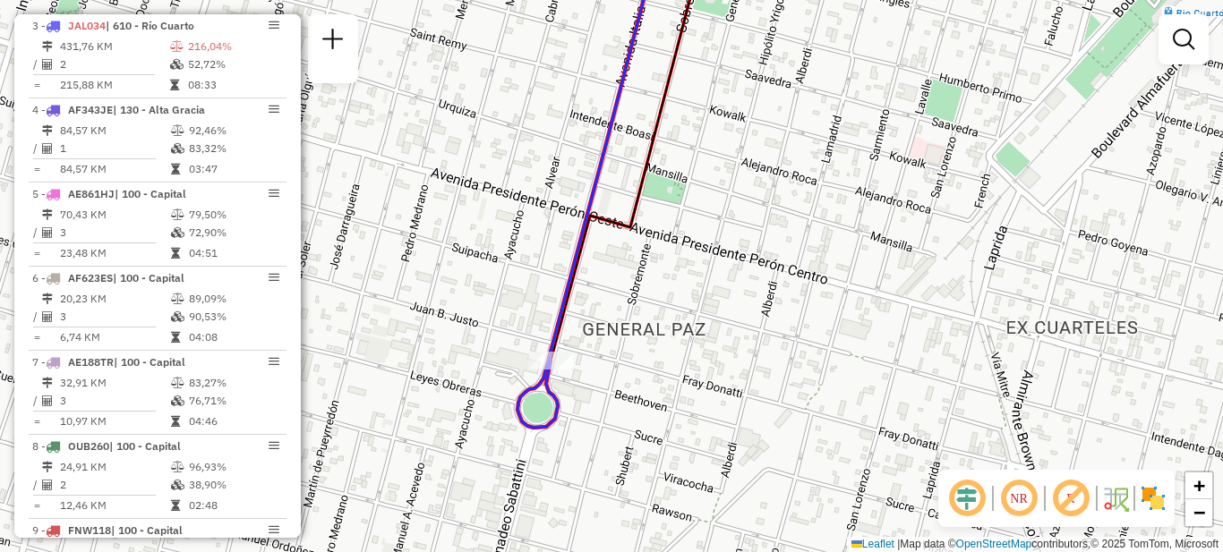
drag, startPoint x: 607, startPoint y: 423, endPoint x: 781, endPoint y: 169, distance: 307.2
click at [782, 169] on div "Janela de atendimento Grade de atendimento Capacidade Transportadoras Veículos …" at bounding box center [611, 276] width 1223 height 552
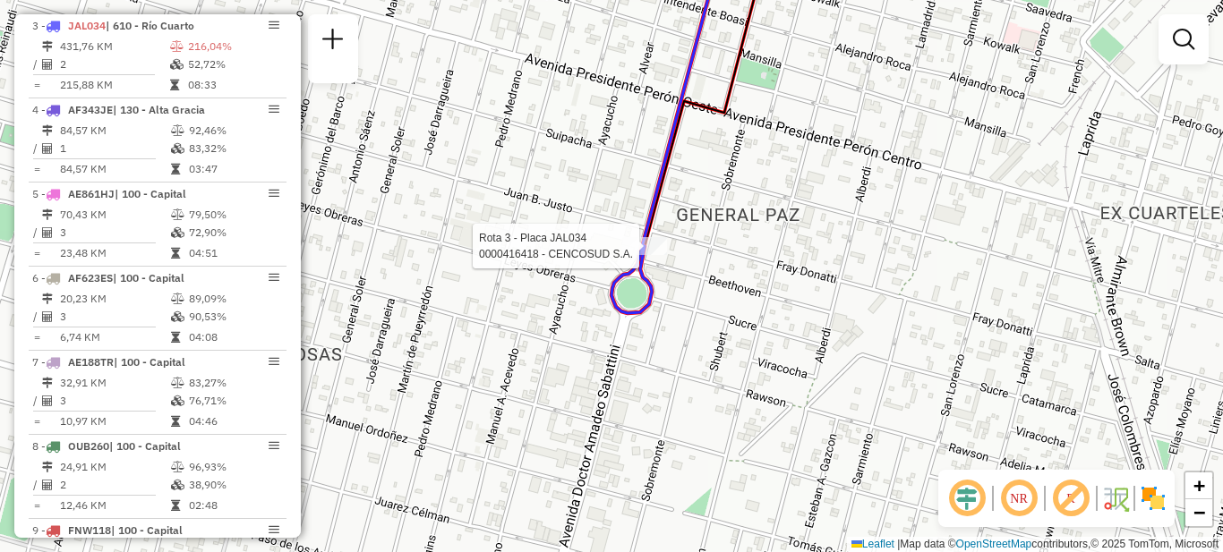
select select "**********"
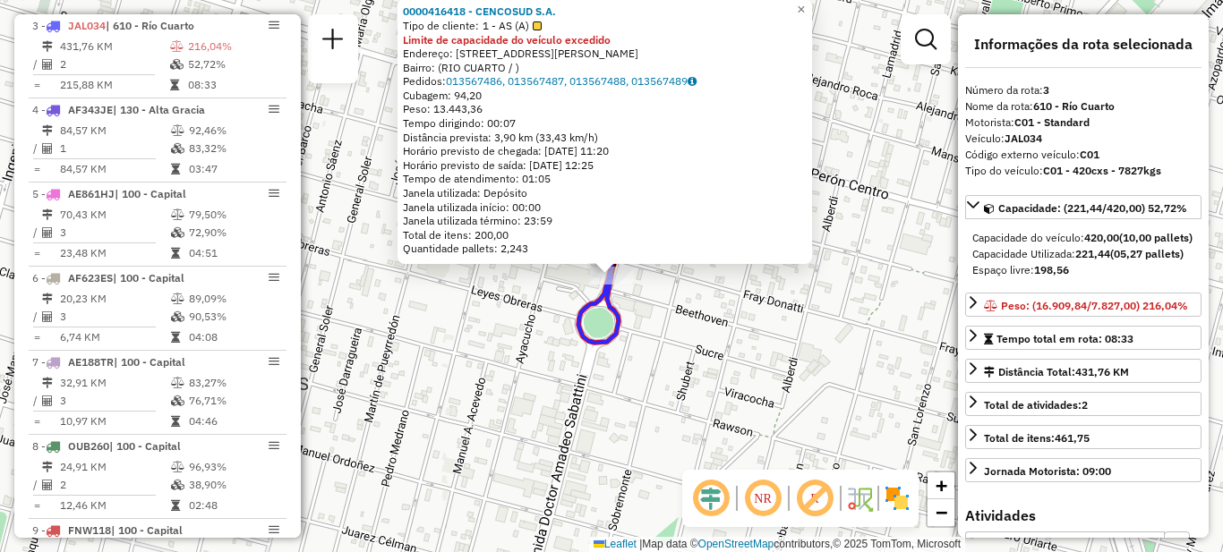
click at [665, 312] on div "0000416418 - CENCOSUD S.A. Tipo de cliente: 1 - AS (A) Limite de capacidade do …" at bounding box center [611, 276] width 1223 height 552
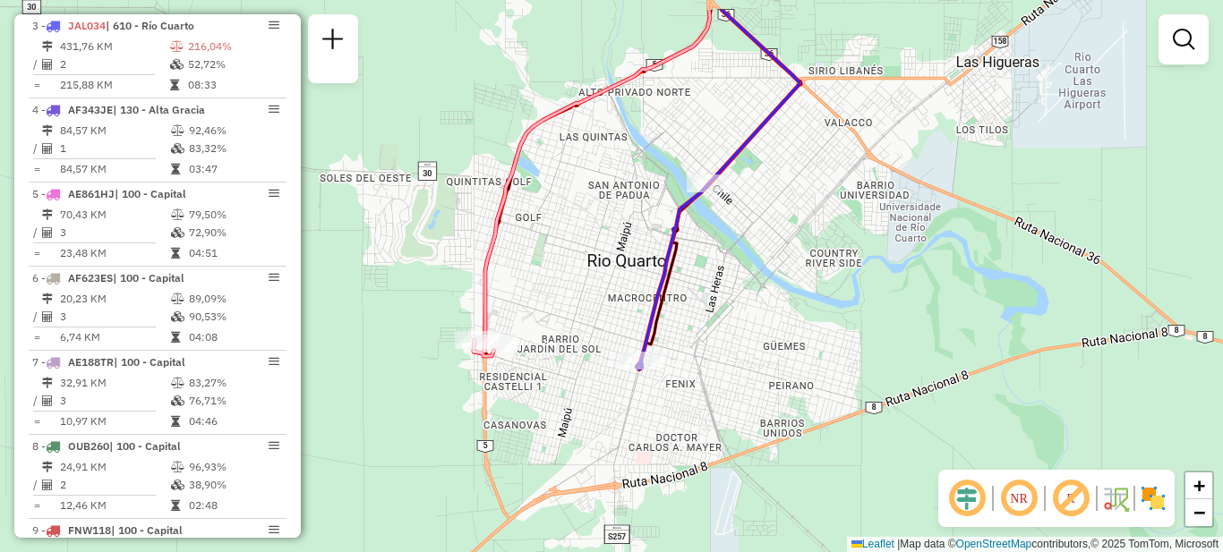
drag, startPoint x: 833, startPoint y: 220, endPoint x: 815, endPoint y: 286, distance: 68.0
click at [815, 286] on div "Janela de atendimento Grade de atendimento Capacidade Transportadoras Veículos …" at bounding box center [611, 276] width 1223 height 552
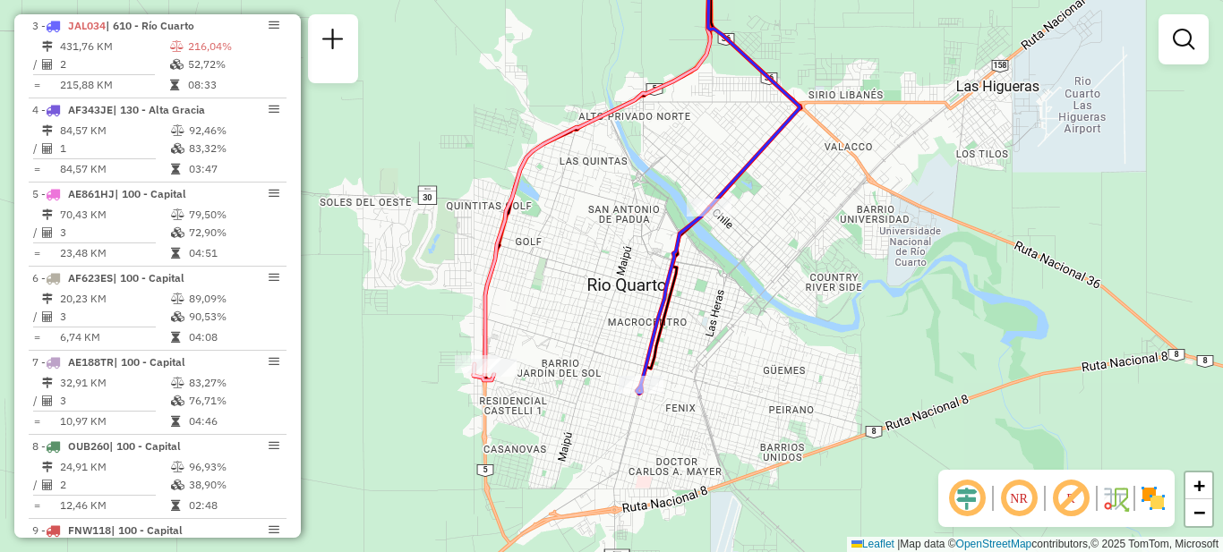
drag, startPoint x: 794, startPoint y: 216, endPoint x: 788, endPoint y: 286, distance: 71.0
click at [788, 286] on div "Janela de atendimento Grade de atendimento Capacidade Transportadoras Veículos …" at bounding box center [611, 276] width 1223 height 552
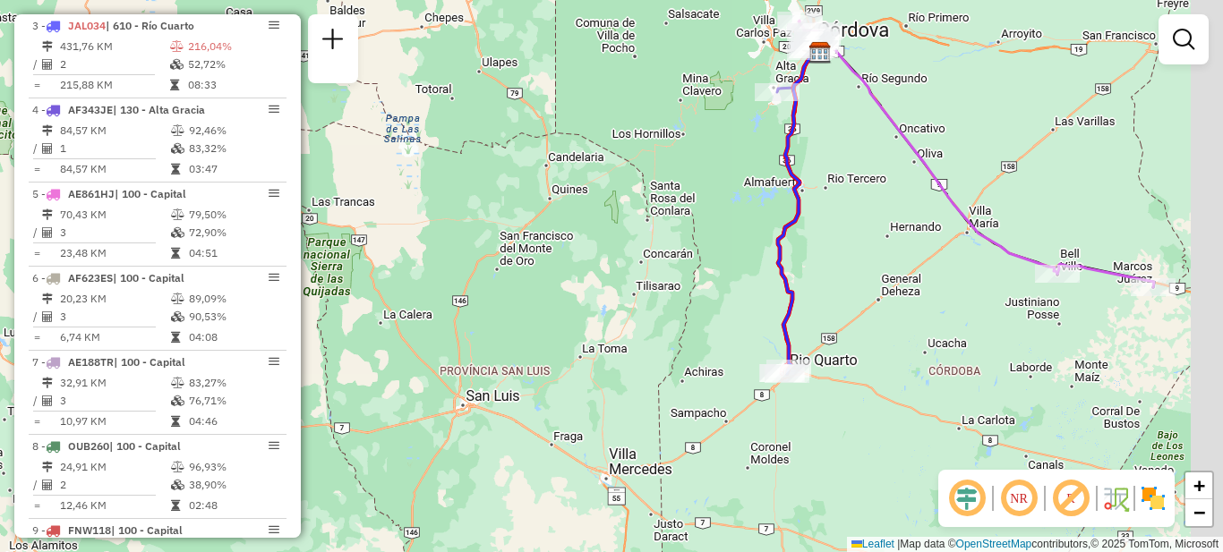
drag, startPoint x: 1002, startPoint y: 167, endPoint x: 816, endPoint y: 344, distance: 256.5
click at [816, 344] on div "Janela de atendimento Grade de atendimento Capacidade Transportadoras Veículos …" at bounding box center [611, 276] width 1223 height 552
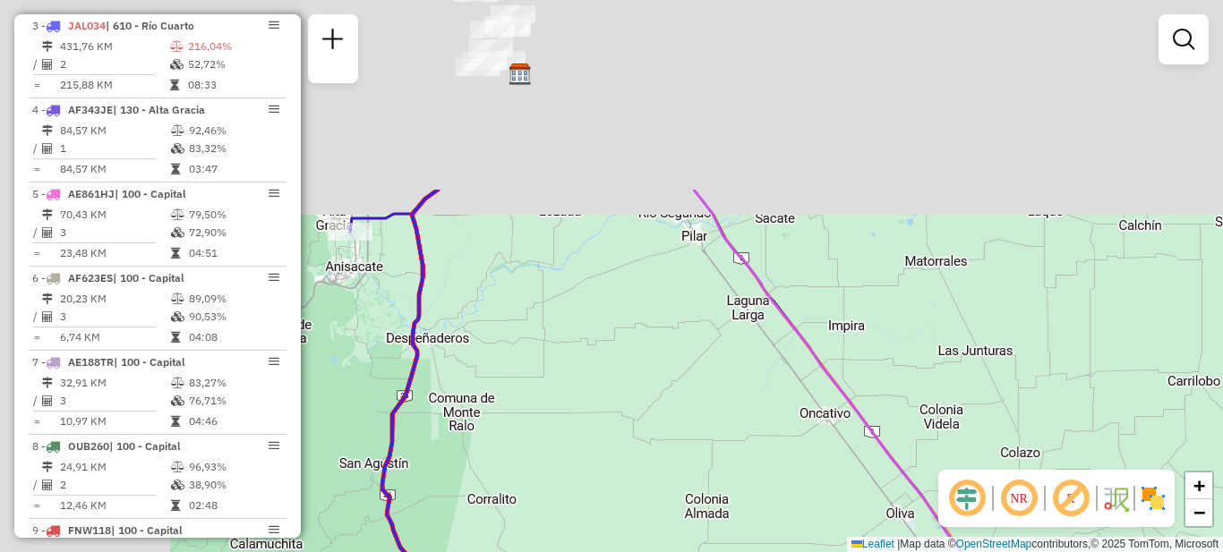
drag, startPoint x: 870, startPoint y: 299, endPoint x: 1047, endPoint y: 411, distance: 208.9
click at [1037, 423] on div "Janela de atendimento Grade de atendimento Capacidade Transportadoras Veículos …" at bounding box center [611, 276] width 1223 height 552
